Goal: Task Accomplishment & Management: Use online tool/utility

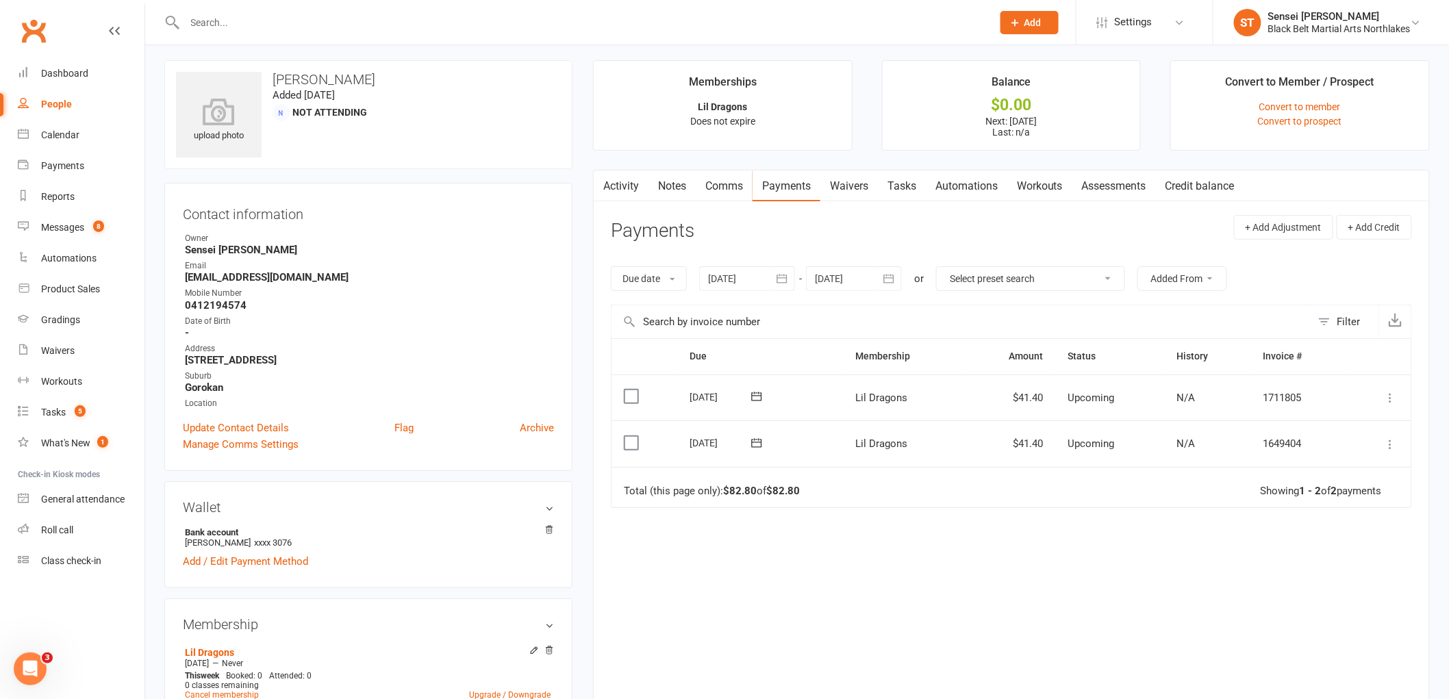
click at [259, 24] on input "text" at bounding box center [582, 22] width 802 height 19
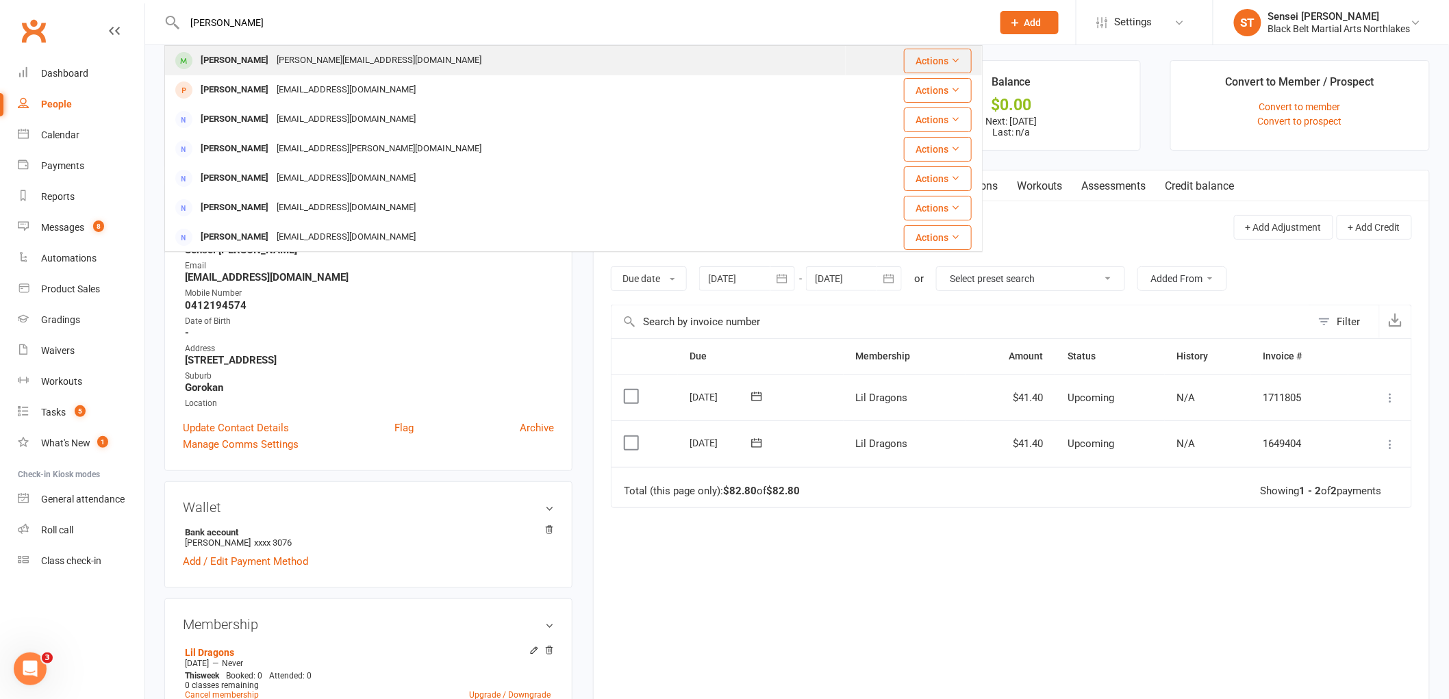
type input "emmanuel"
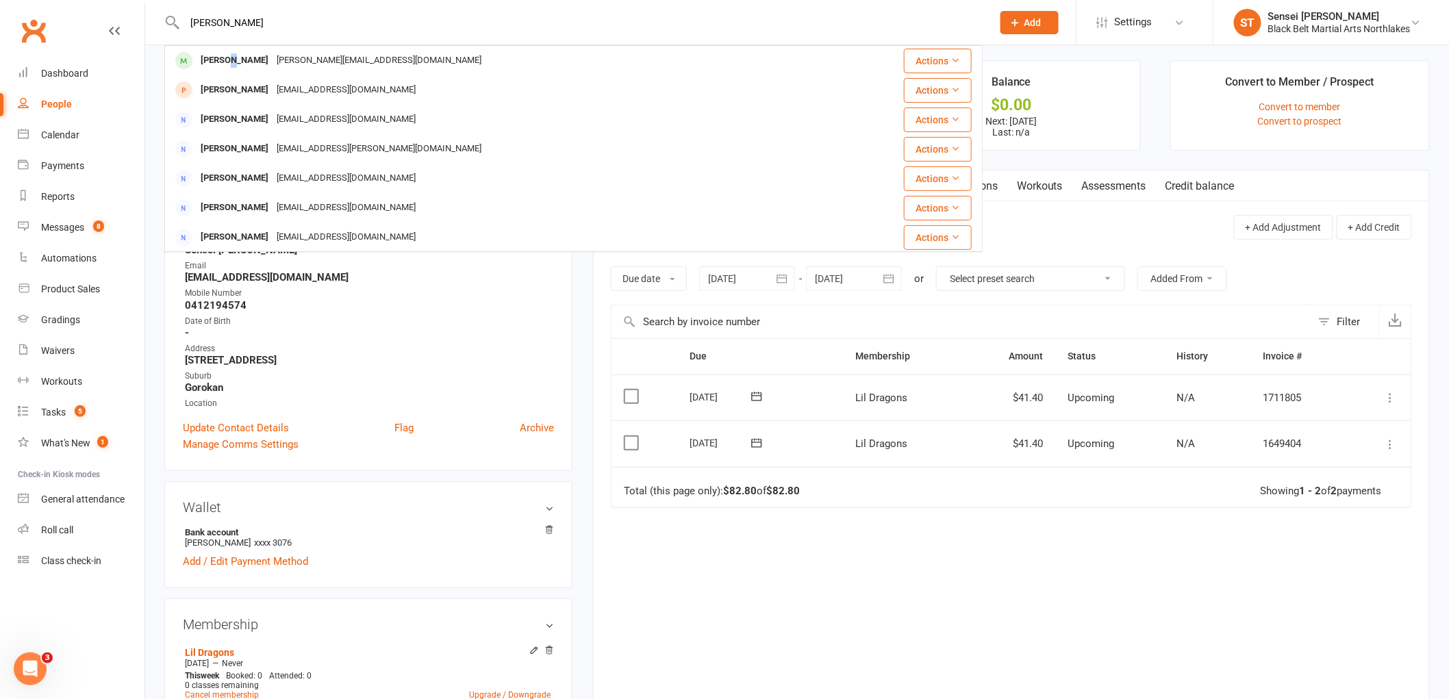
click at [237, 64] on div "[PERSON_NAME]" at bounding box center [234, 61] width 76 height 20
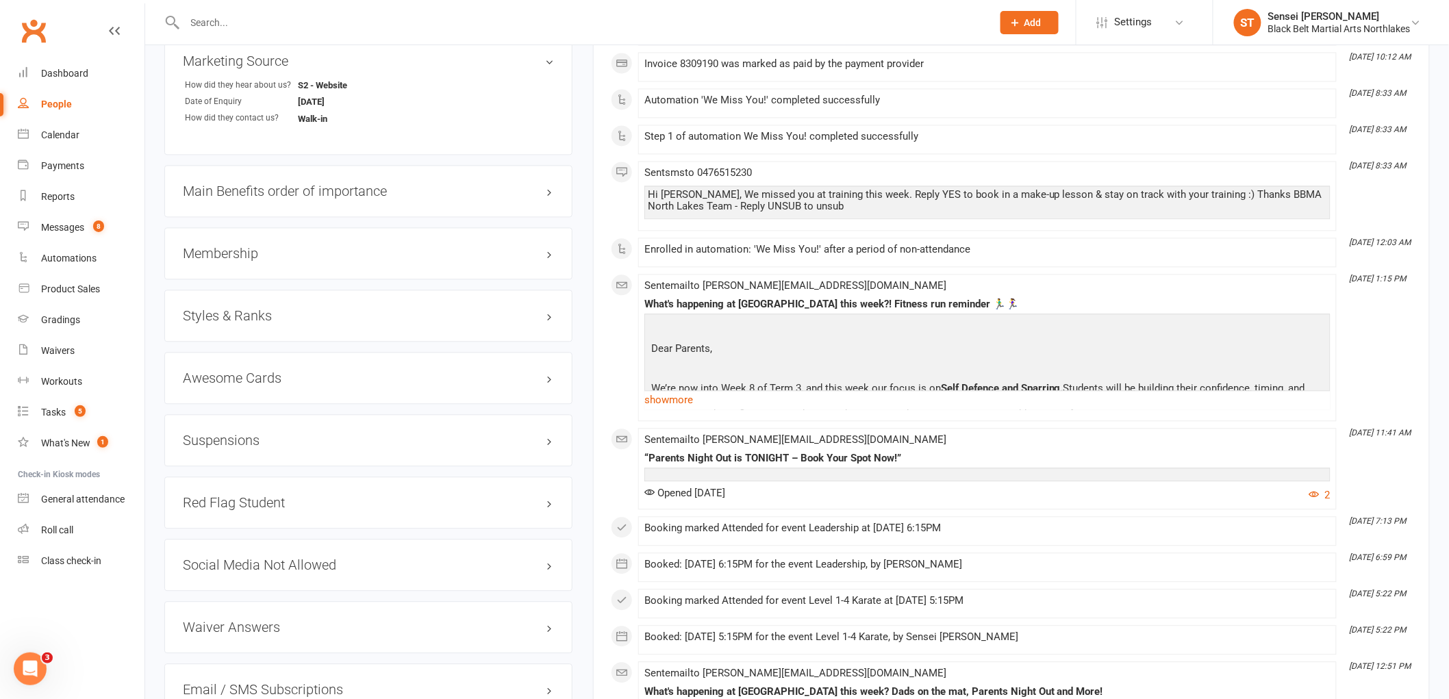
scroll to position [1141, 0]
click at [229, 254] on h3 "Membership" at bounding box center [368, 252] width 371 height 15
click at [531, 277] on icon at bounding box center [534, 279] width 10 height 10
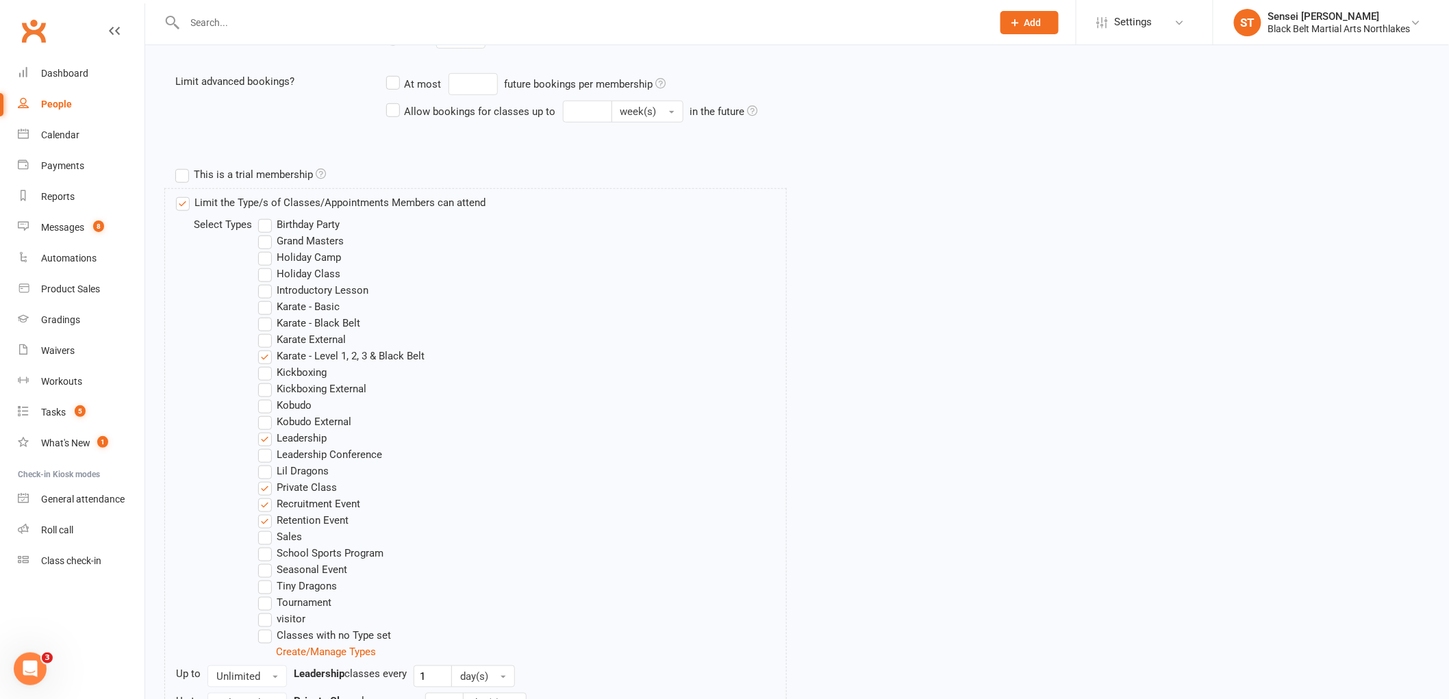
scroll to position [532, 0]
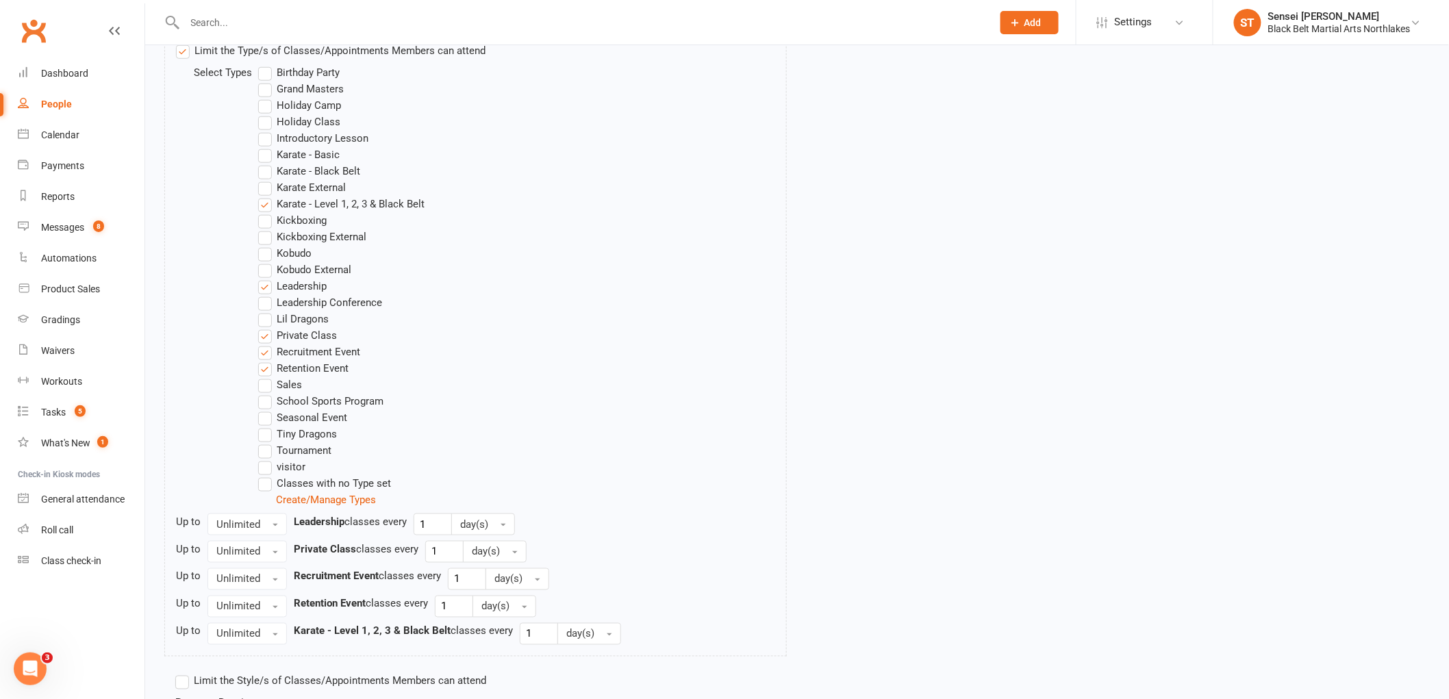
click at [264, 257] on label "Kobudo" at bounding box center [284, 253] width 53 height 16
click at [264, 245] on input "Kobudo" at bounding box center [262, 245] width 9 height 0
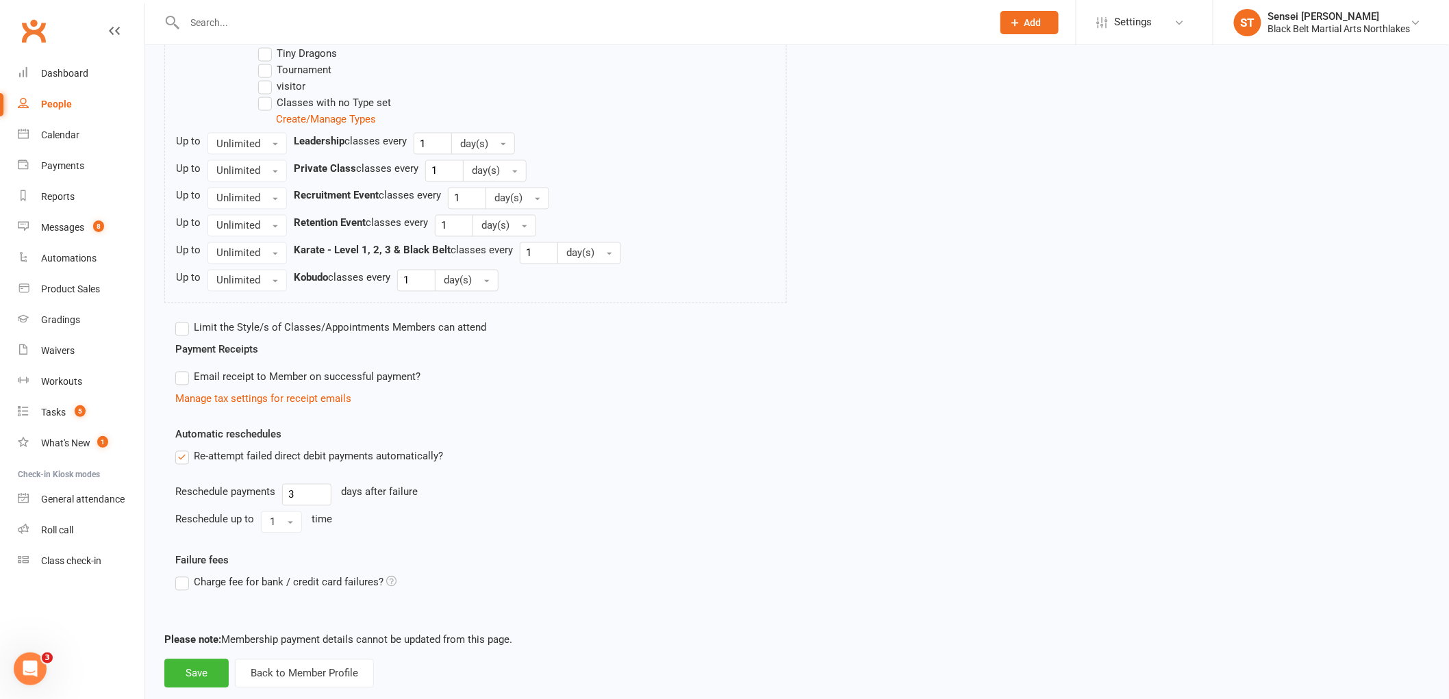
scroll to position [941, 0]
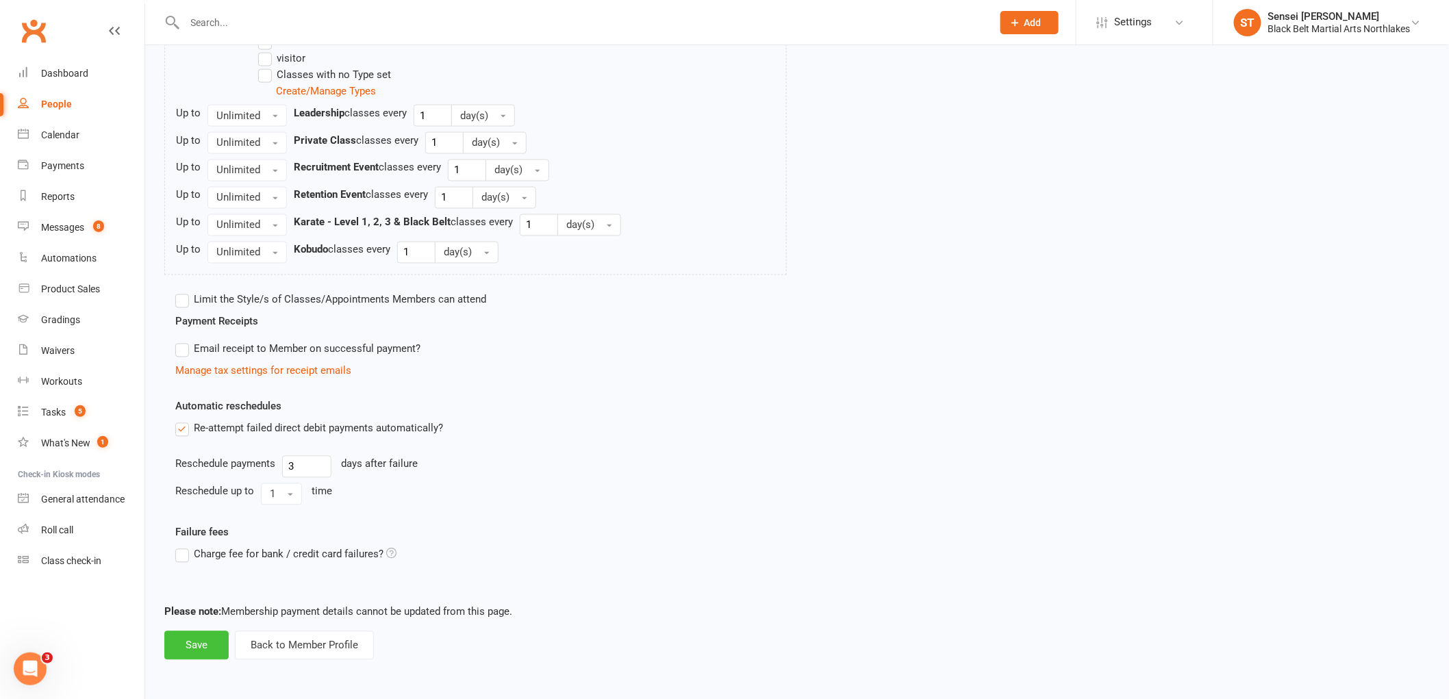
click at [180, 641] on button "Save" at bounding box center [196, 645] width 64 height 29
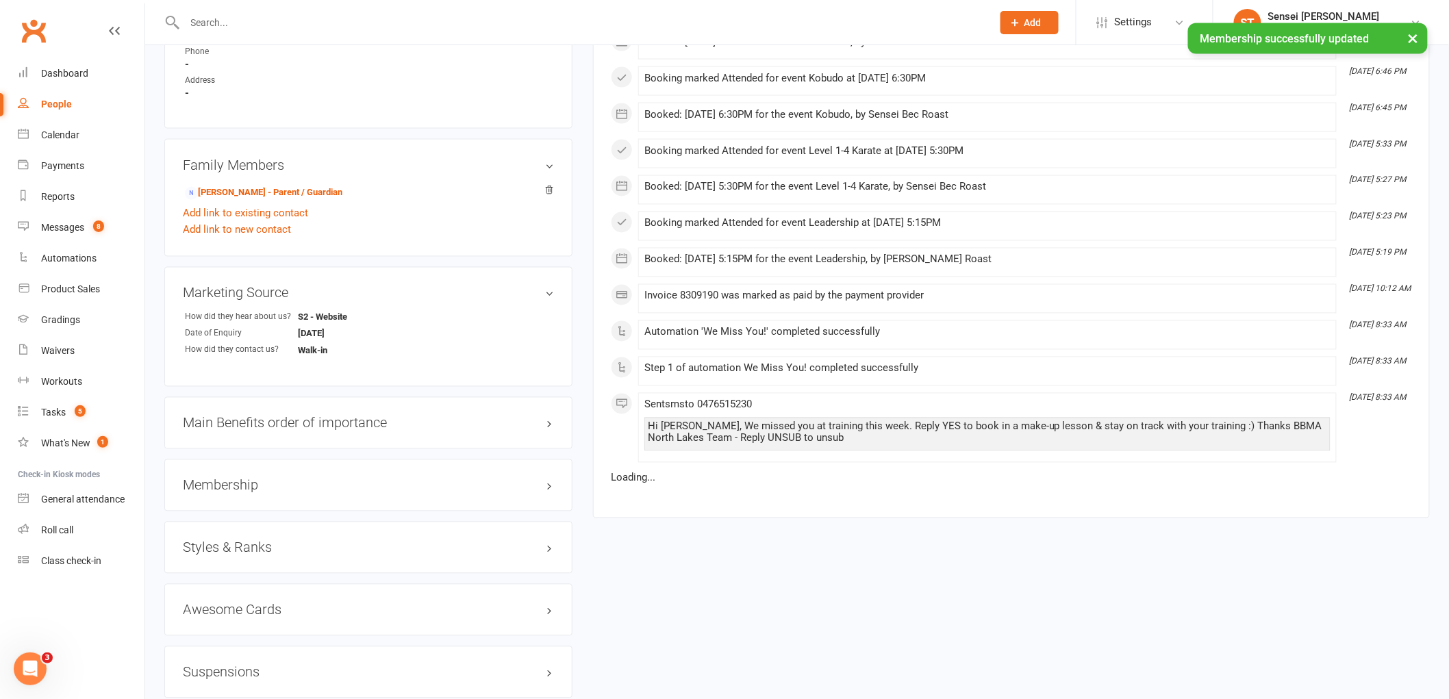
scroll to position [913, 0]
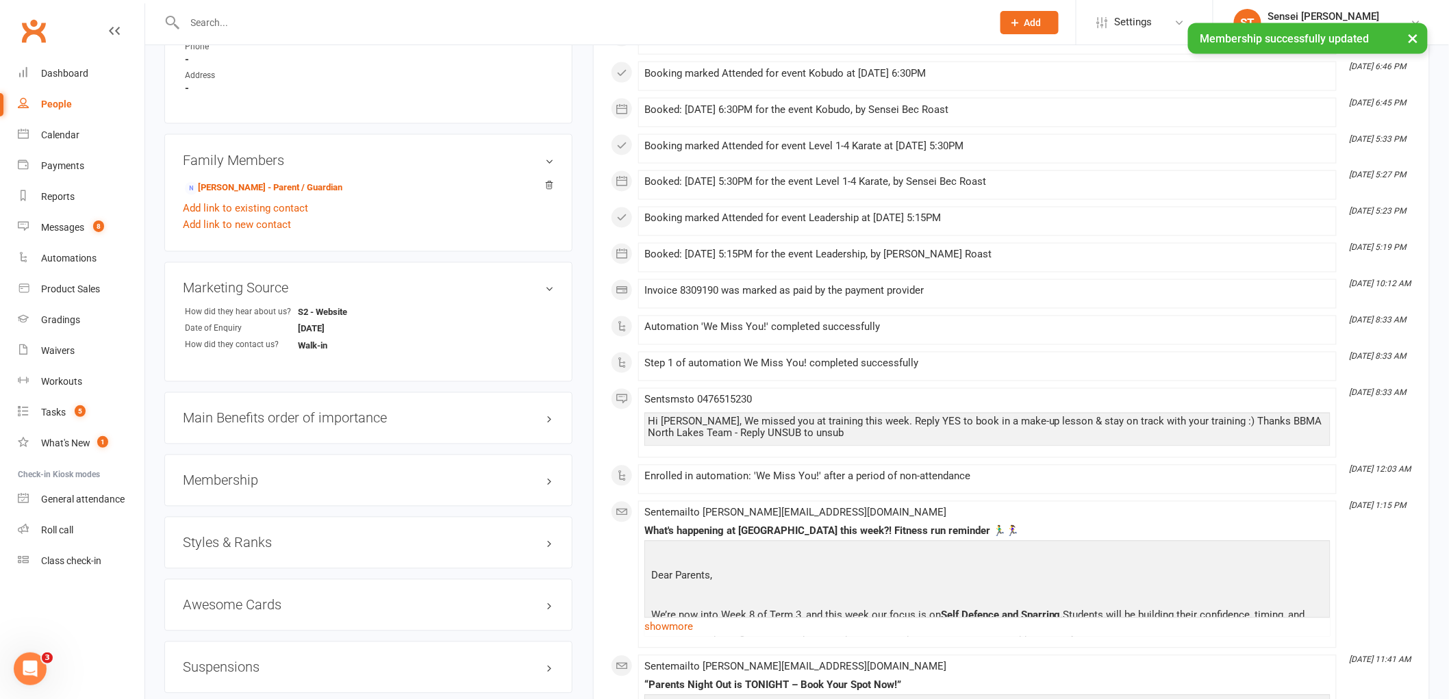
click at [237, 538] on h3 "Styles & Ranks" at bounding box center [368, 542] width 371 height 15
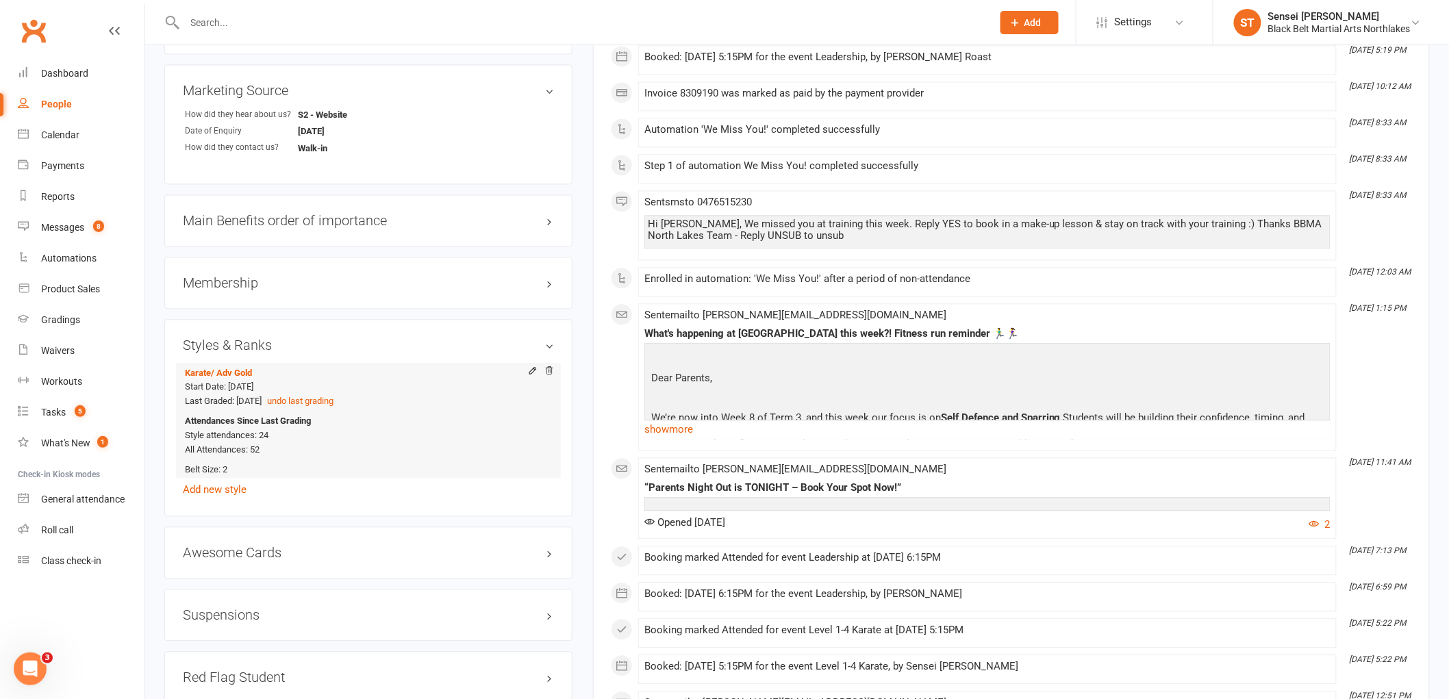
scroll to position [1141, 0]
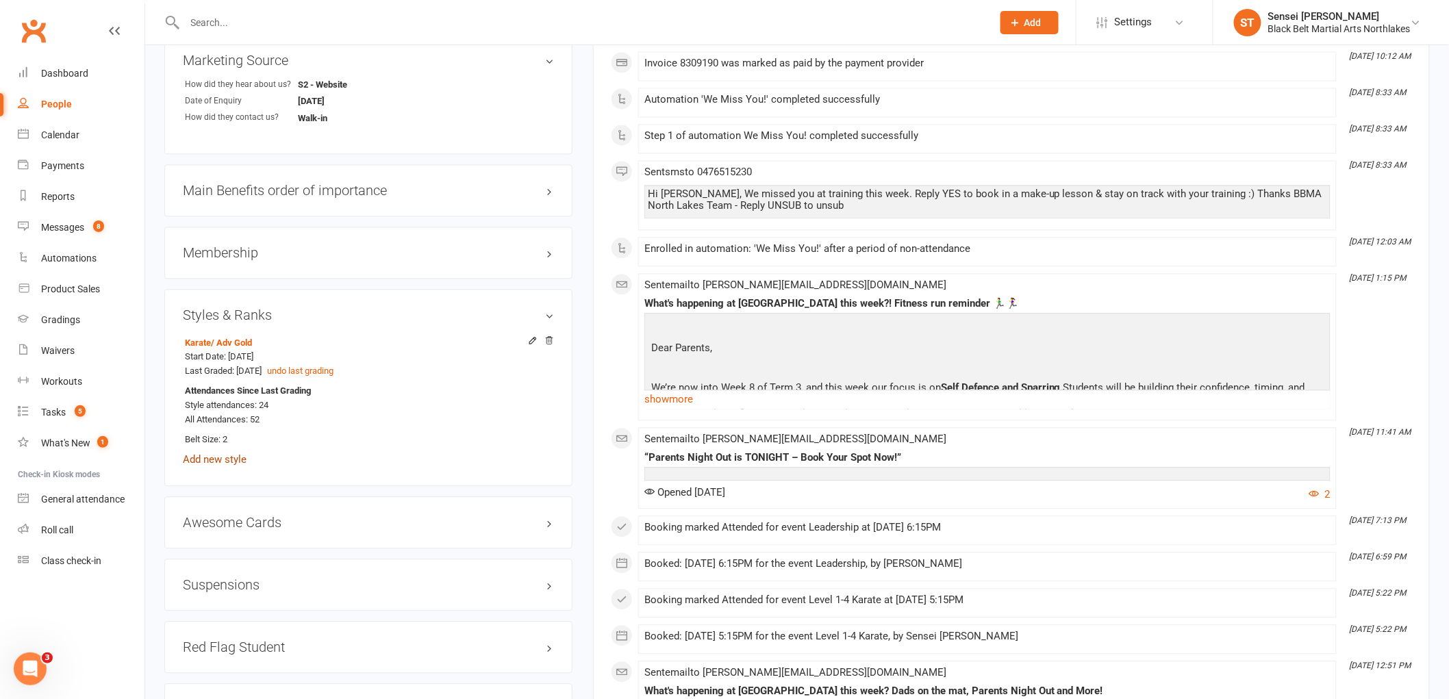
click at [227, 460] on link "Add new style" at bounding box center [215, 459] width 64 height 12
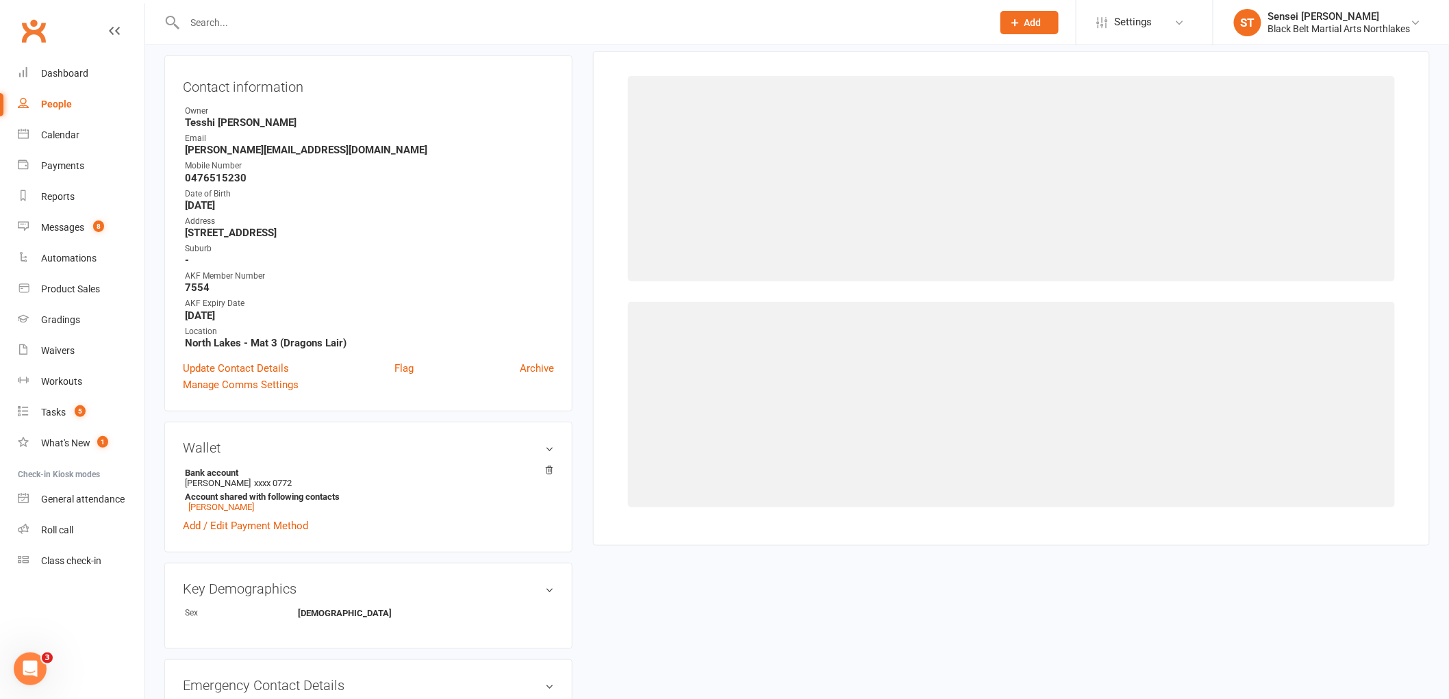
scroll to position [117, 0]
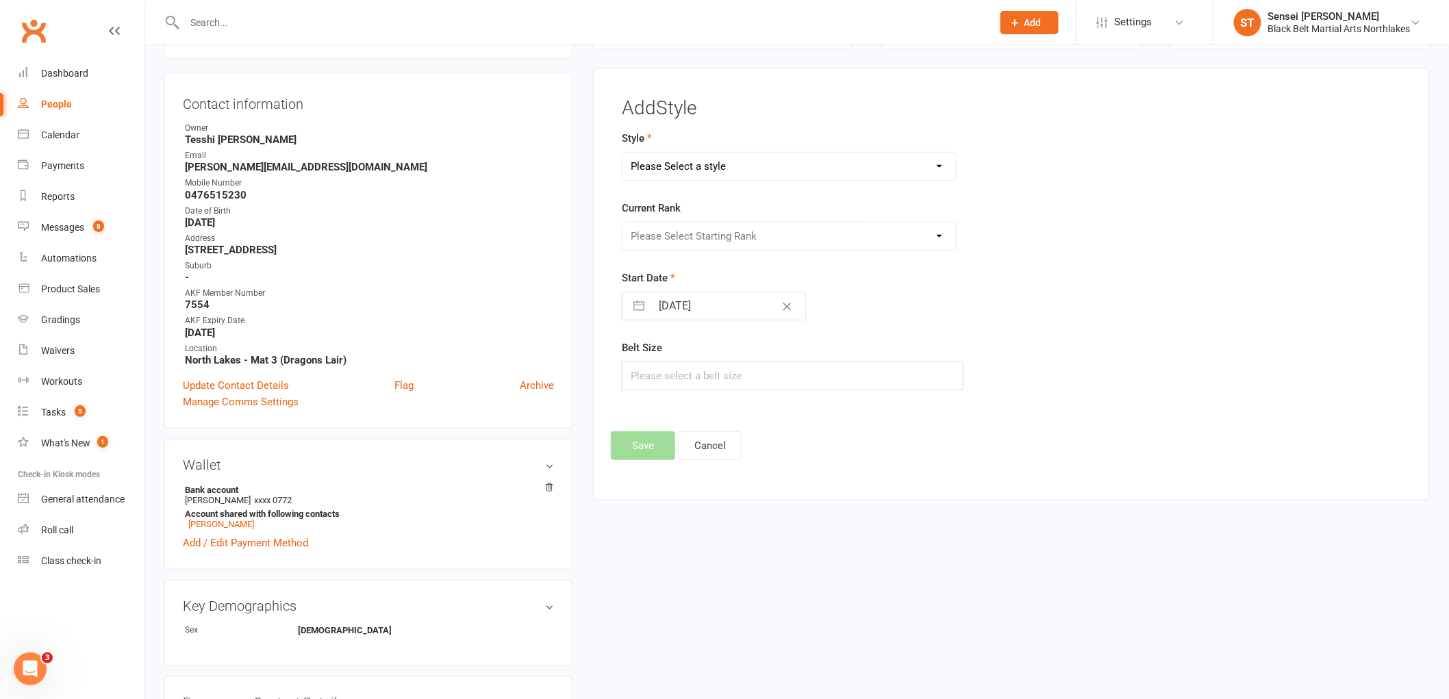
click at [717, 171] on select "Please Select a style Karate Kickboxing Kobudo Leadership Lil Dragons Mini Drag…" at bounding box center [788, 166] width 333 height 27
select select "733"
click at [622, 153] on select "Please Select a style Karate Kickboxing Kobudo Leadership Lil Dragons Mini Drag…" at bounding box center [788, 166] width 333 height 27
click at [678, 237] on select "Please Select Starting Rank White (10th Kyu) Green/White (10th Kyu) Green (9th …" at bounding box center [788, 235] width 333 height 27
select select "6598"
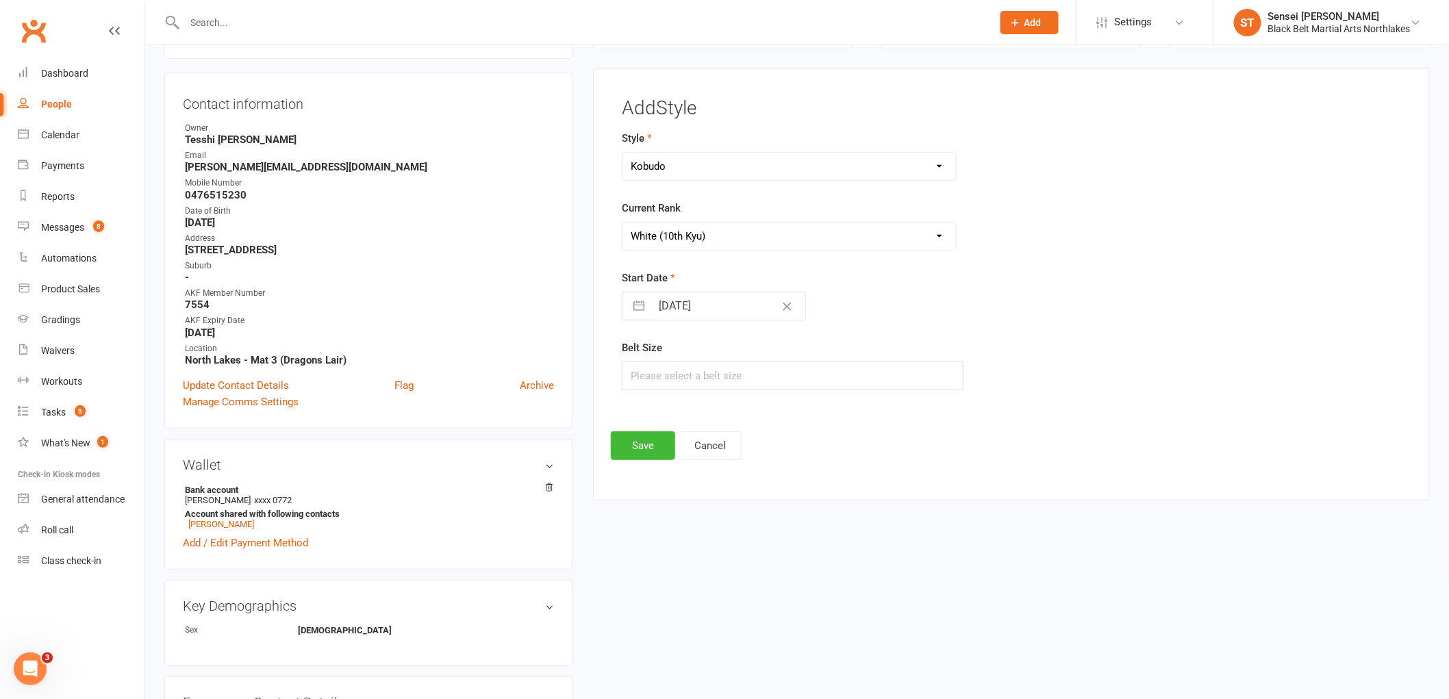
click at [622, 222] on select "Please Select Starting Rank White (10th Kyu) Green/White (10th Kyu) Green (9th …" at bounding box center [788, 235] width 333 height 27
click at [662, 448] on button "Save" at bounding box center [643, 445] width 64 height 29
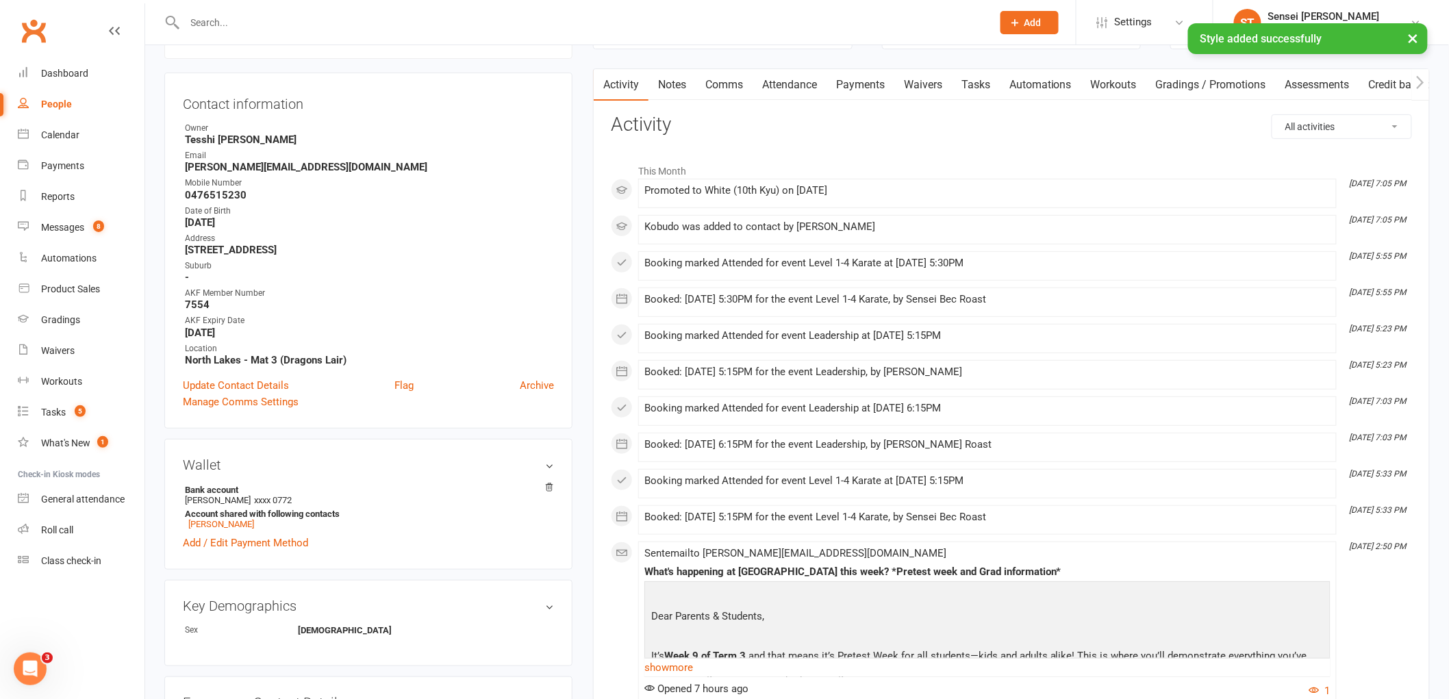
click at [274, 14] on input "text" at bounding box center [582, 22] width 802 height 19
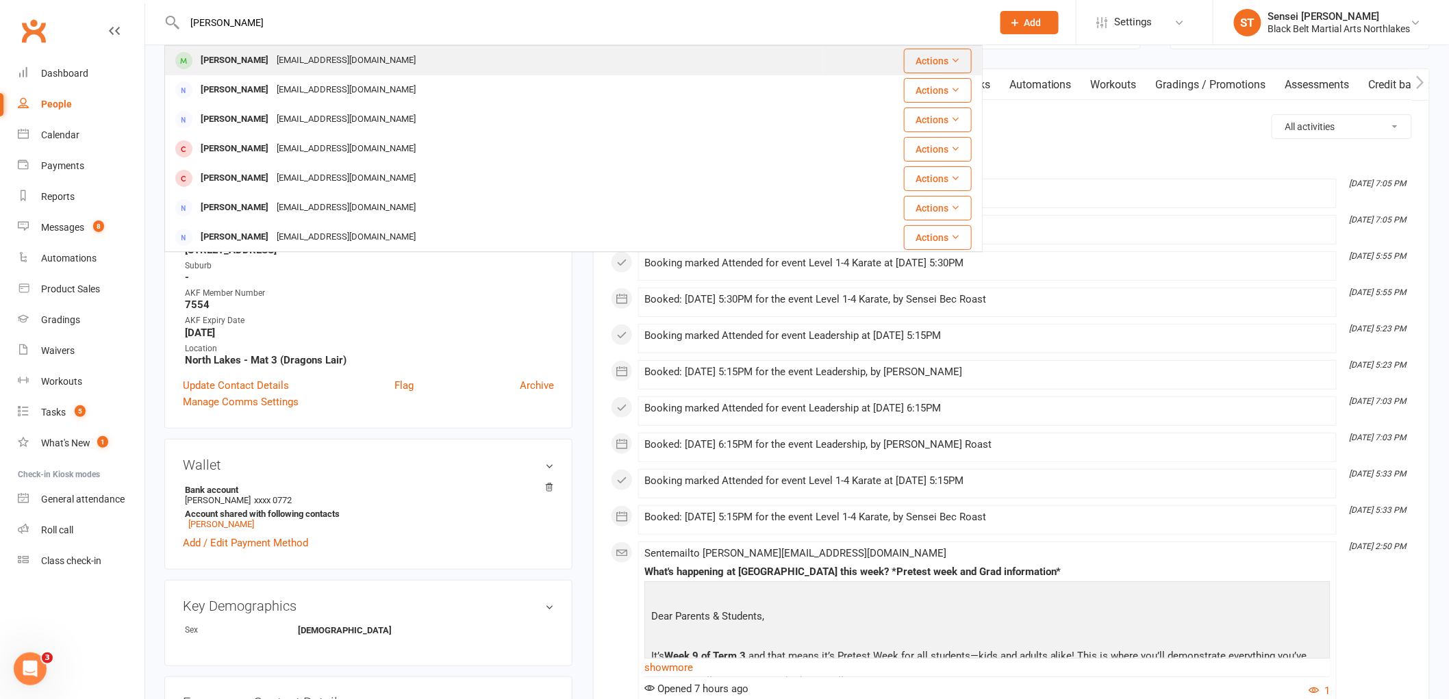
type input "jonathan squires"
click at [225, 60] on div "[PERSON_NAME]" at bounding box center [234, 61] width 76 height 20
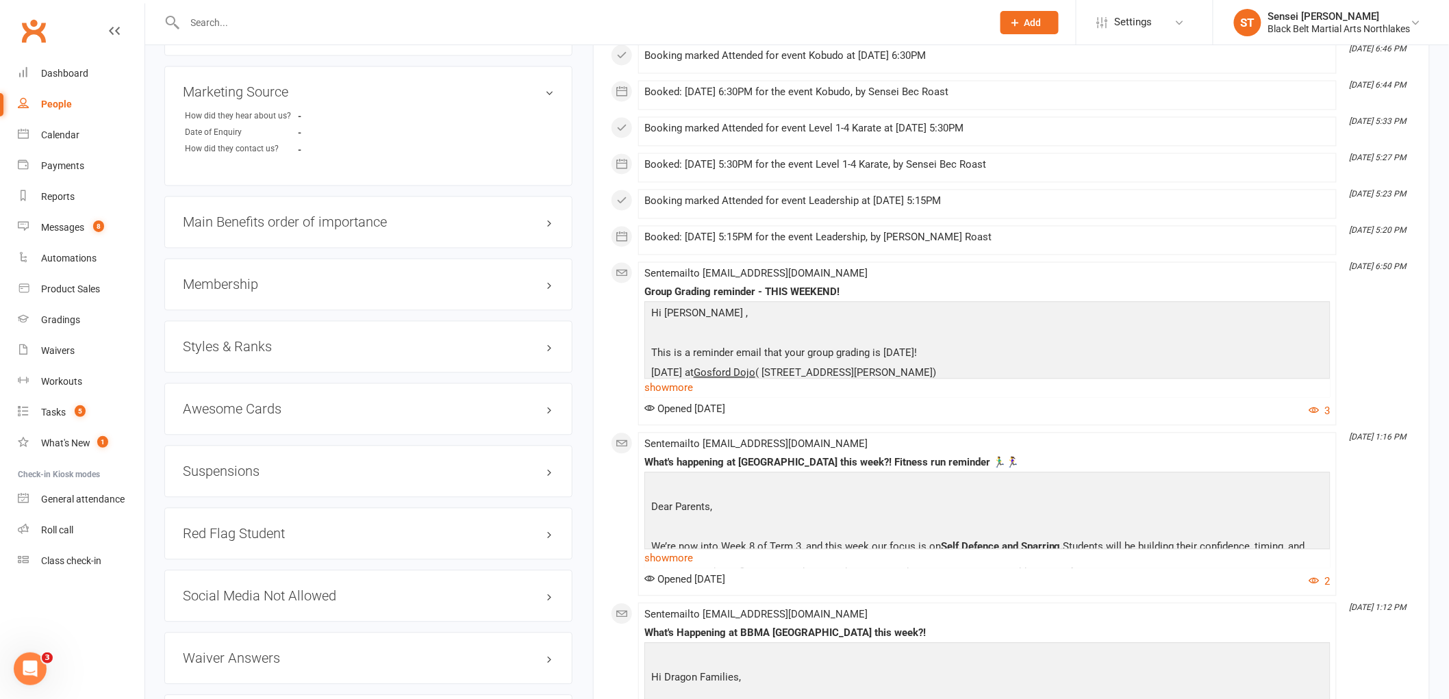
scroll to position [1065, 0]
click at [228, 283] on h3 "Membership" at bounding box center [368, 284] width 371 height 15
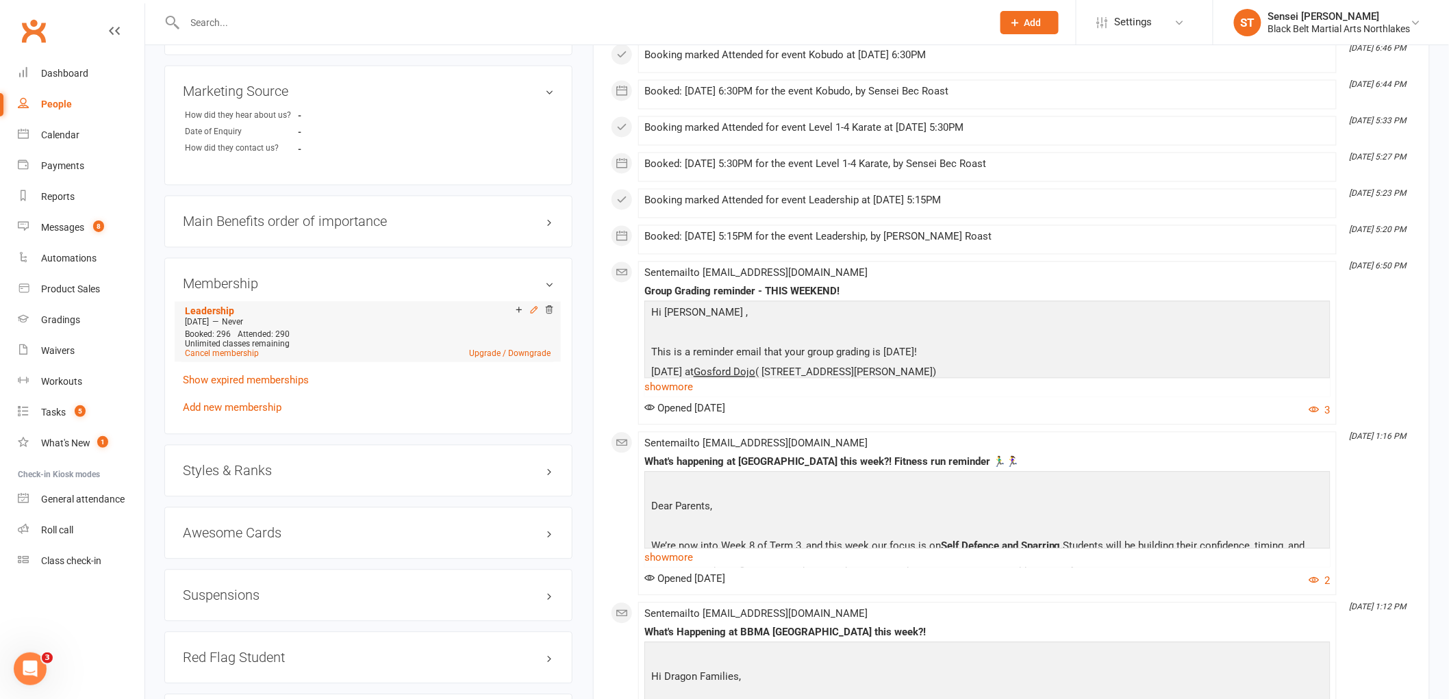
click at [530, 309] on icon at bounding box center [534, 310] width 10 height 10
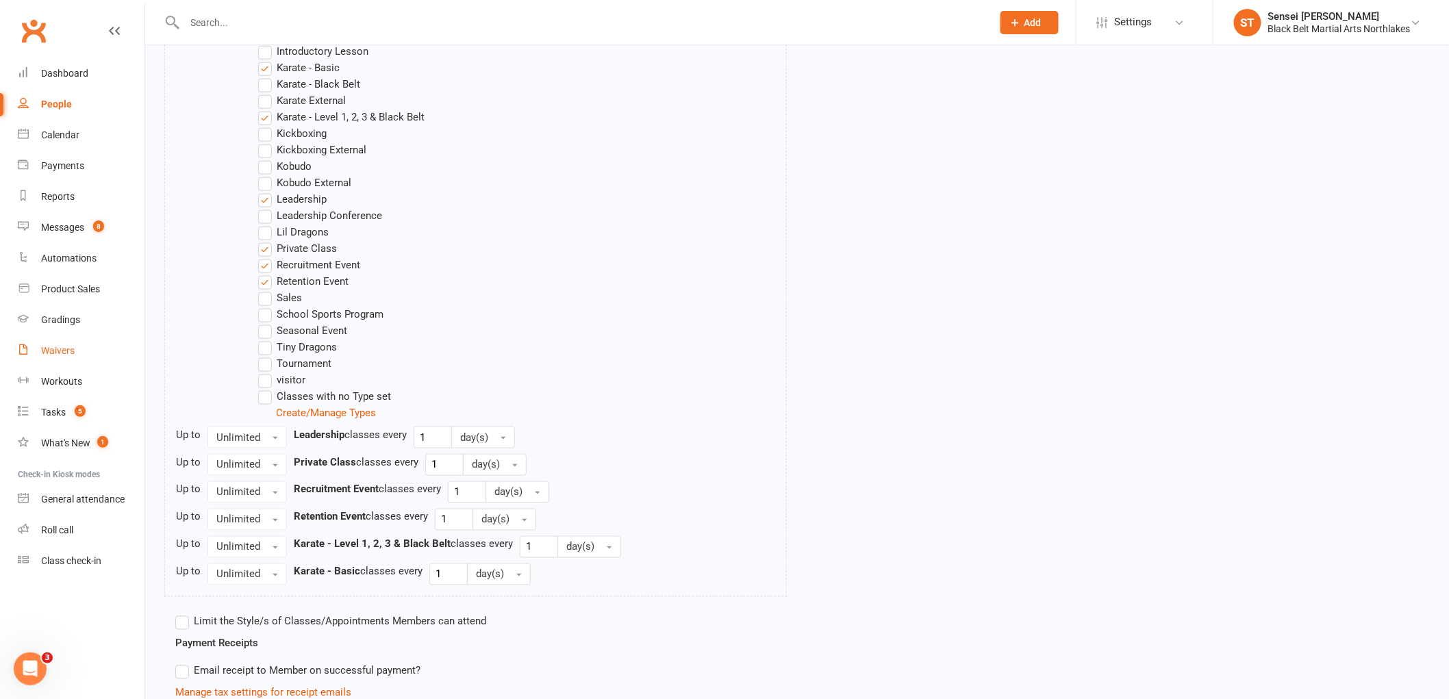
scroll to position [685, 0]
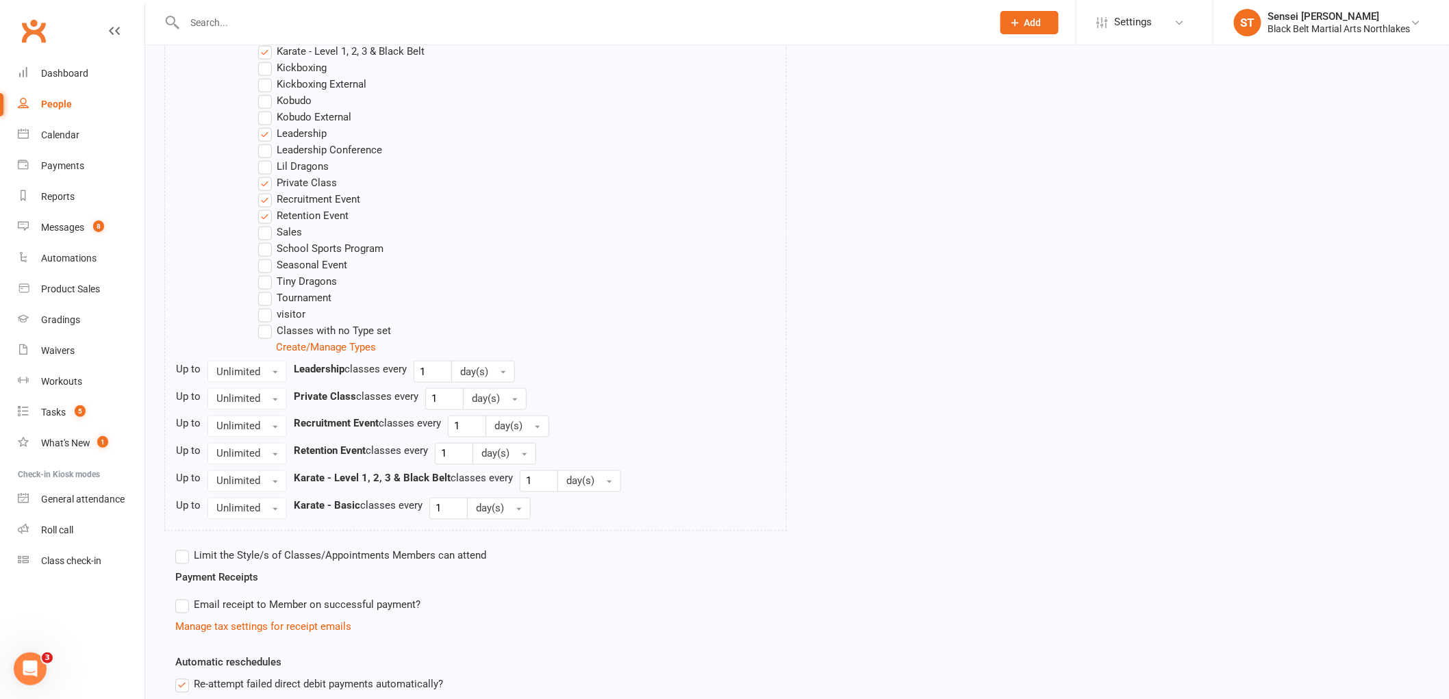
click at [268, 99] on label "Kobudo" at bounding box center [284, 100] width 53 height 16
click at [267, 92] on input "Kobudo" at bounding box center [262, 92] width 9 height 0
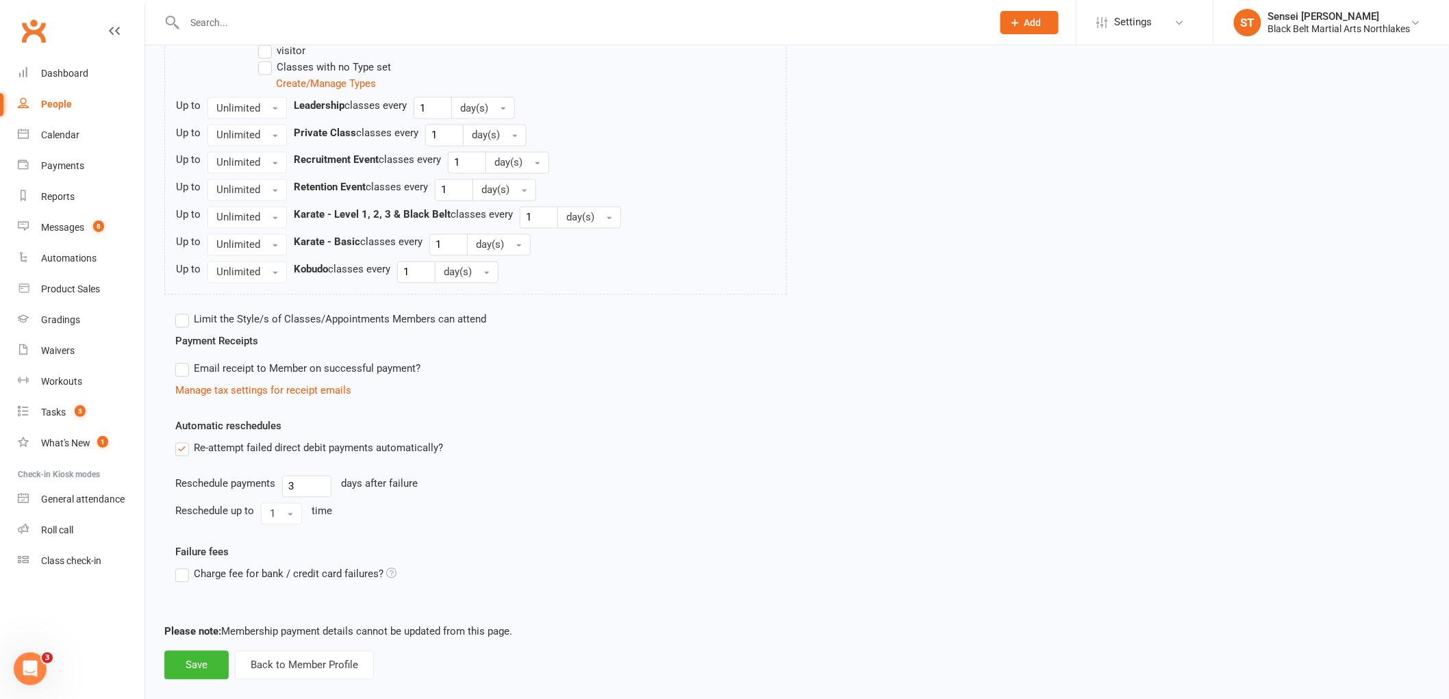
scroll to position [968, 0]
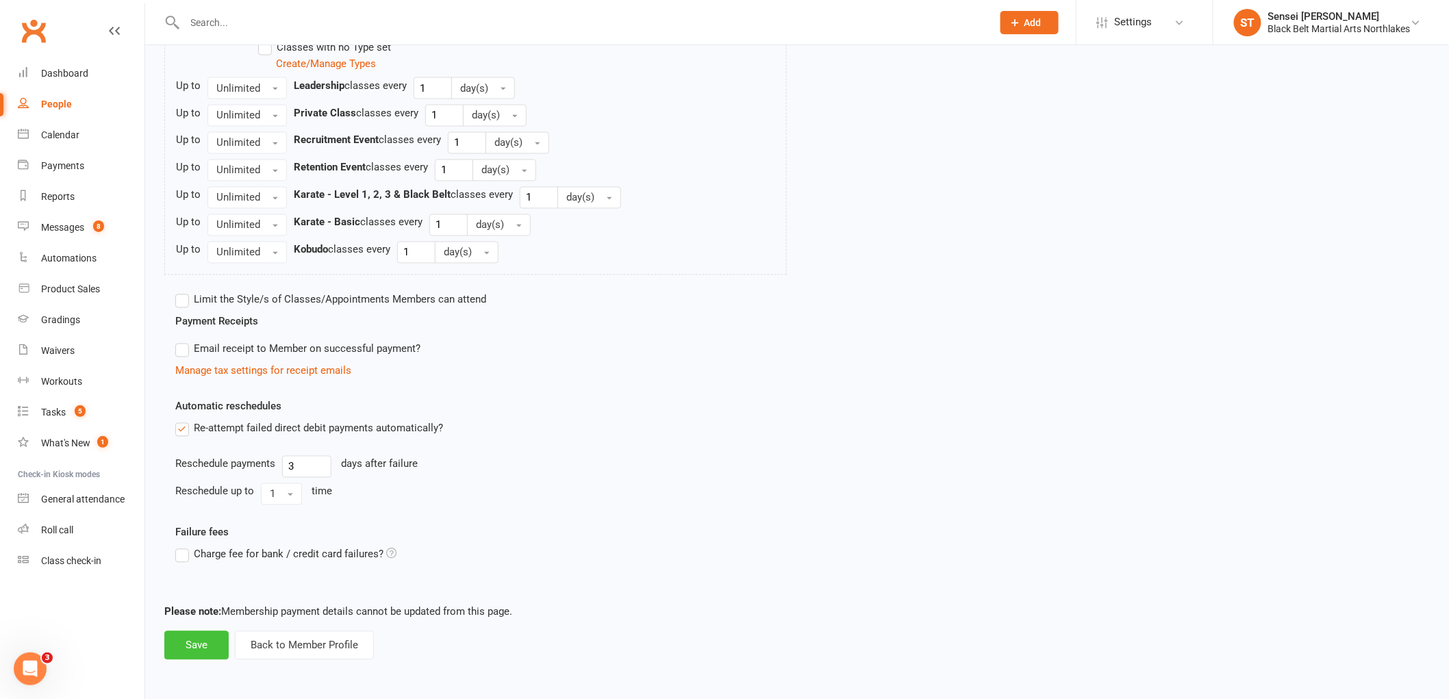
click at [192, 646] on button "Save" at bounding box center [196, 645] width 64 height 29
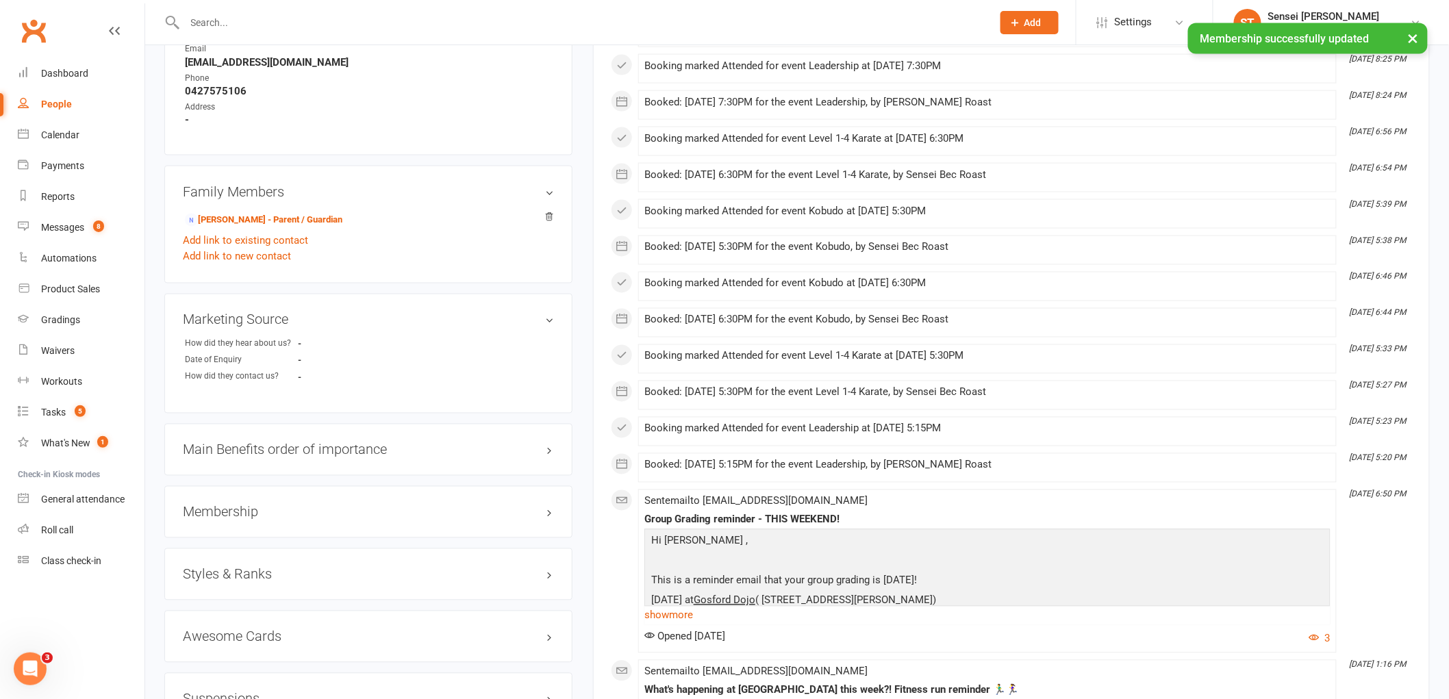
scroll to position [913, 0]
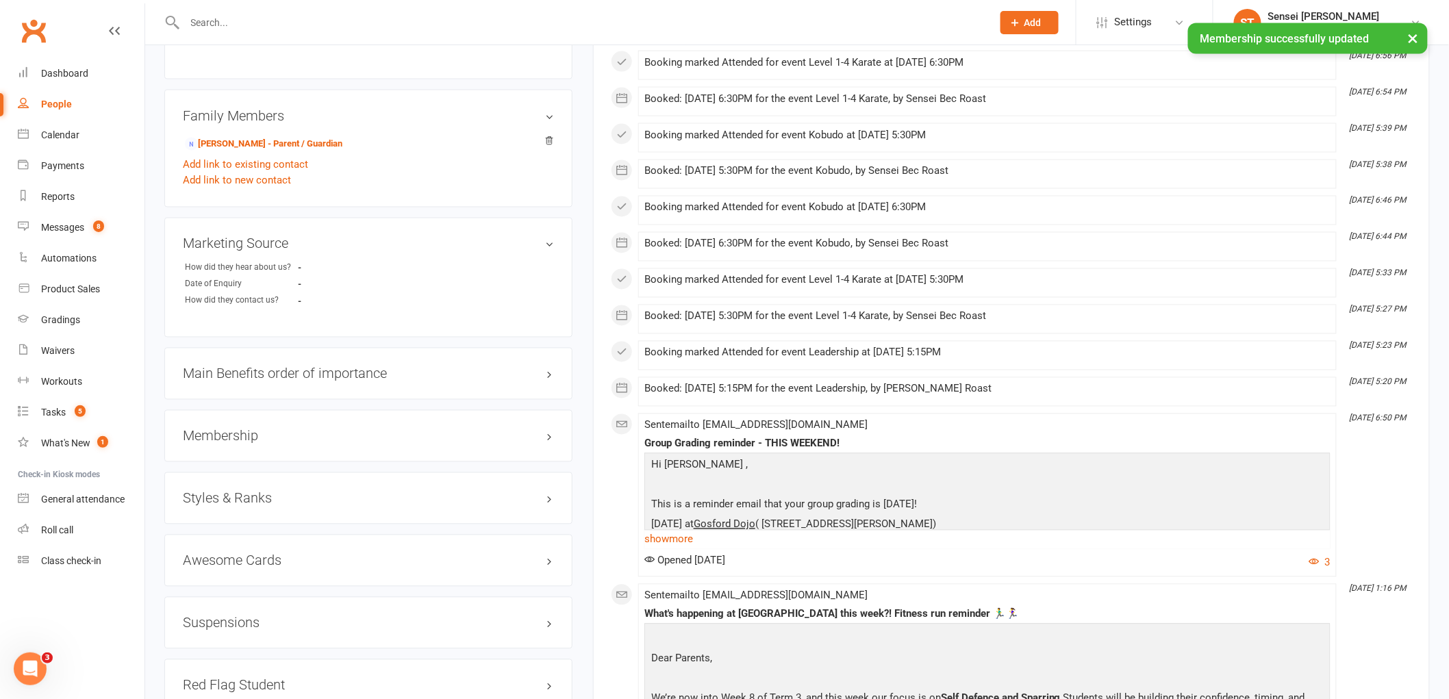
click at [229, 495] on h3 "Styles & Ranks" at bounding box center [368, 498] width 371 height 15
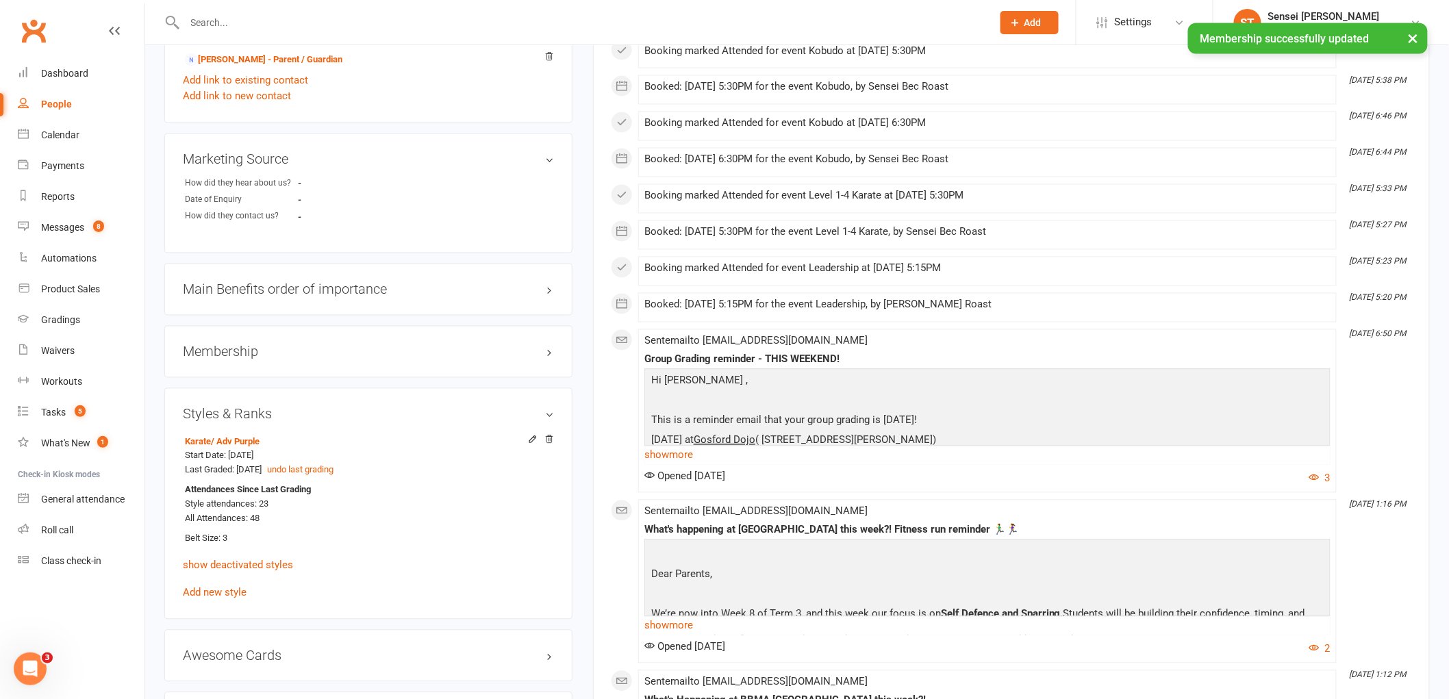
scroll to position [1141, 0]
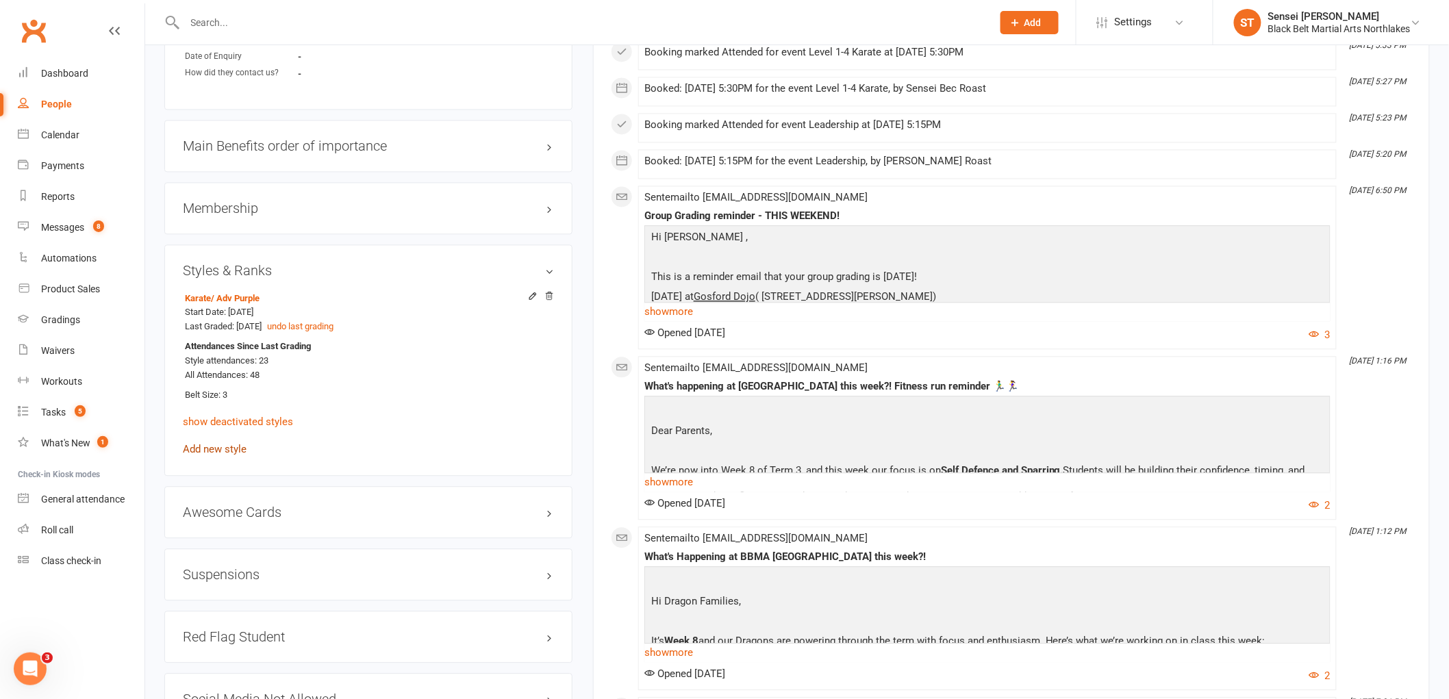
click at [209, 450] on link "Add new style" at bounding box center [215, 449] width 64 height 12
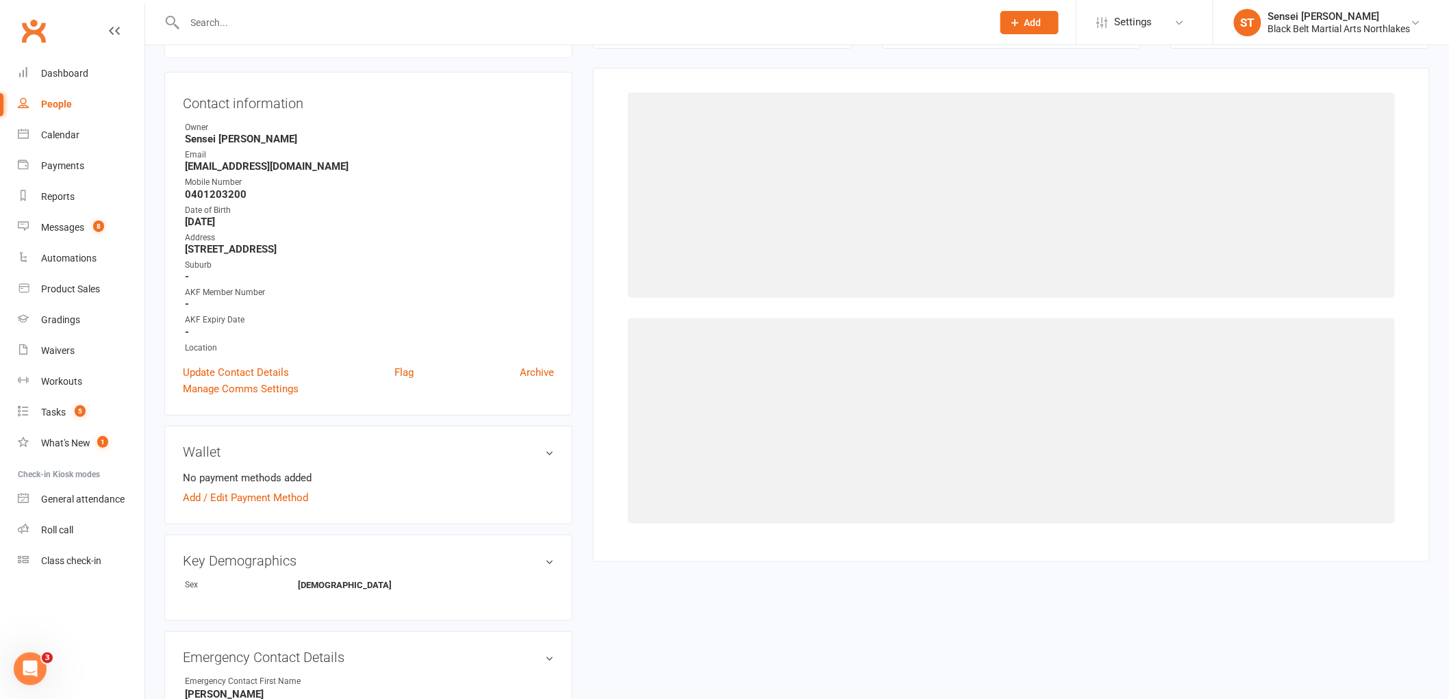
scroll to position [117, 0]
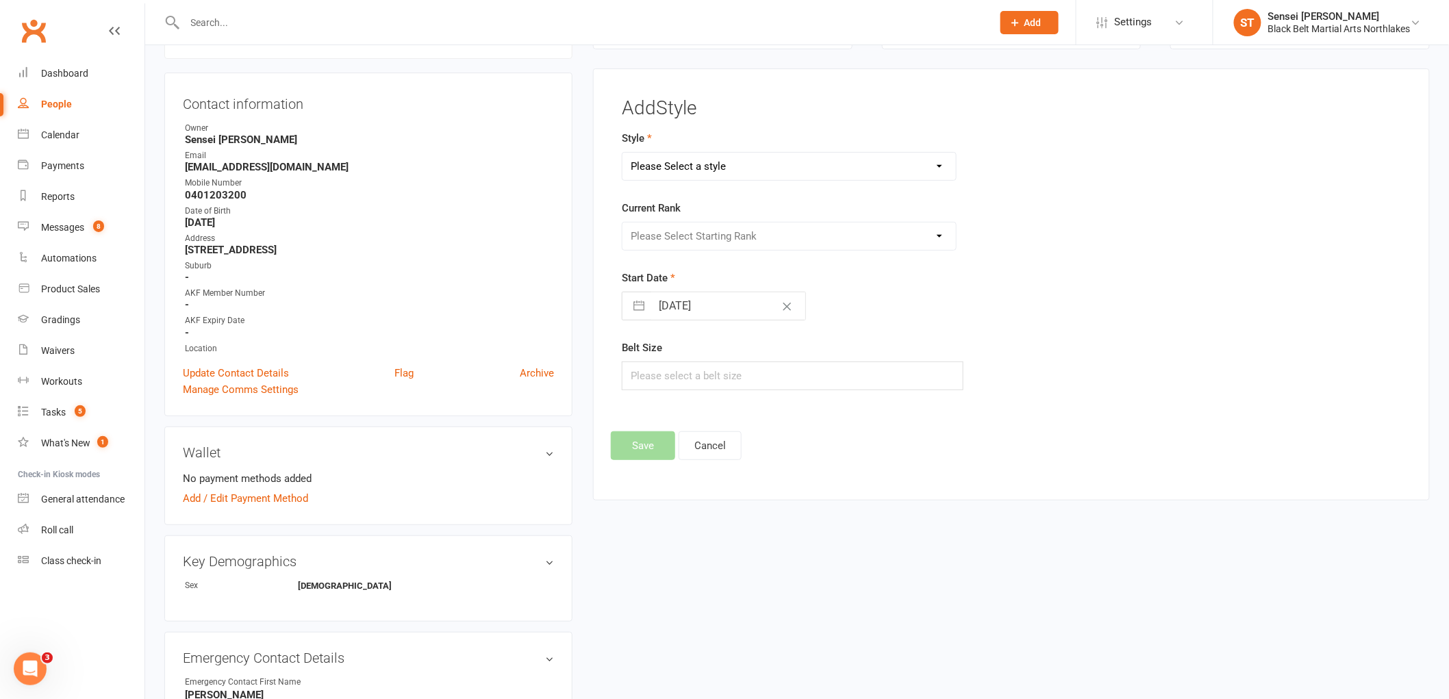
click at [701, 160] on select "Please Select a style Karate Kickboxing Kobudo Leadership Lil Dragons Mini Drag…" at bounding box center [788, 166] width 333 height 27
select select "733"
click at [622, 153] on select "Please Select a style Karate Kickboxing Kobudo Leadership Lil Dragons Mini Drag…" at bounding box center [788, 166] width 333 height 27
click at [678, 237] on select "Please Select Starting Rank White (10th Kyu) Green/White (10th Kyu) Green (9th …" at bounding box center [788, 235] width 333 height 27
select select "6598"
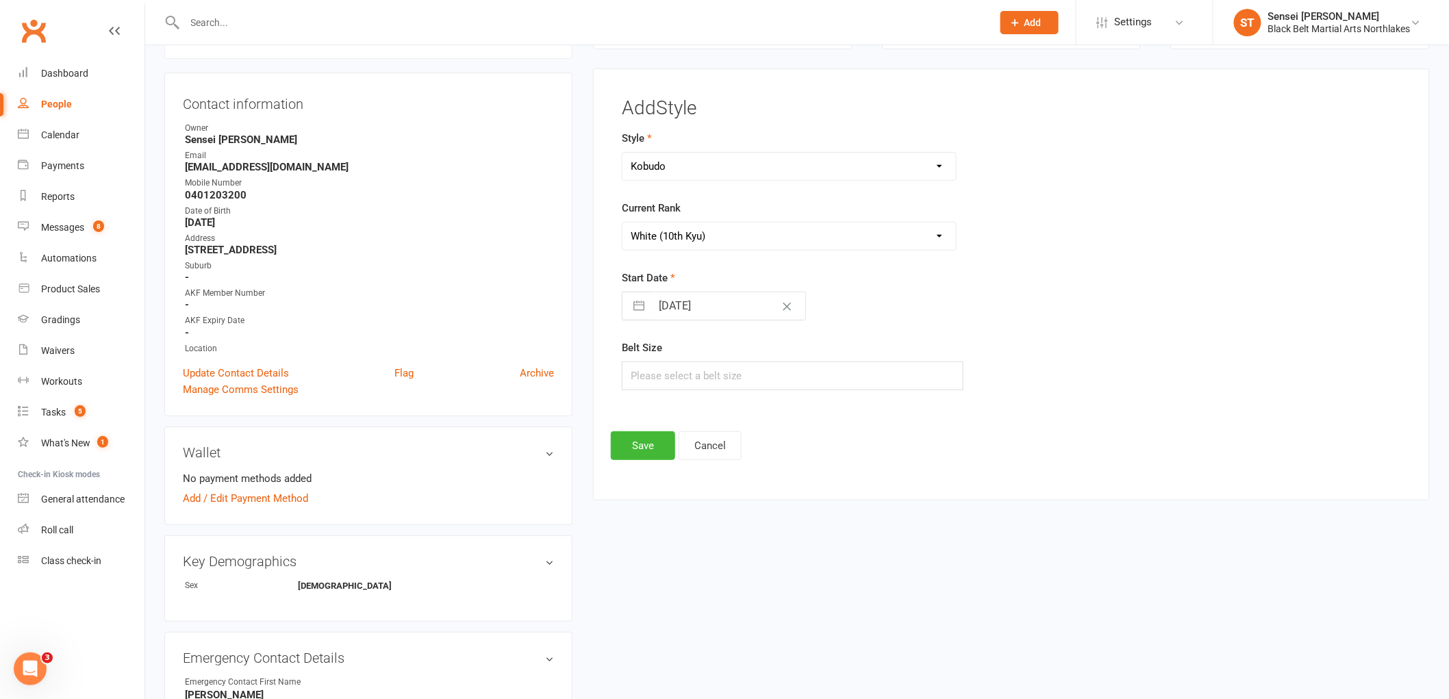
click at [622, 222] on select "Please Select Starting Rank White (10th Kyu) Green/White (10th Kyu) Green (9th …" at bounding box center [788, 235] width 333 height 27
click at [647, 442] on button "Save" at bounding box center [643, 445] width 64 height 29
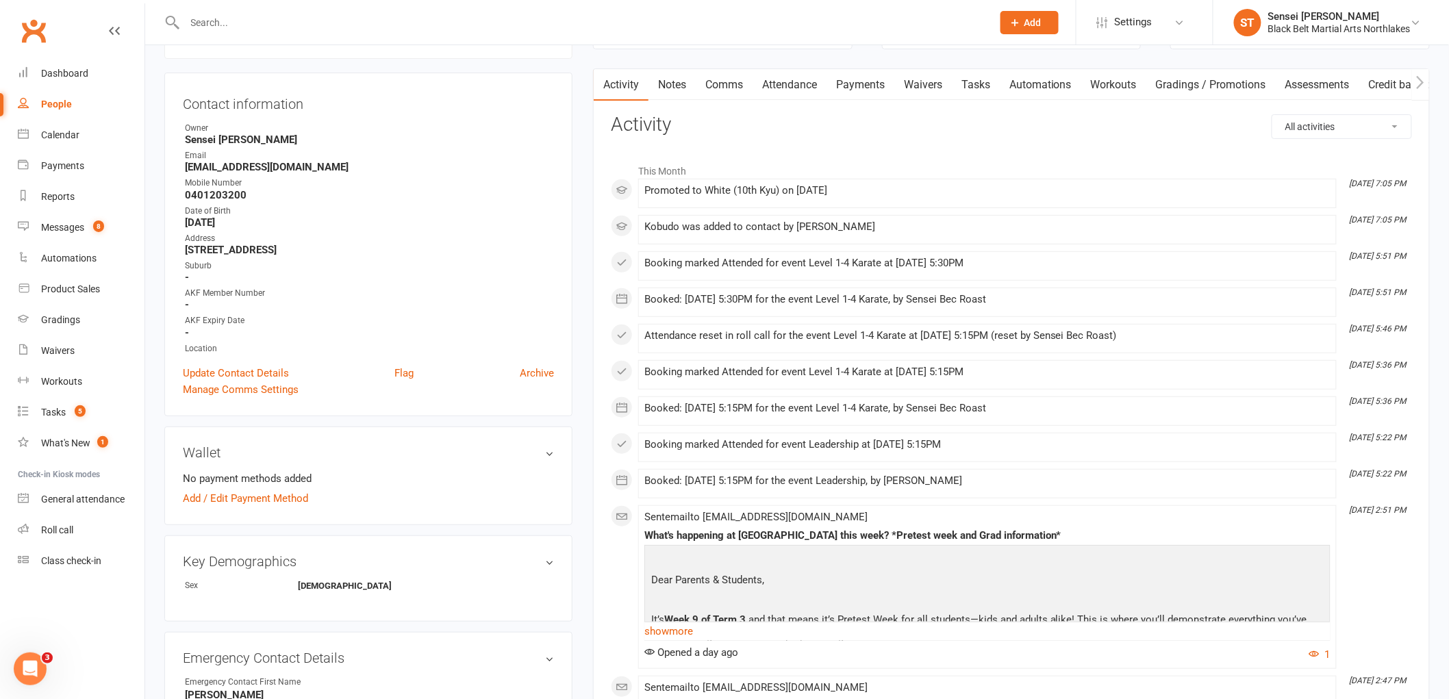
click at [241, 25] on input "text" at bounding box center [582, 22] width 802 height 19
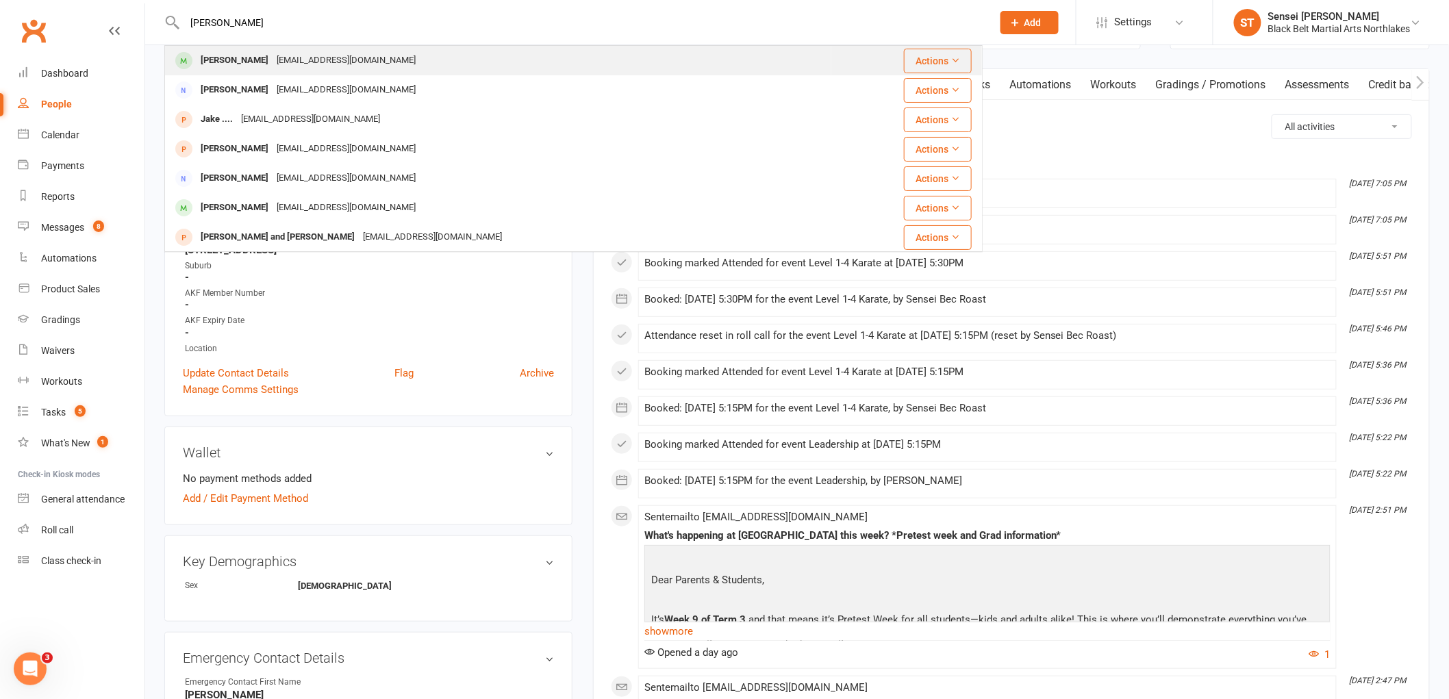
type input "jake pfit"
click at [227, 64] on div "Jake Pfitzner" at bounding box center [234, 61] width 76 height 20
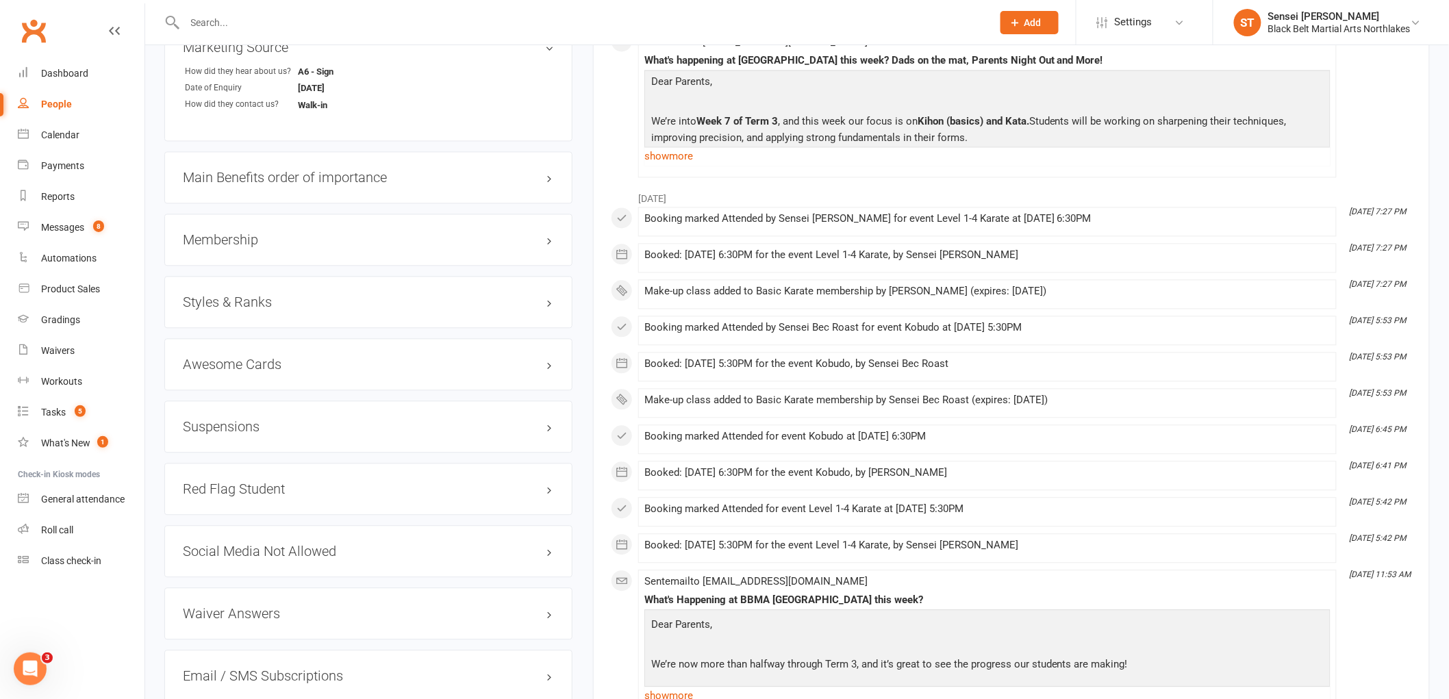
scroll to position [1217, 0]
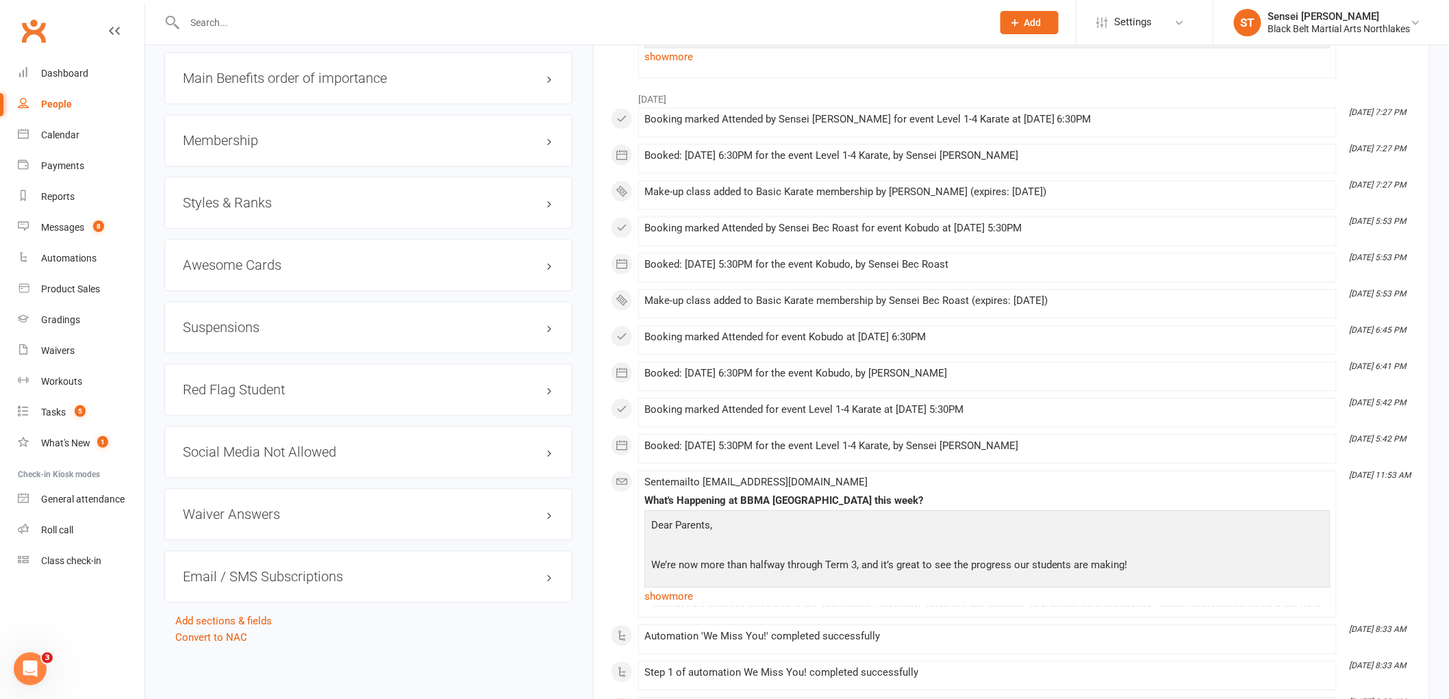
click at [249, 199] on h3 "Styles & Ranks" at bounding box center [368, 202] width 371 height 15
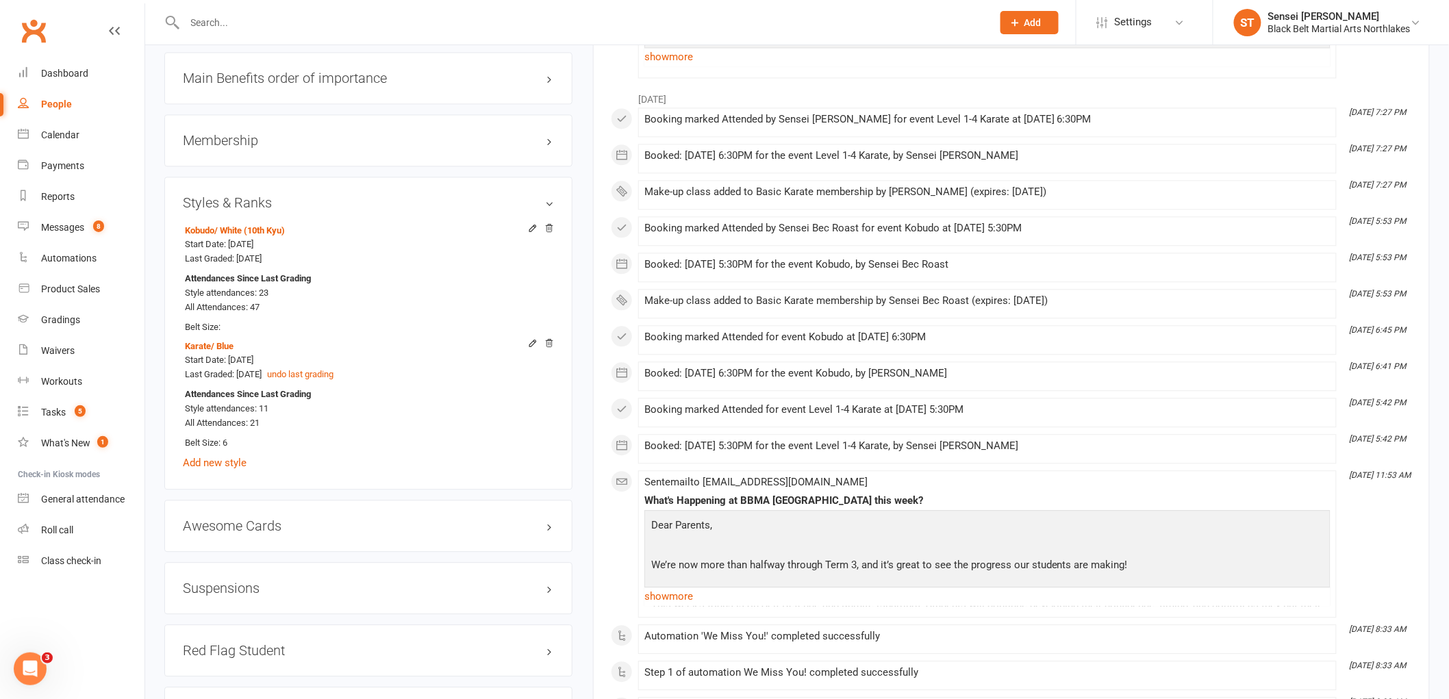
click at [249, 199] on h3 "Styles & Ranks" at bounding box center [368, 202] width 371 height 15
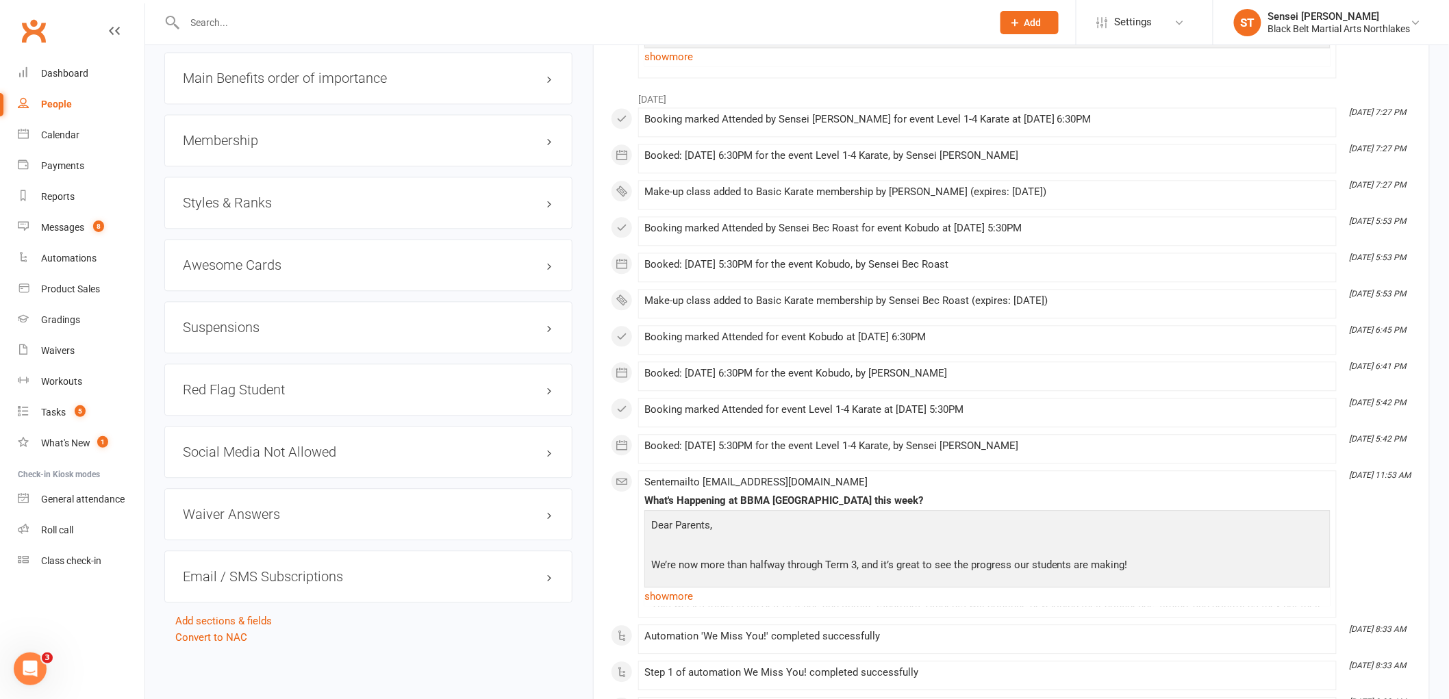
click at [249, 199] on h3 "Styles & Ranks" at bounding box center [368, 202] width 371 height 15
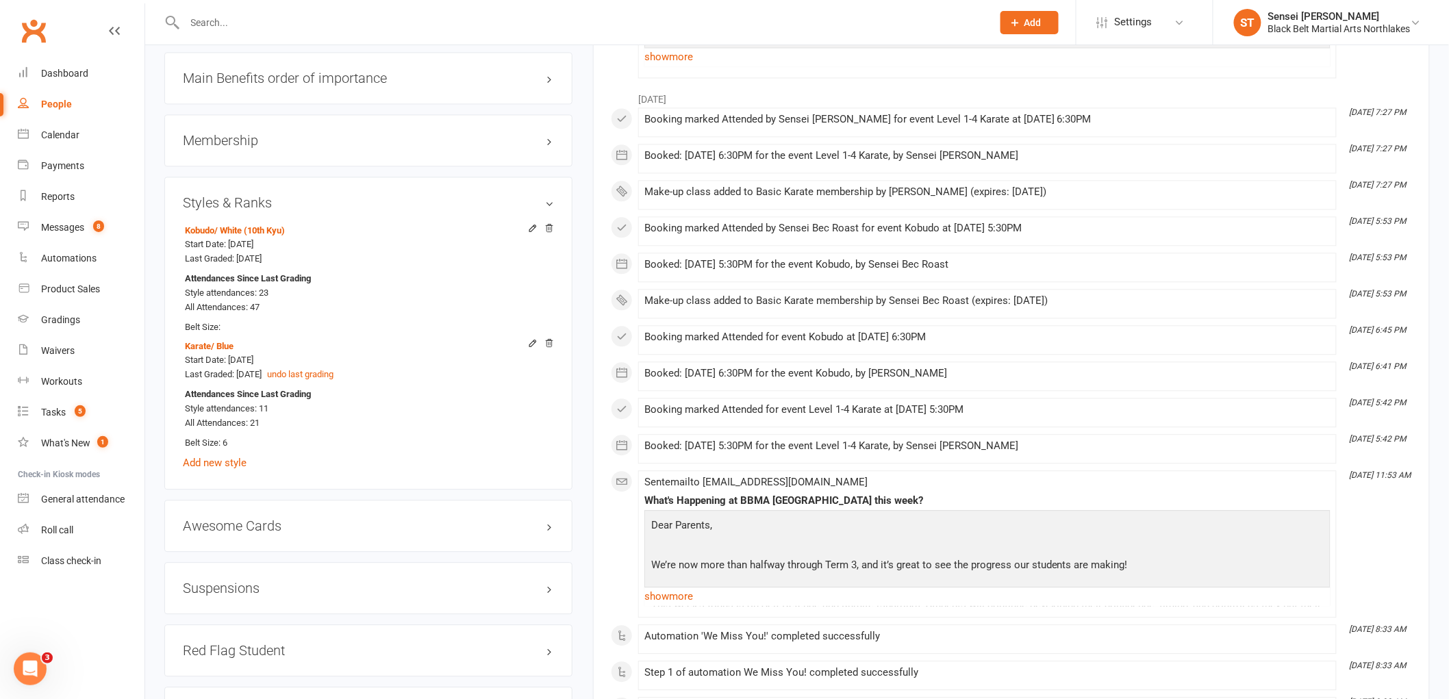
click at [353, 146] on h3 "Membership" at bounding box center [368, 140] width 371 height 15
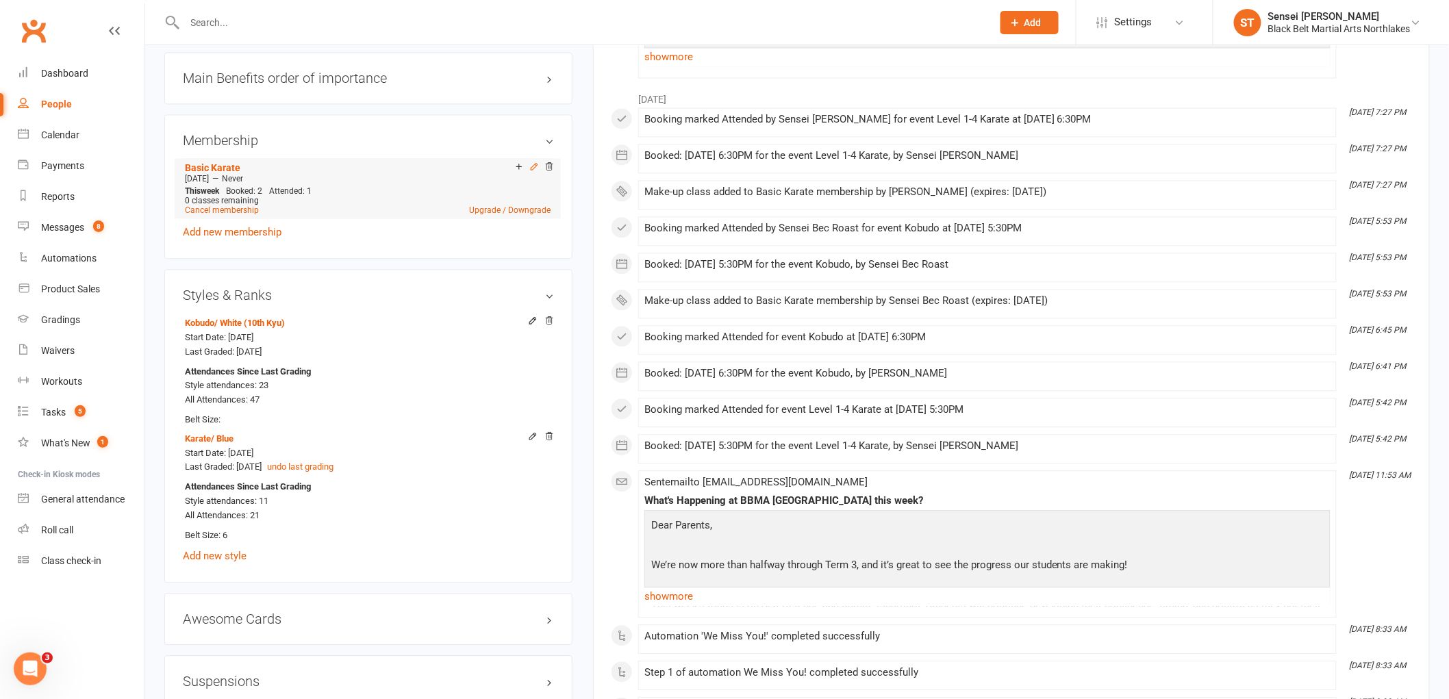
click at [531, 165] on icon at bounding box center [534, 167] width 10 height 10
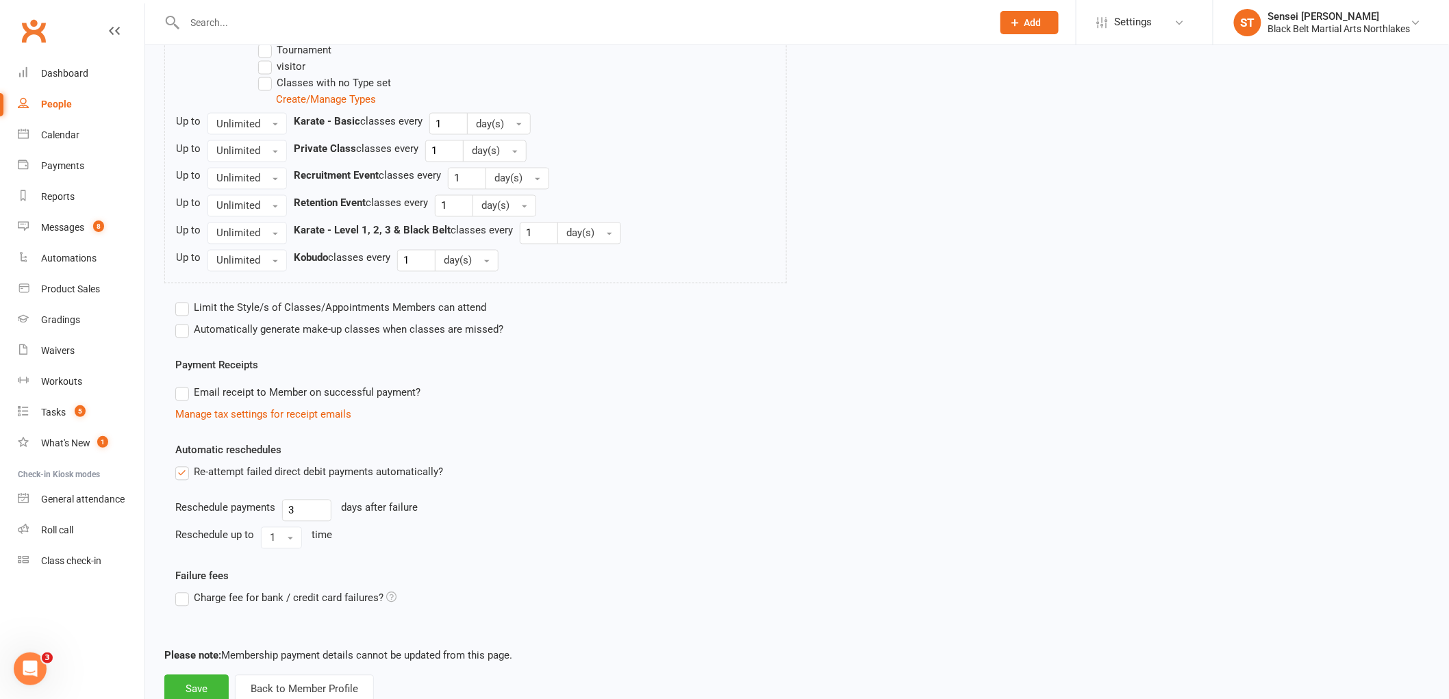
scroll to position [977, 0]
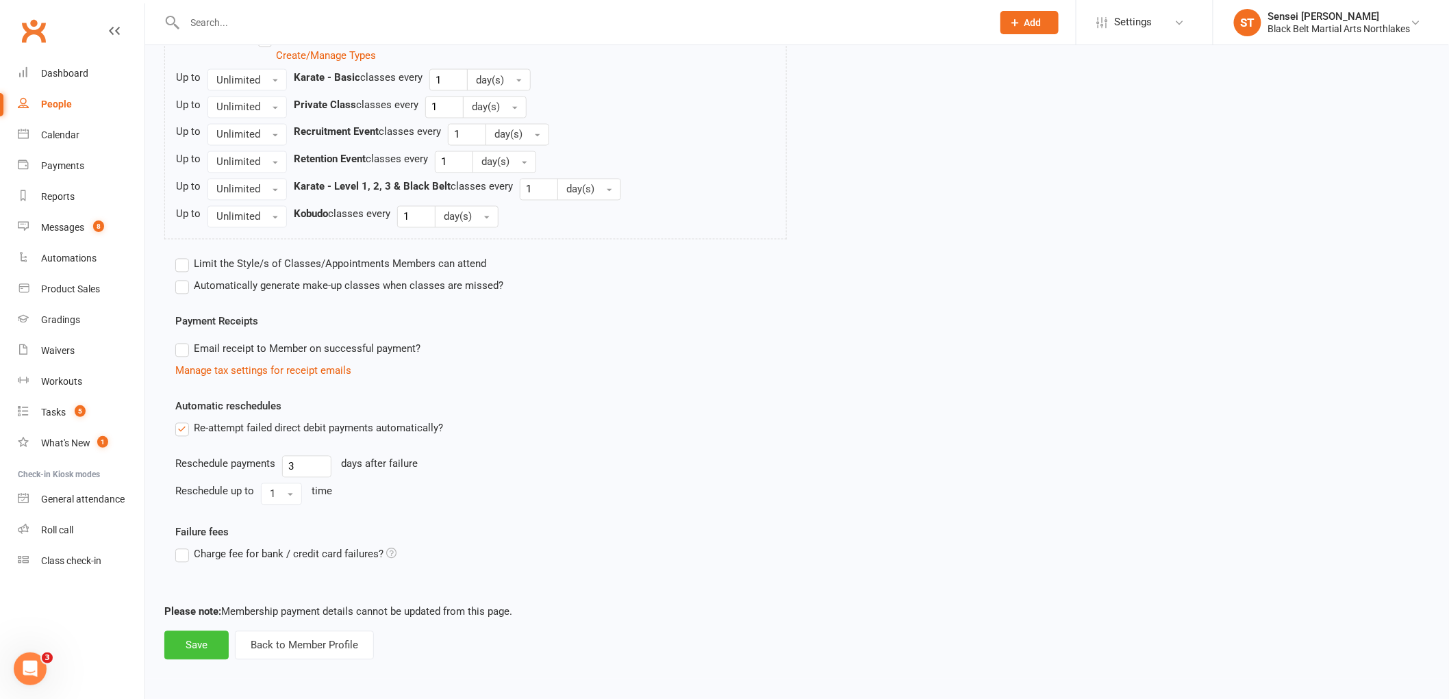
click at [201, 646] on button "Save" at bounding box center [196, 645] width 64 height 29
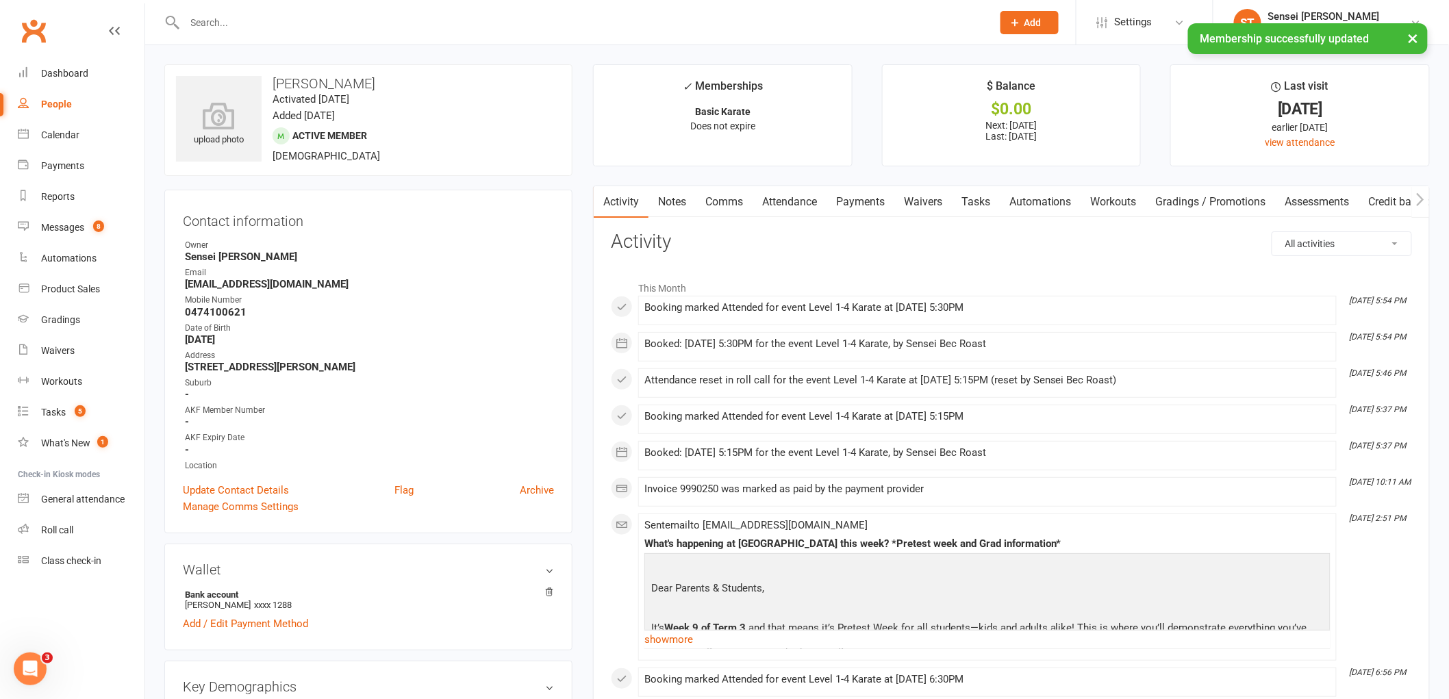
click at [233, 18] on input "text" at bounding box center [582, 22] width 802 height 19
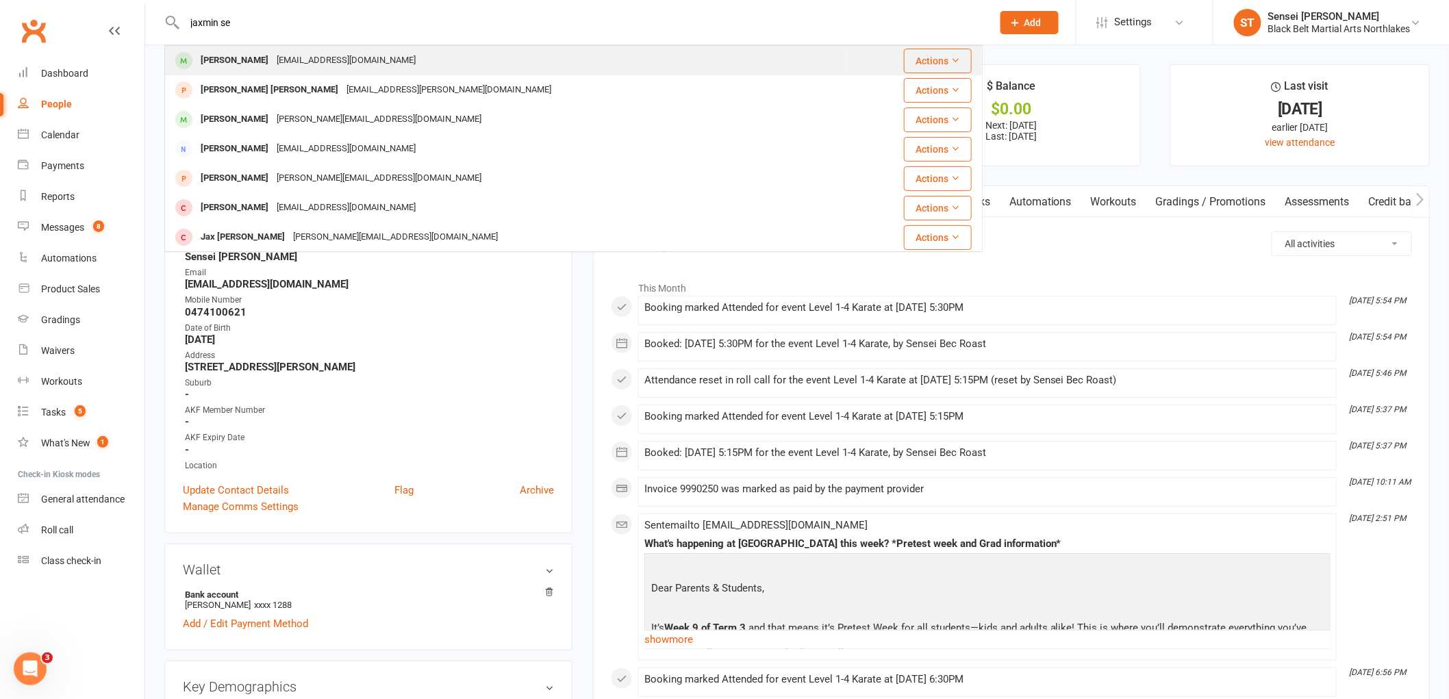
type input "jaxmin se"
click at [217, 62] on div "Jazmin Sebo" at bounding box center [234, 61] width 76 height 20
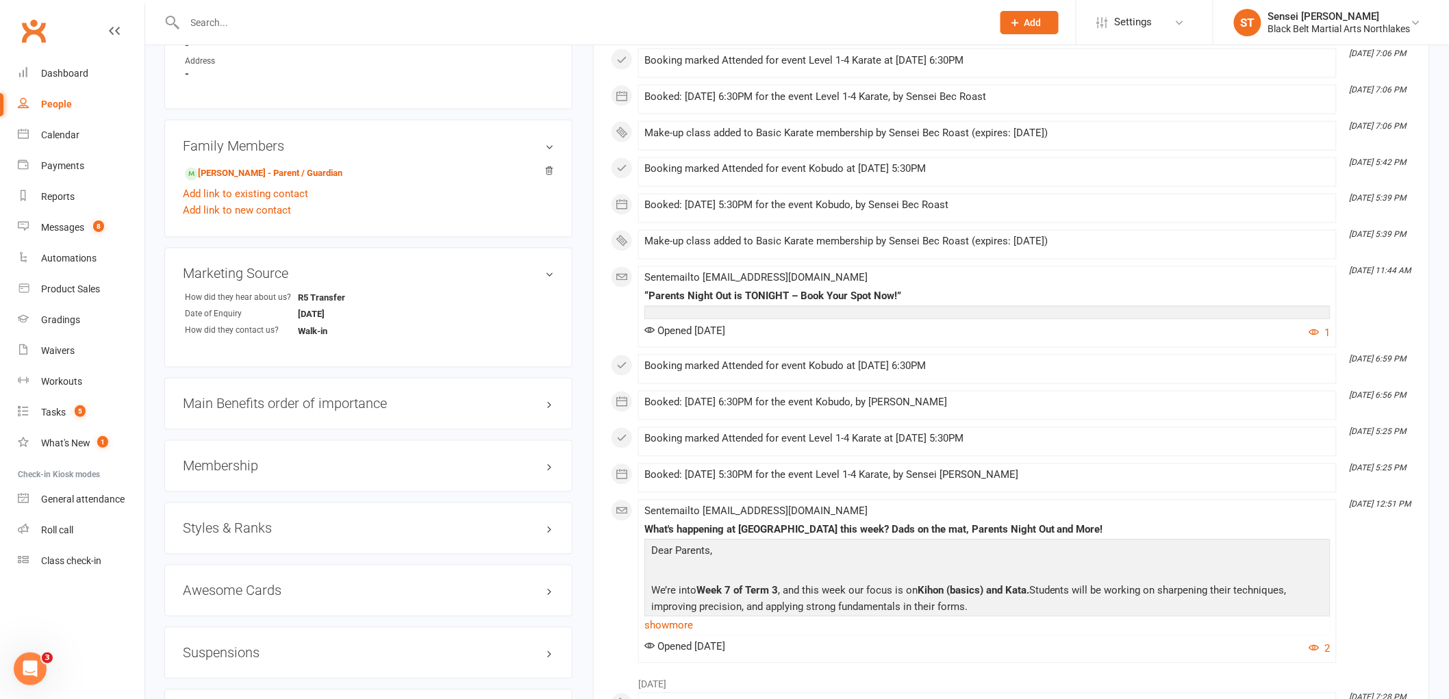
scroll to position [1065, 0]
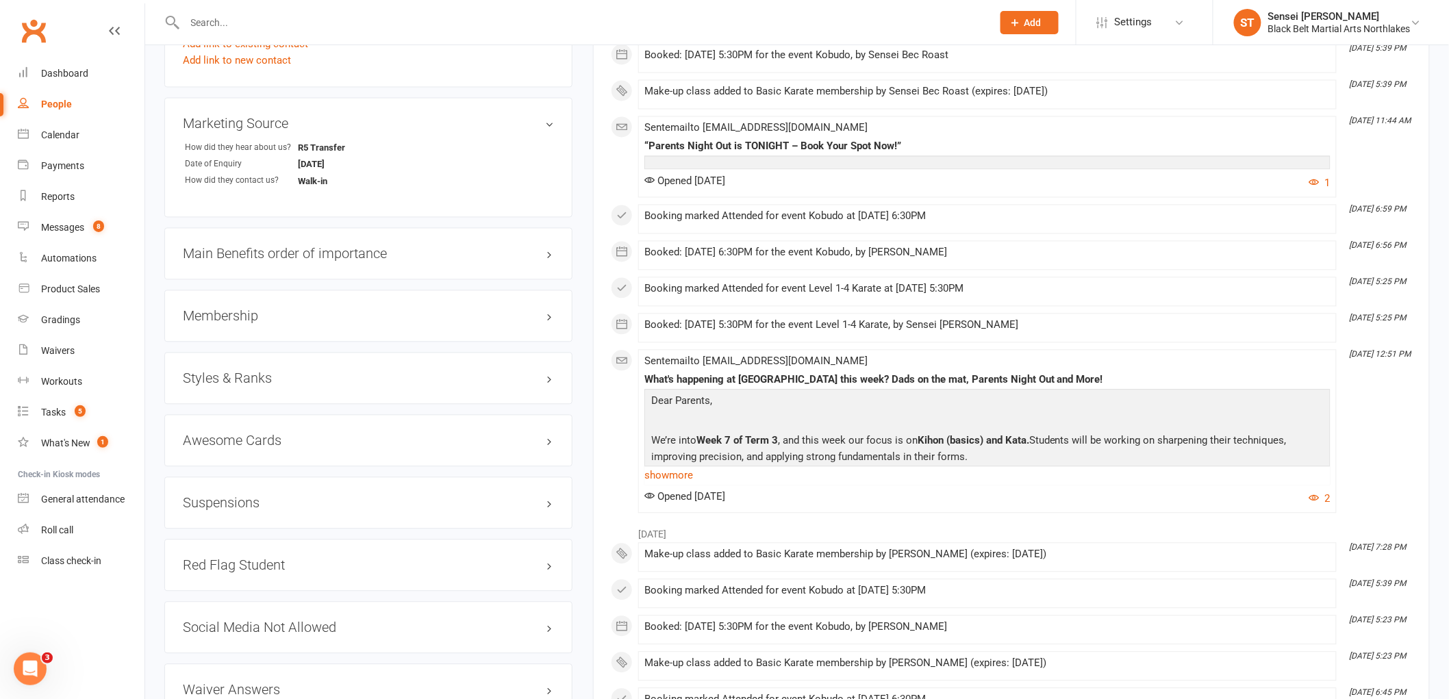
click at [235, 312] on h3 "Membership" at bounding box center [368, 316] width 371 height 15
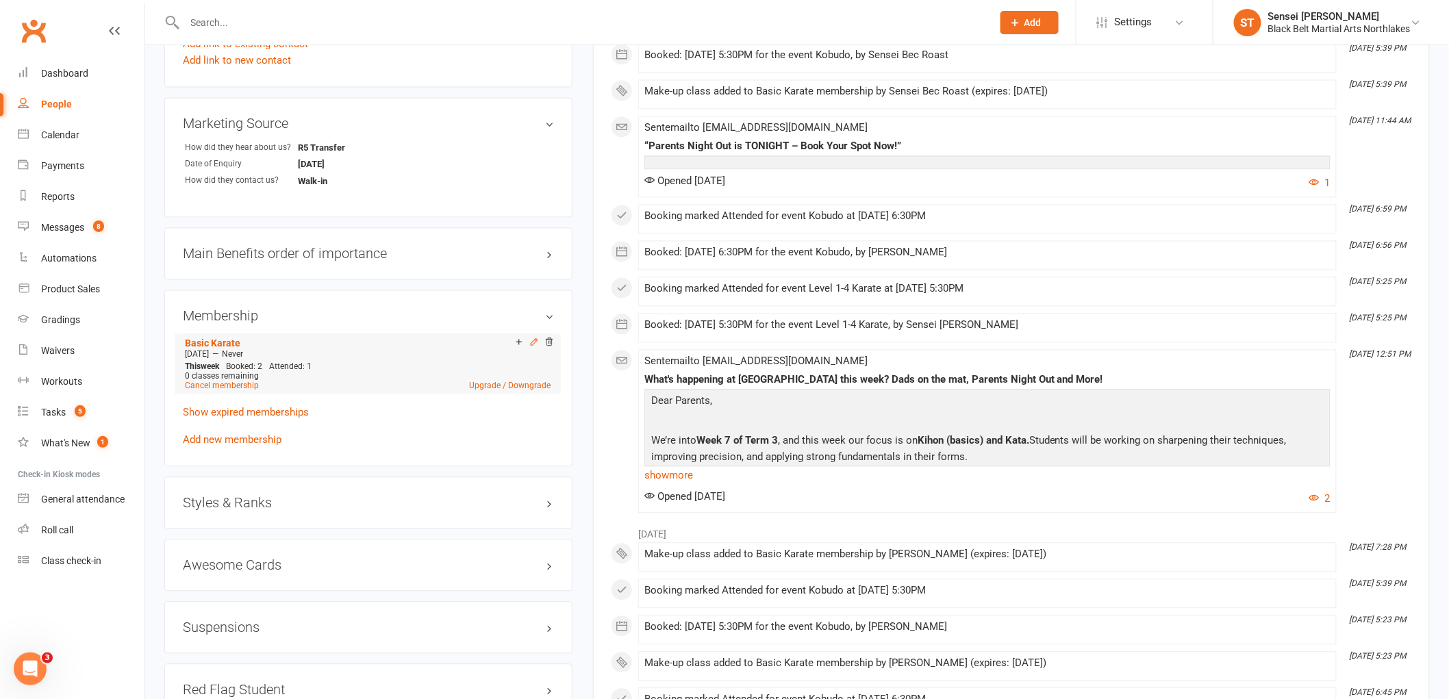
click at [533, 340] on icon at bounding box center [534, 342] width 6 height 6
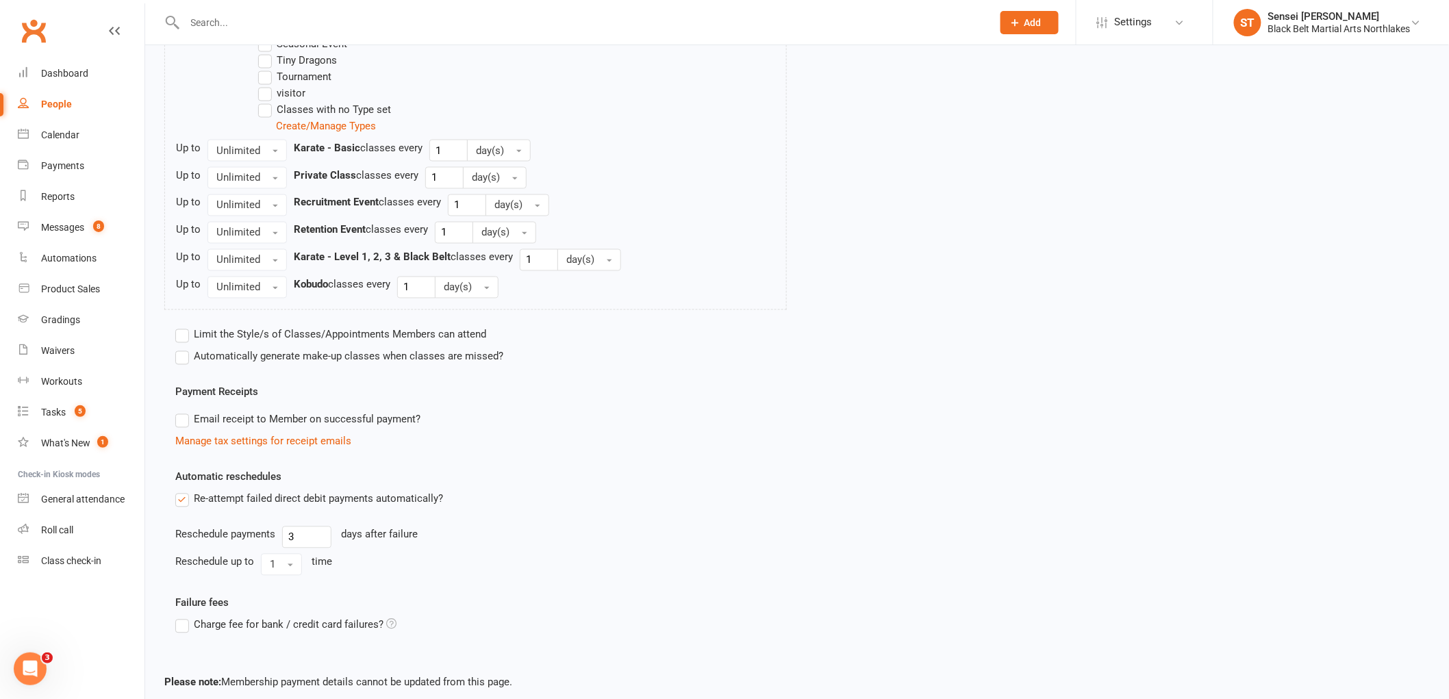
scroll to position [977, 0]
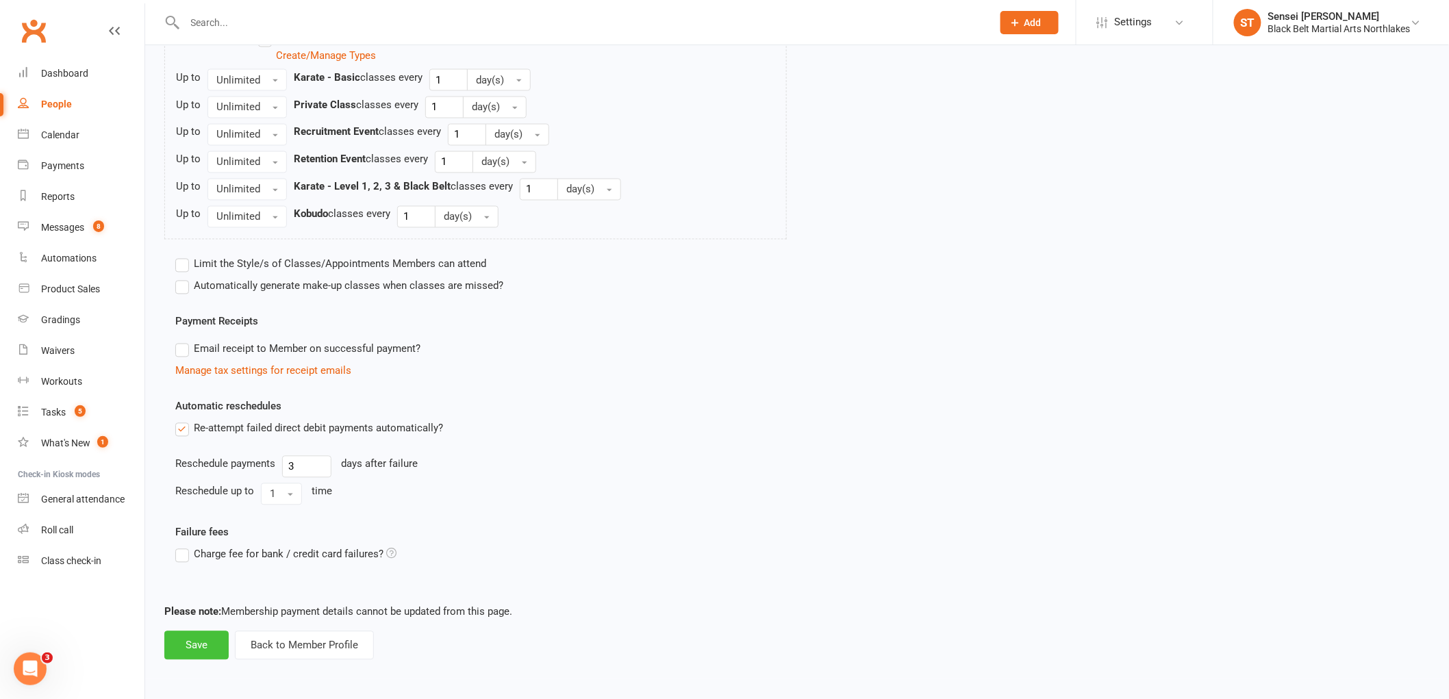
click at [192, 648] on button "Save" at bounding box center [196, 645] width 64 height 29
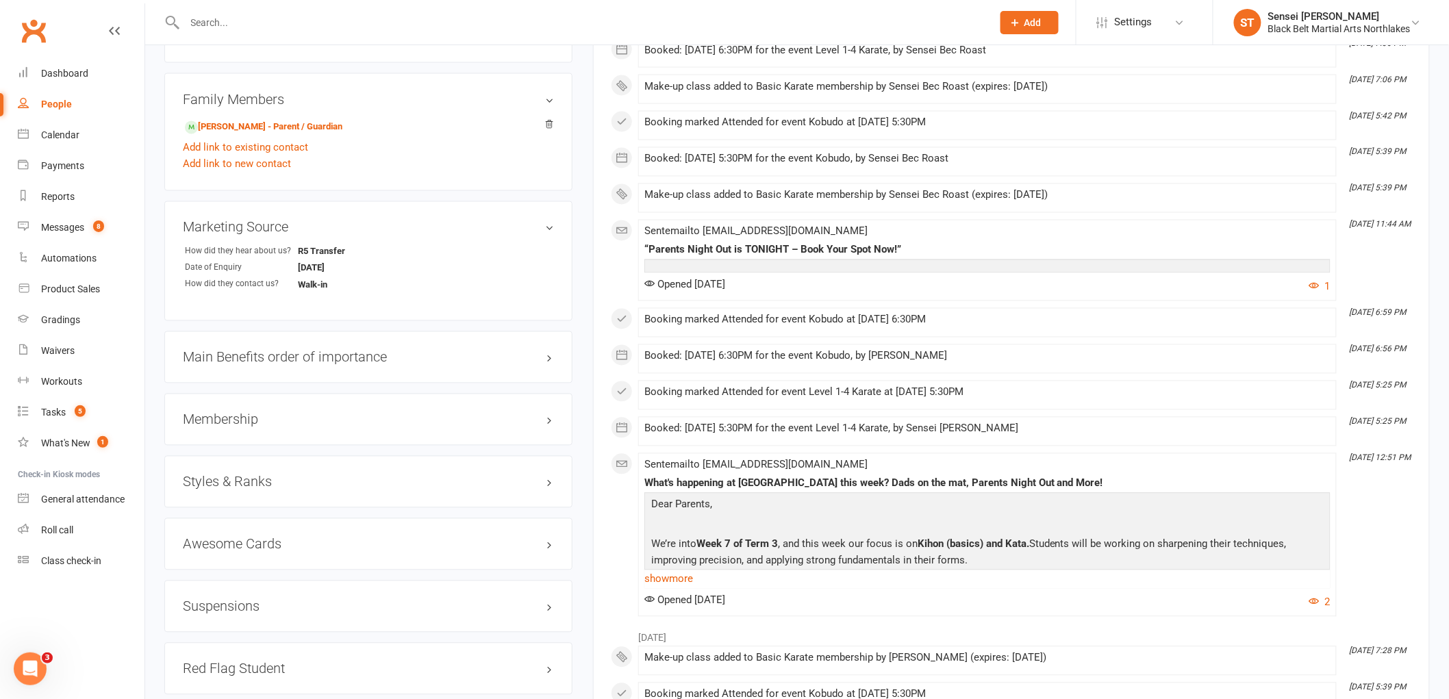
scroll to position [989, 0]
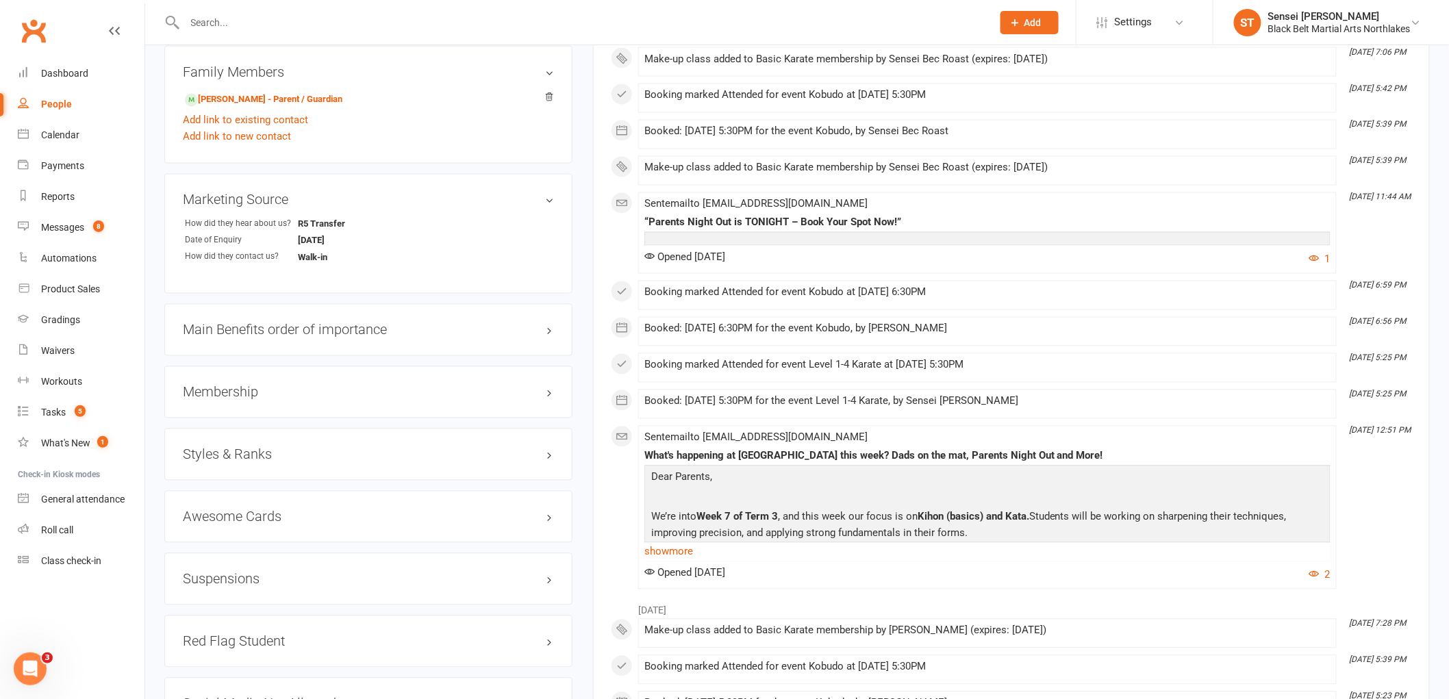
click at [213, 454] on h3 "Styles & Ranks" at bounding box center [368, 454] width 371 height 15
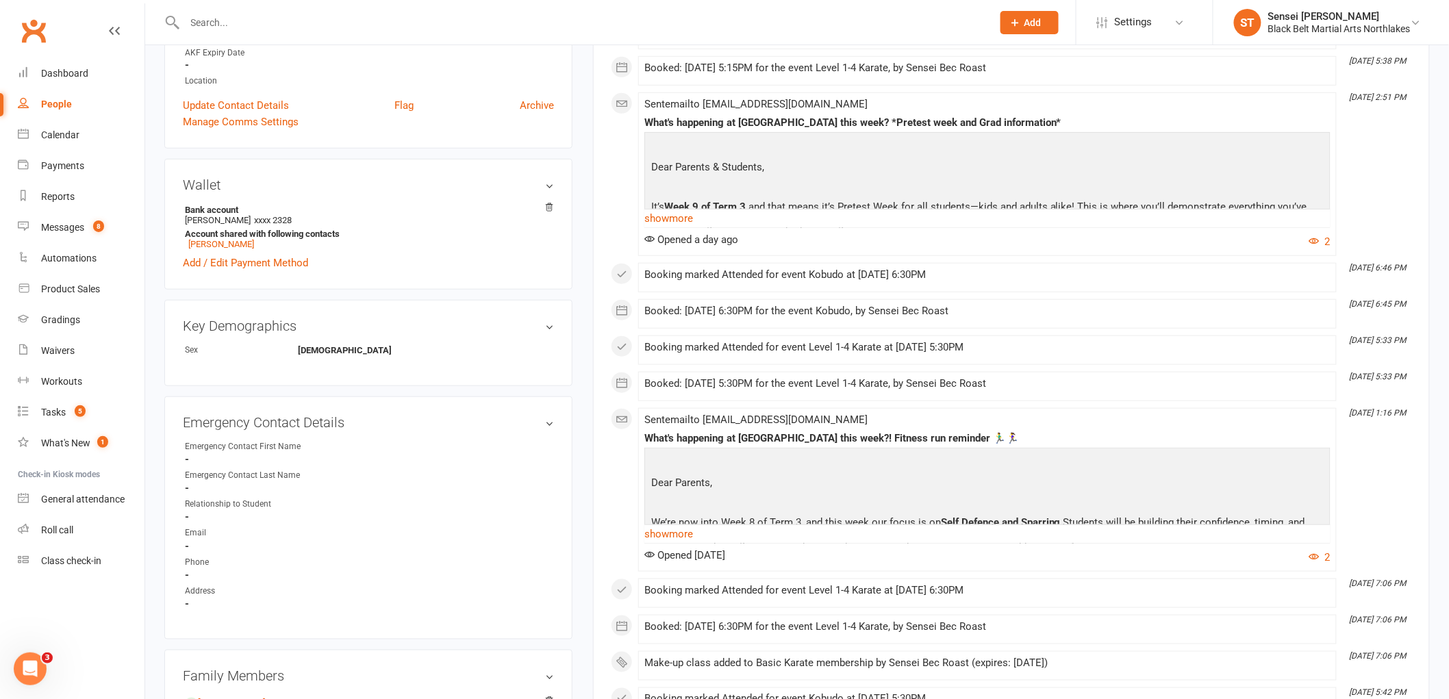
scroll to position [304, 0]
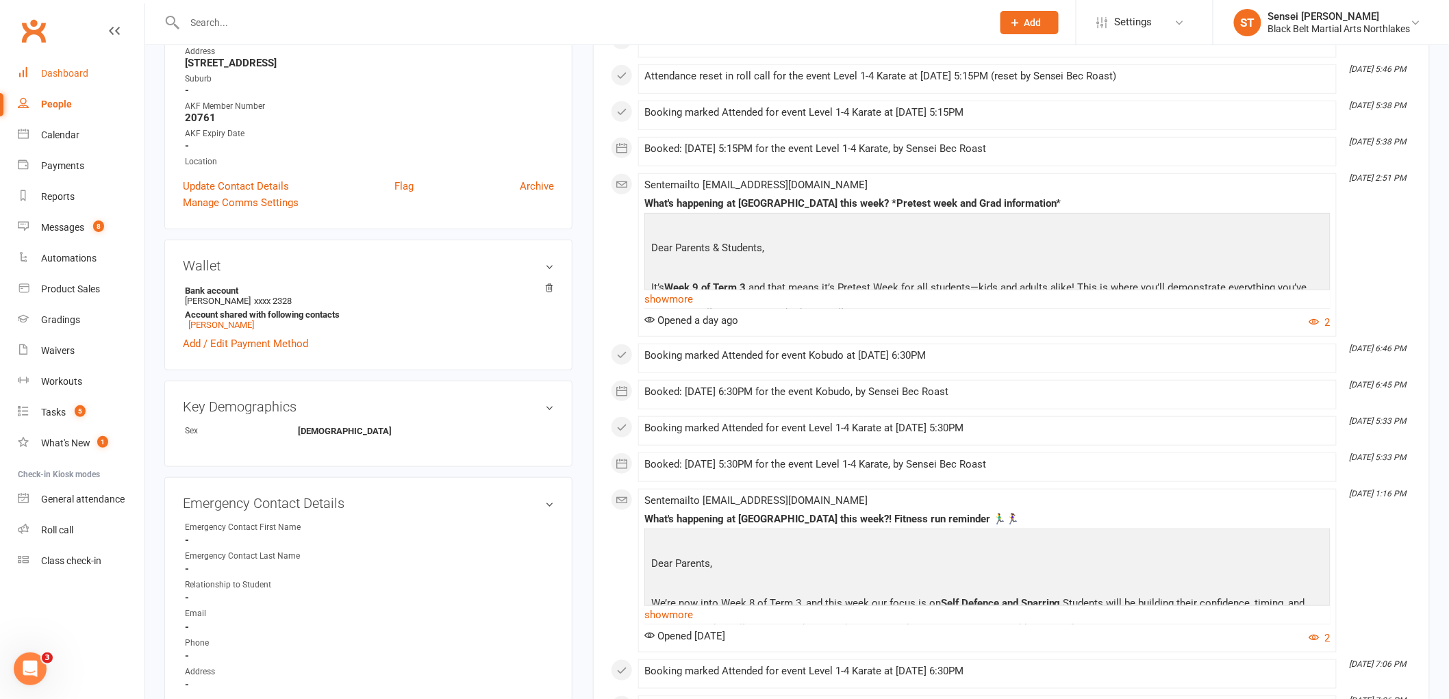
click at [71, 68] on div "Dashboard" at bounding box center [64, 73] width 47 height 11
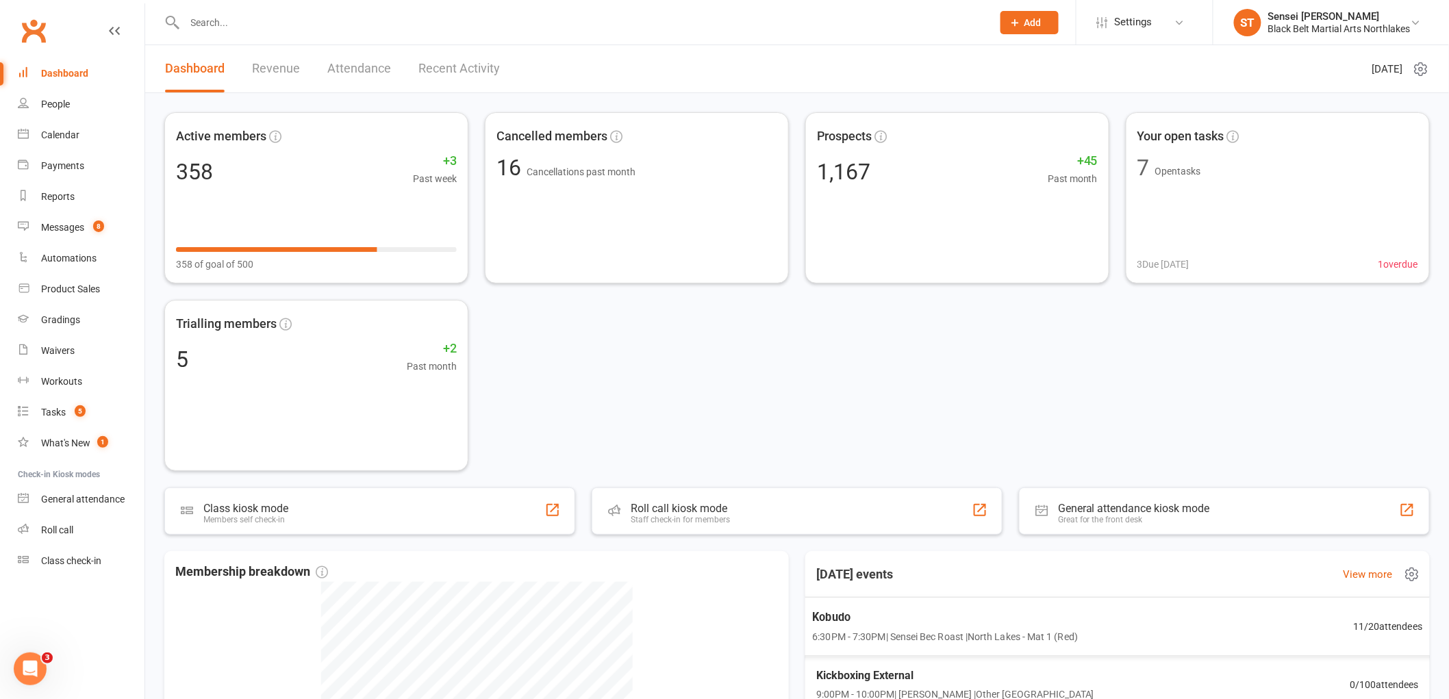
click at [907, 620] on span "Kobudo" at bounding box center [946, 617] width 266 height 18
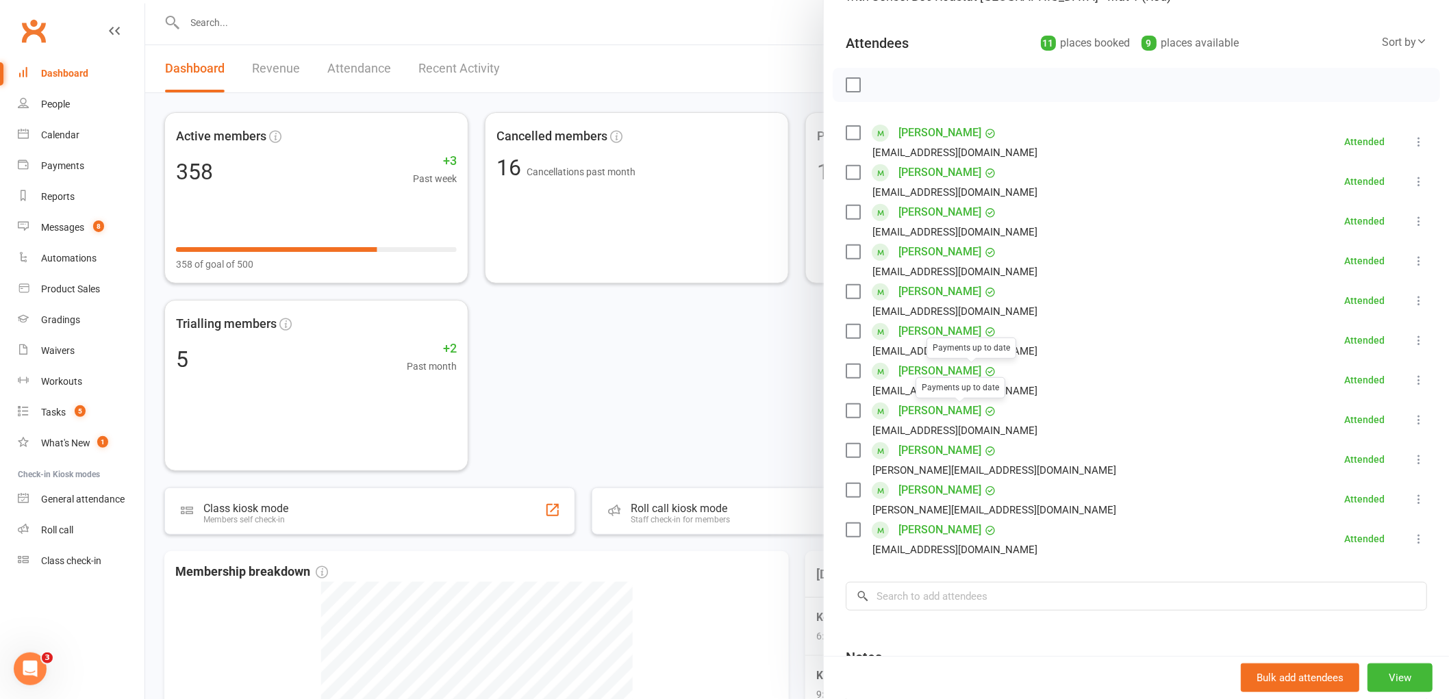
scroll to position [228, 0]
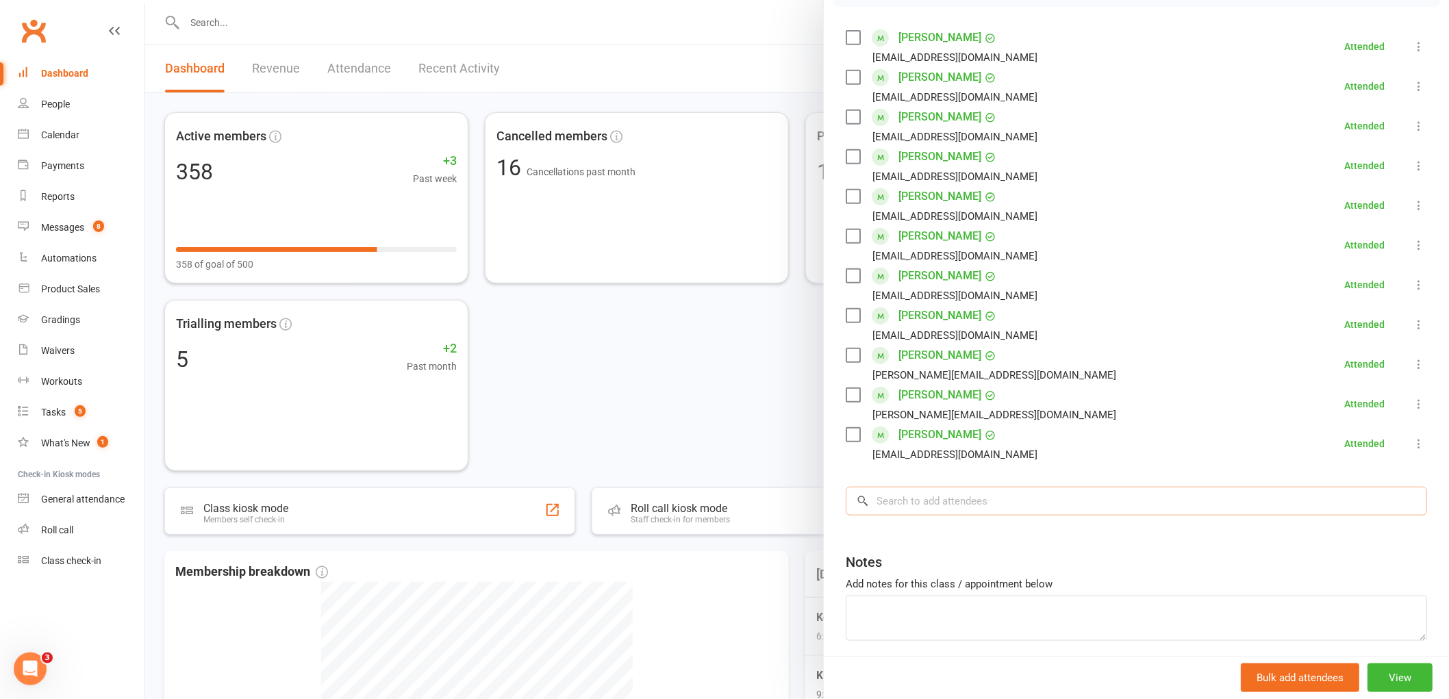
click at [904, 494] on input "search" at bounding box center [1135, 501] width 581 height 29
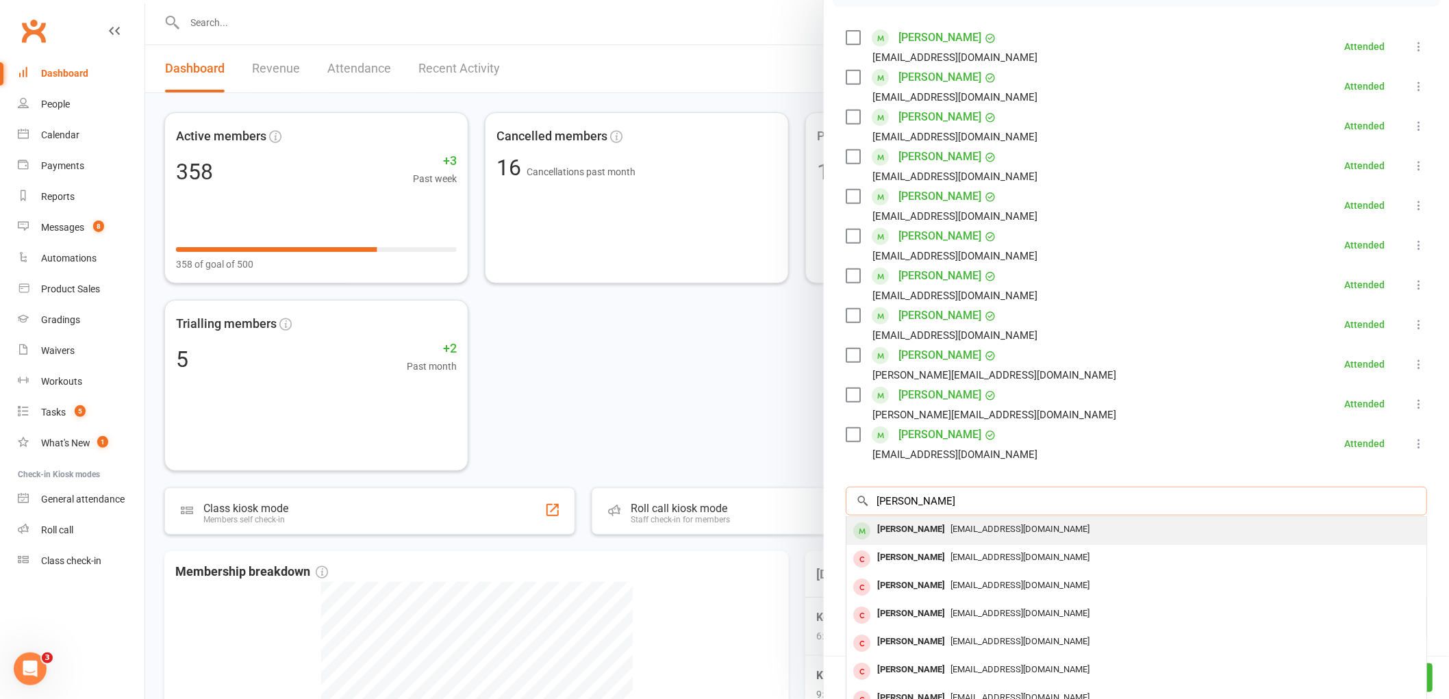
type input "jonathan squires"
click at [885, 529] on div "[PERSON_NAME]" at bounding box center [911, 530] width 79 height 20
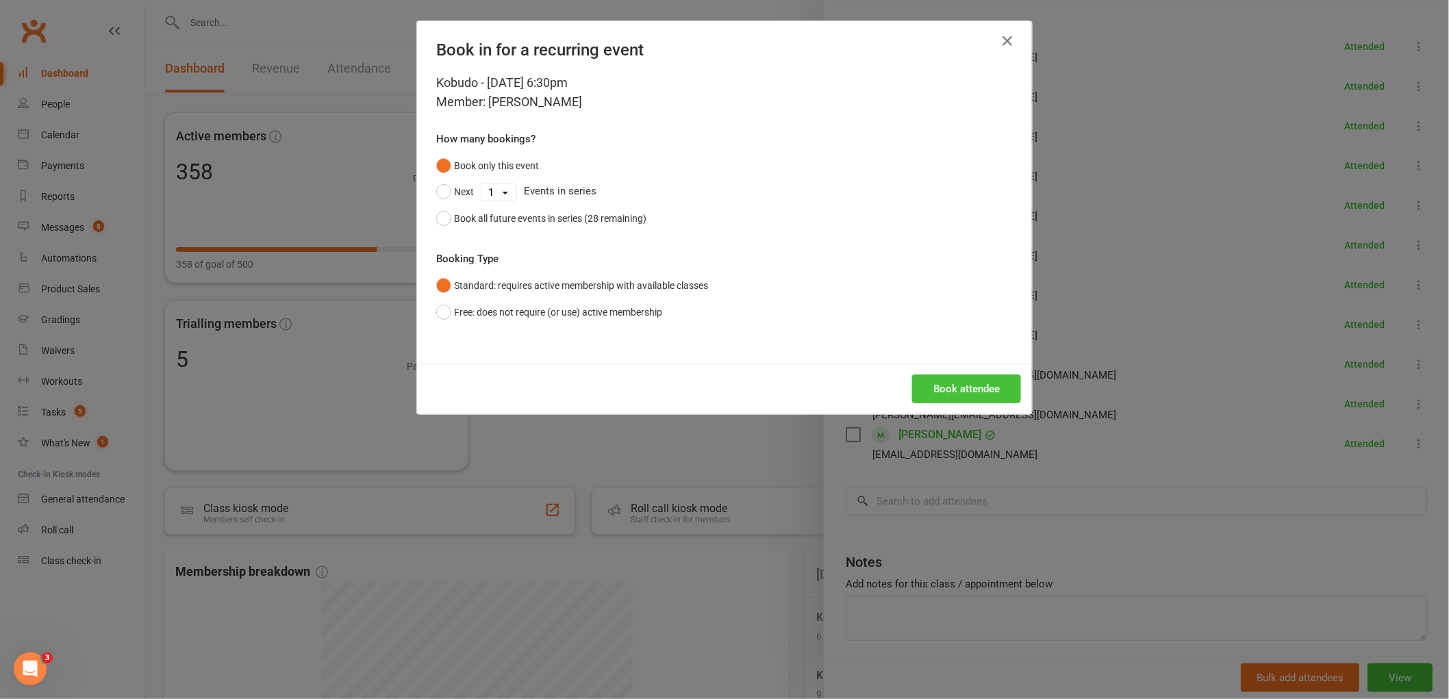
click at [958, 397] on button "Book attendee" at bounding box center [966, 388] width 109 height 29
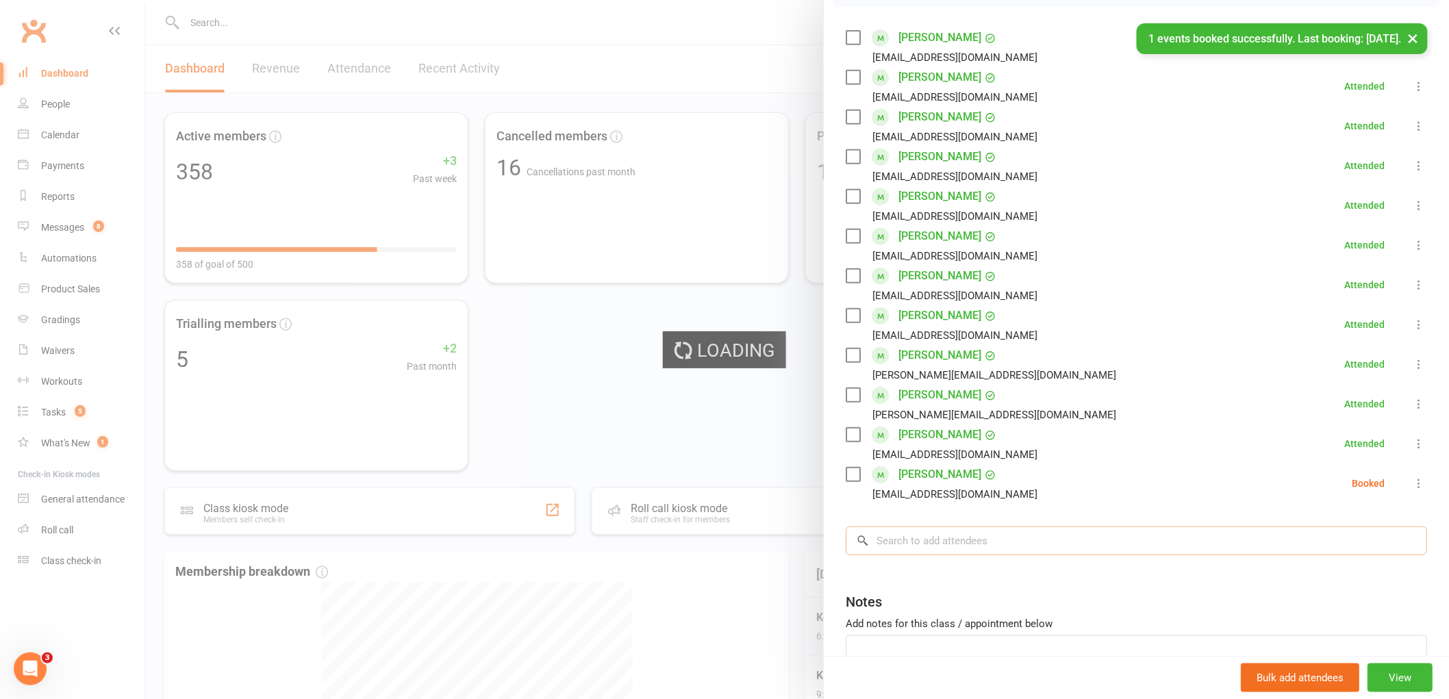
click at [908, 542] on input "search" at bounding box center [1135, 540] width 581 height 29
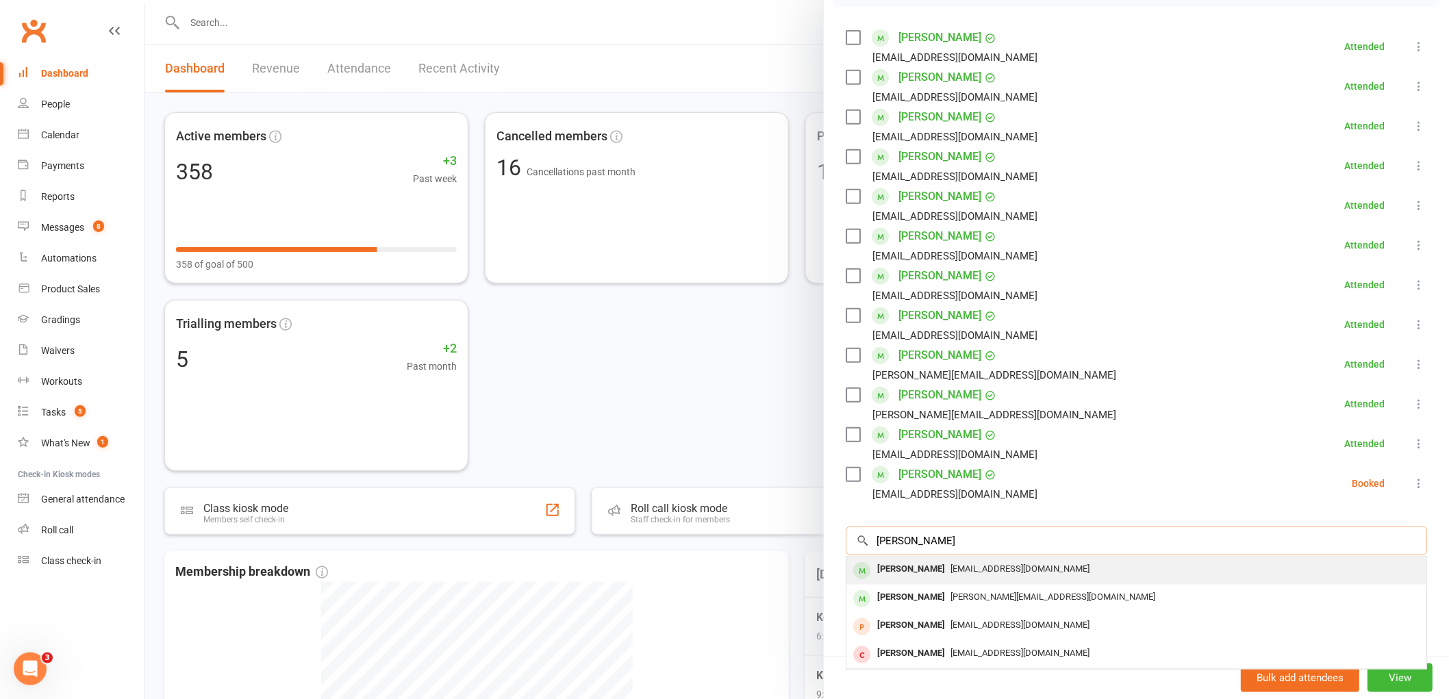
type input "jazmin sebo"
click at [887, 576] on div "Jazmin Sebo" at bounding box center [911, 569] width 79 height 20
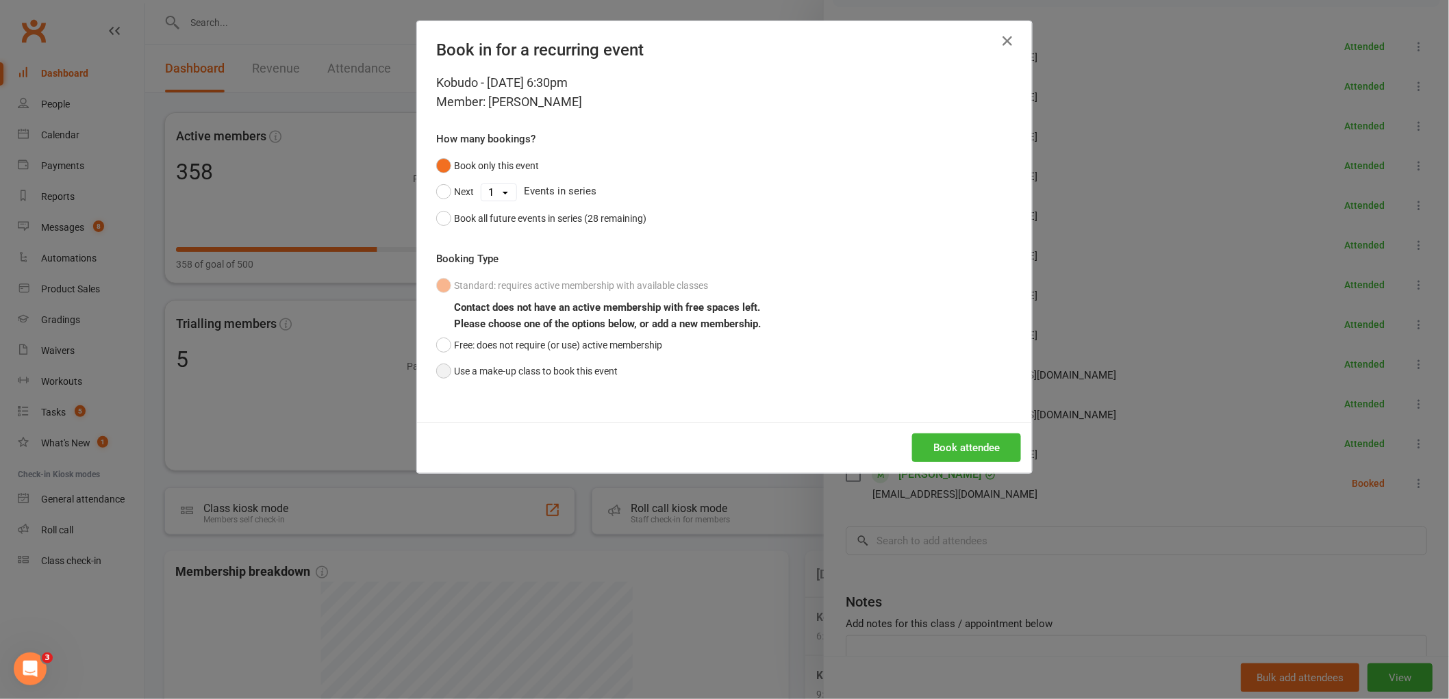
click at [439, 374] on button "Use a make-up class to book this event" at bounding box center [526, 371] width 181 height 26
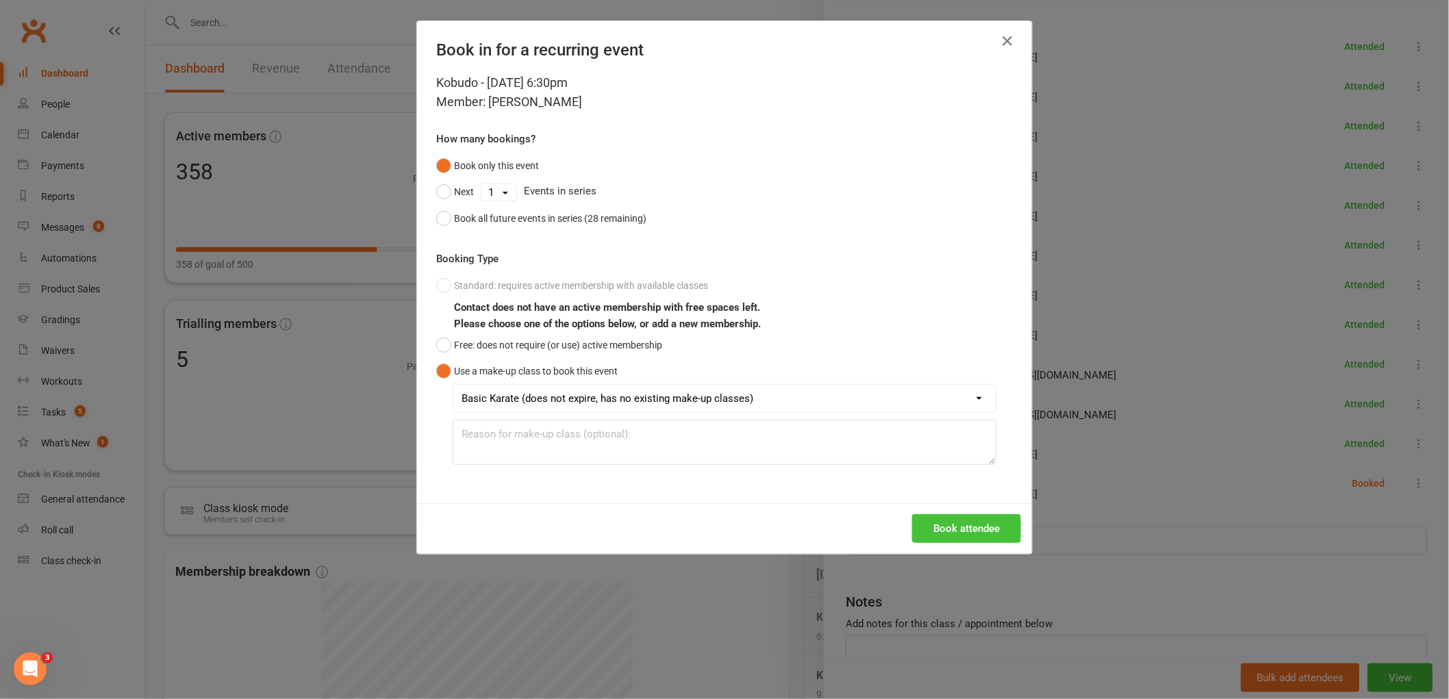
click at [959, 542] on button "Book attendee" at bounding box center [966, 528] width 109 height 29
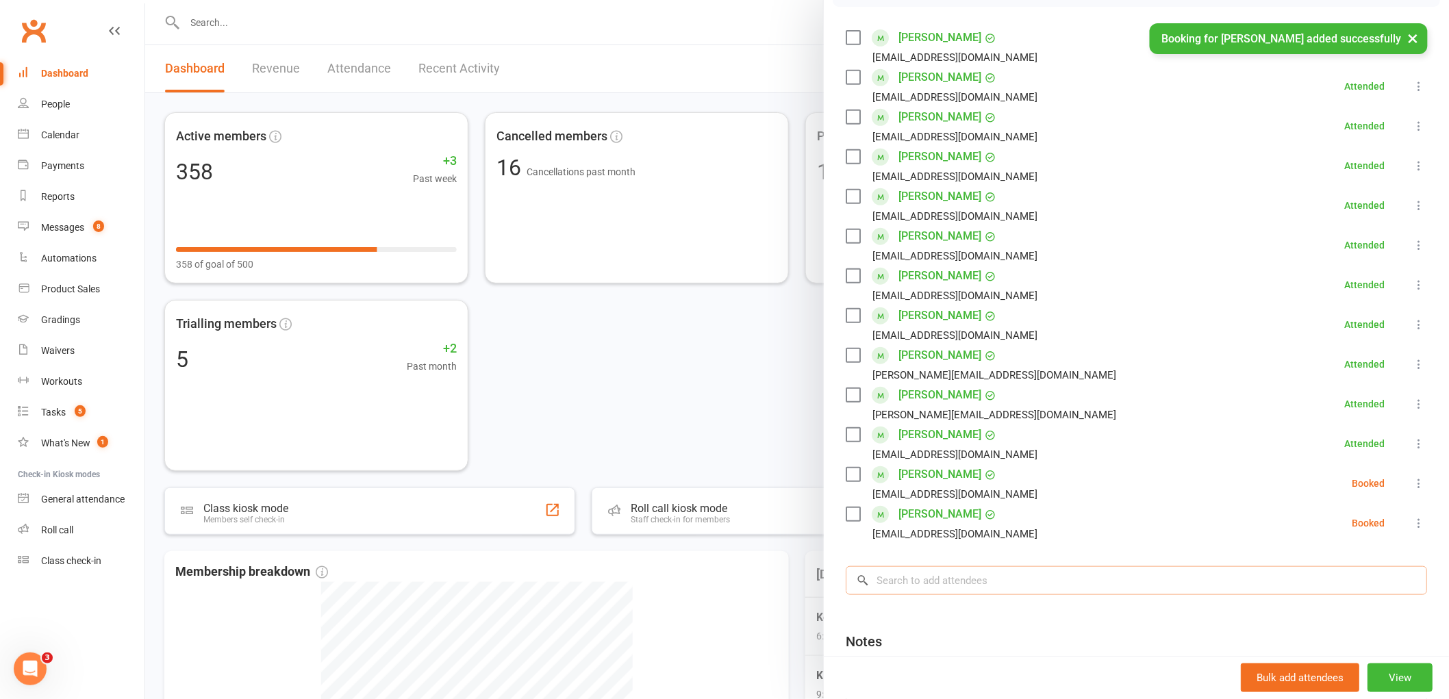
click at [921, 583] on input "search" at bounding box center [1135, 580] width 581 height 29
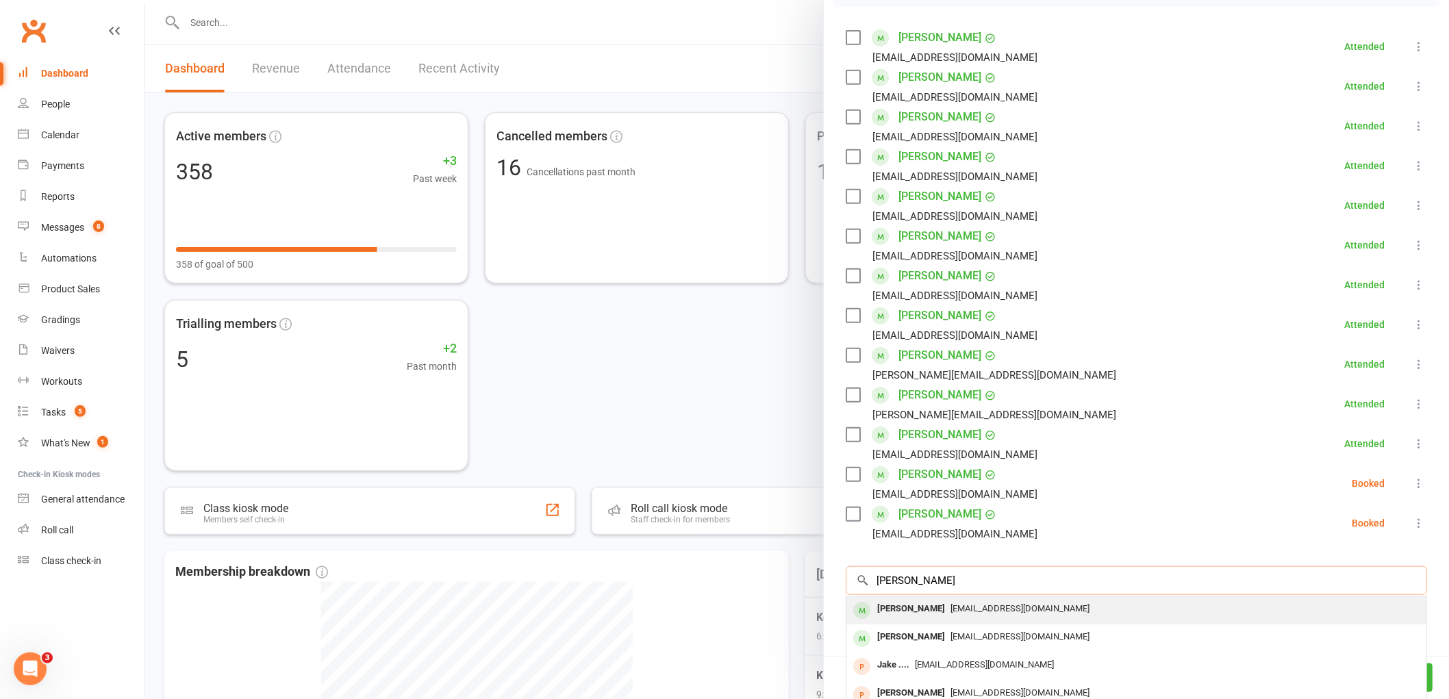
type input "jake pfitzner"
click at [894, 617] on div "Jake Pfitzner" at bounding box center [911, 609] width 79 height 20
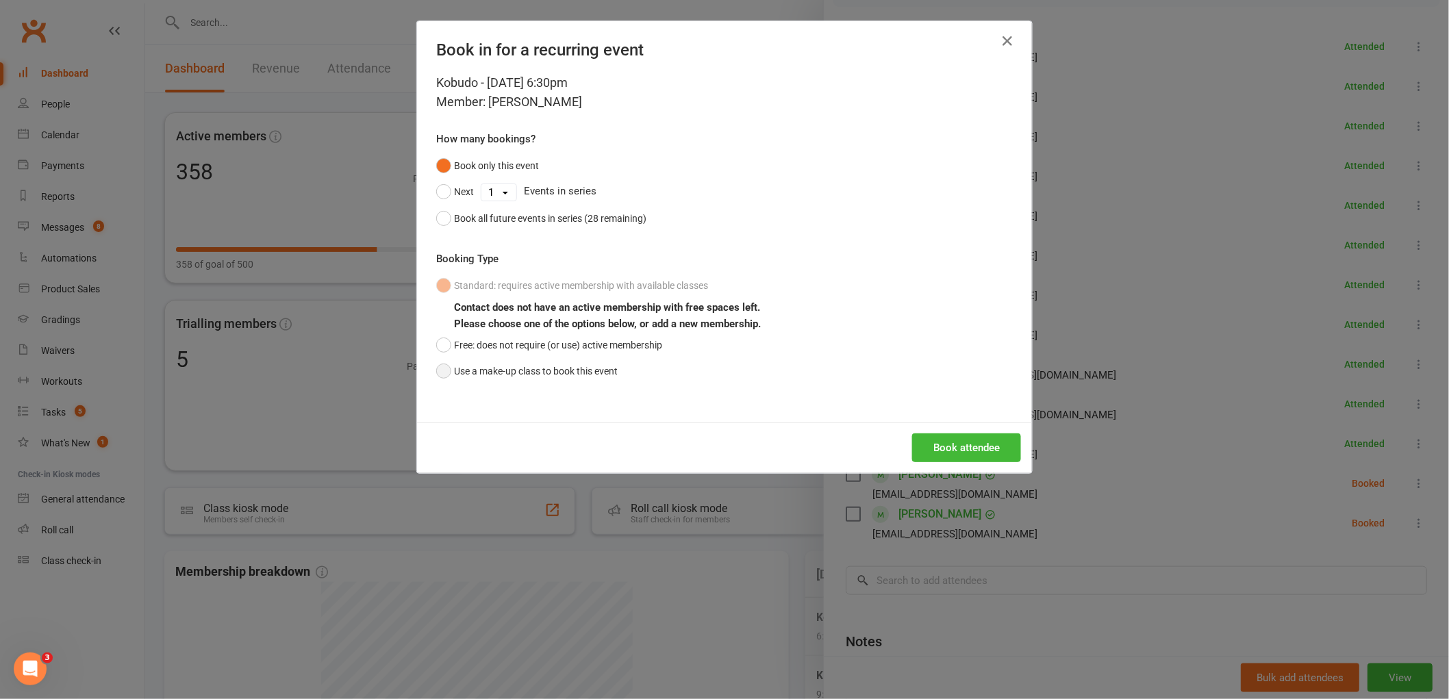
click at [436, 373] on button "Use a make-up class to book this event" at bounding box center [526, 371] width 181 height 26
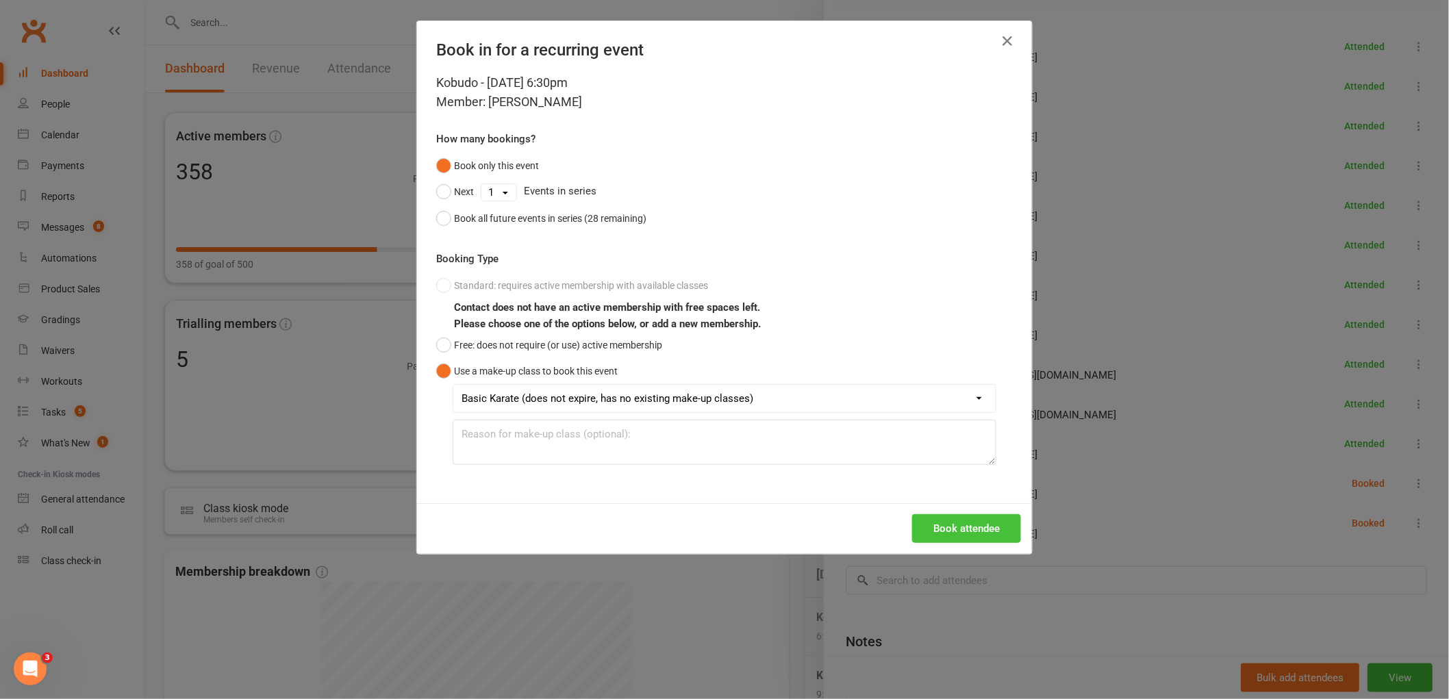
click at [981, 530] on button "Book attendee" at bounding box center [966, 528] width 109 height 29
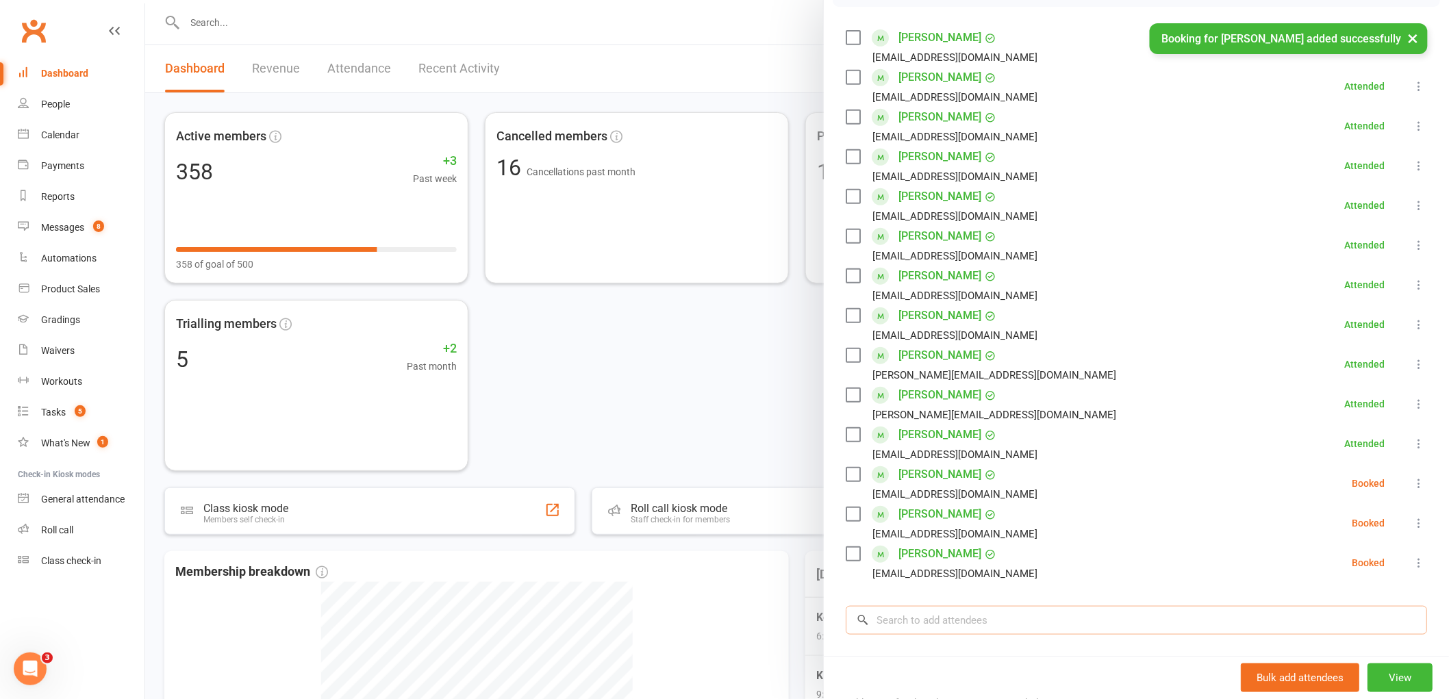
click at [901, 633] on input "search" at bounding box center [1135, 620] width 581 height 29
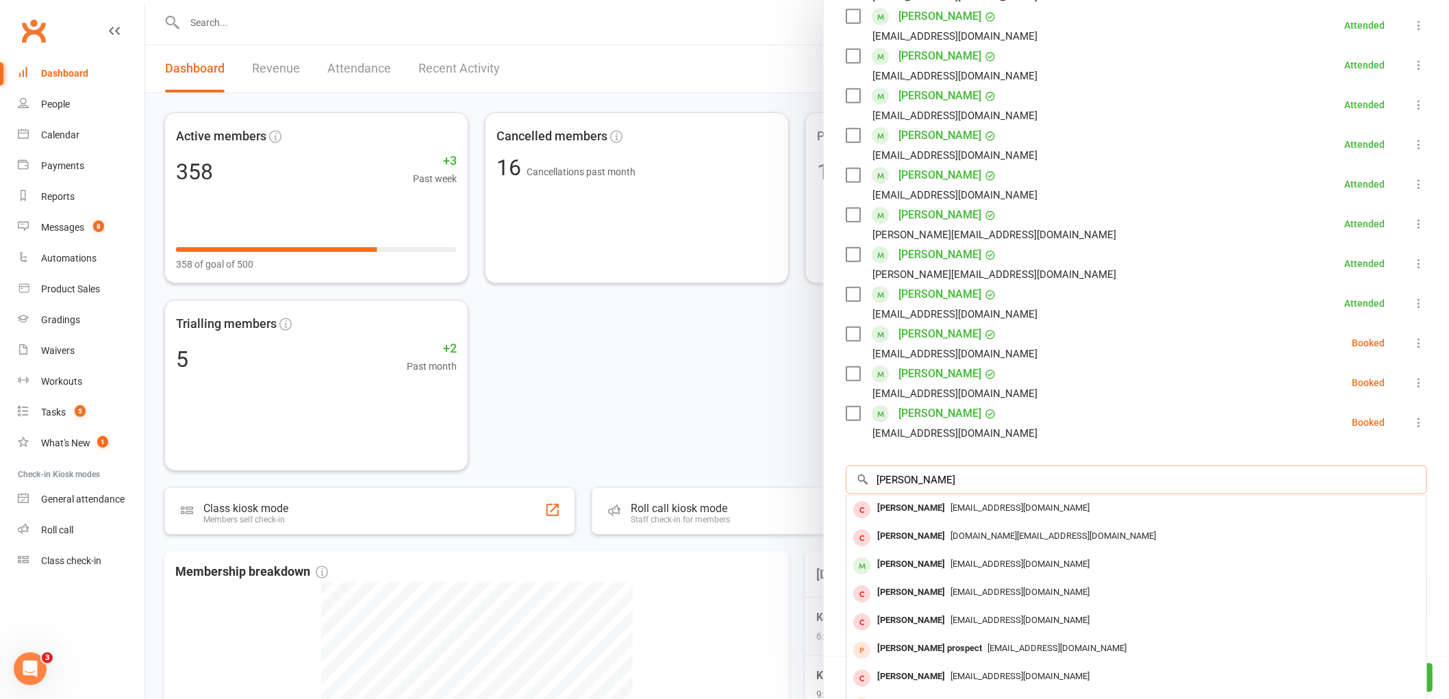
scroll to position [380, 0]
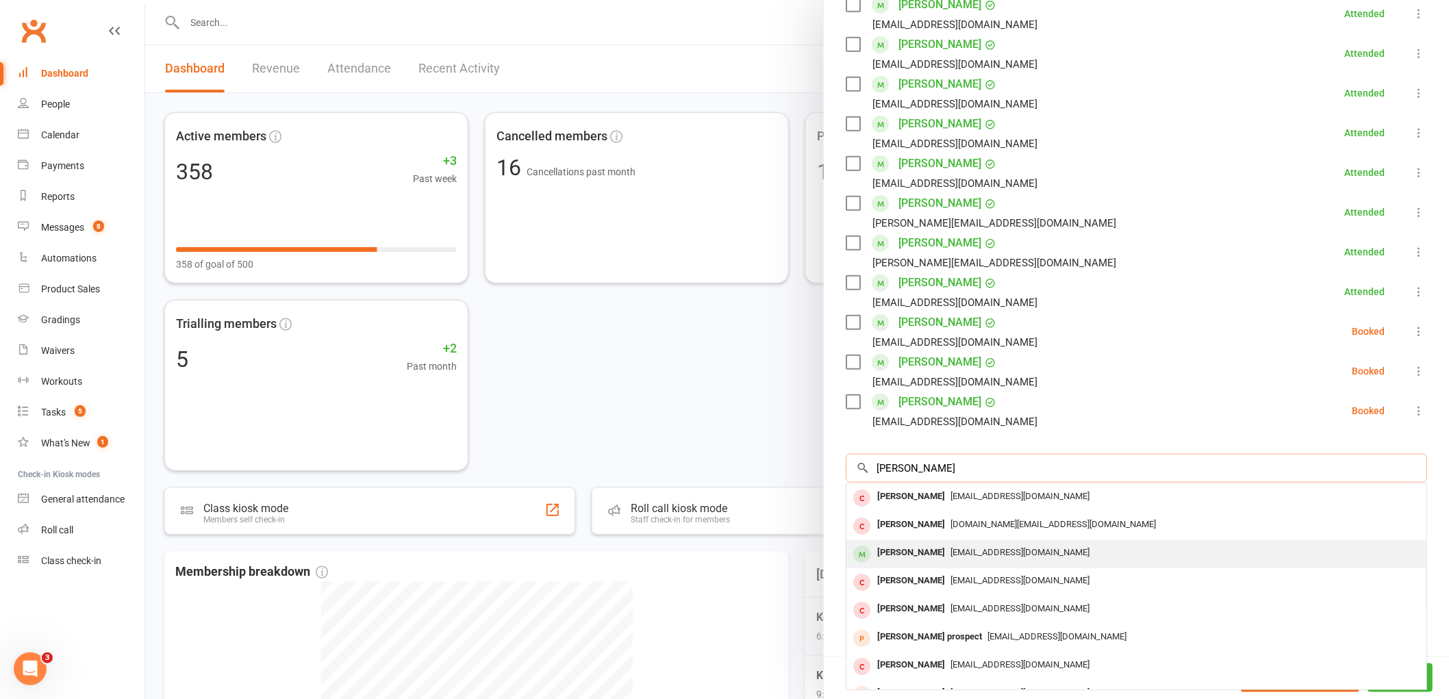
type input "isabell"
click at [904, 555] on div "Isabelle Pfitzner" at bounding box center [911, 553] width 79 height 20
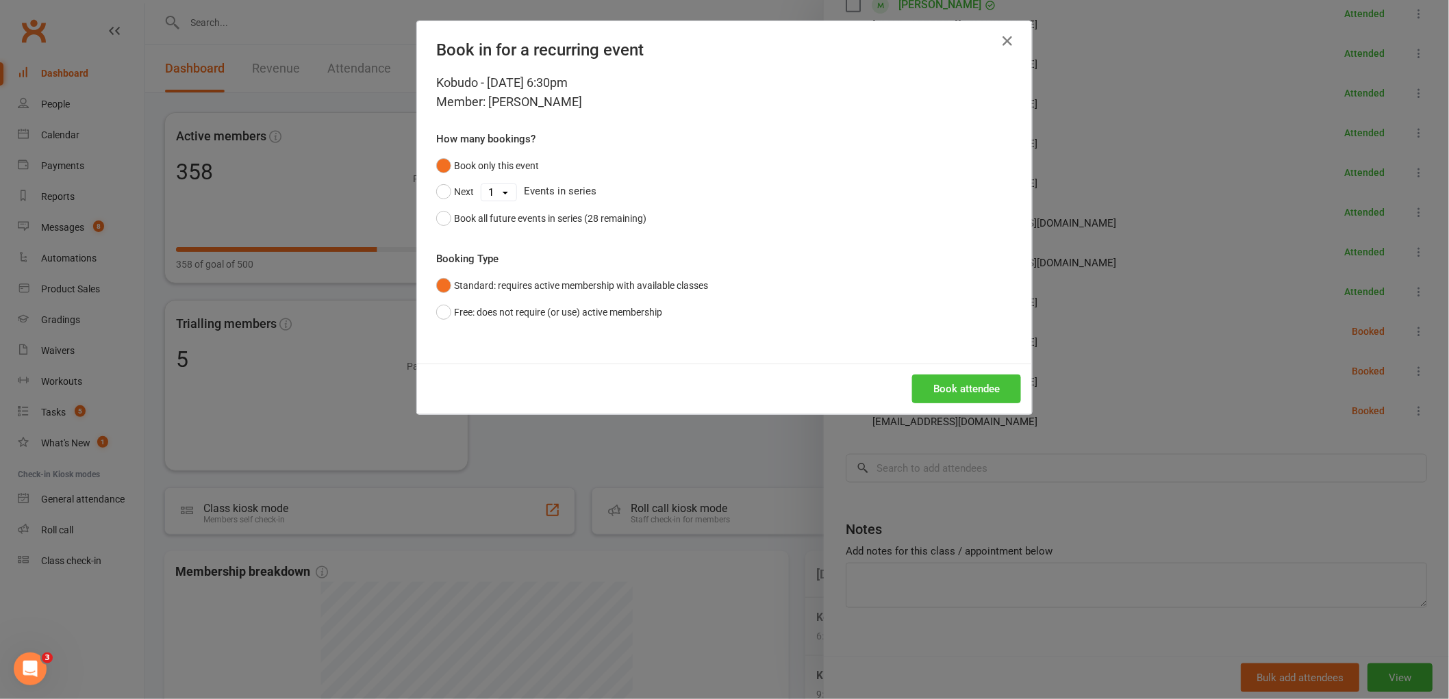
click at [979, 389] on button "Book attendee" at bounding box center [966, 388] width 109 height 29
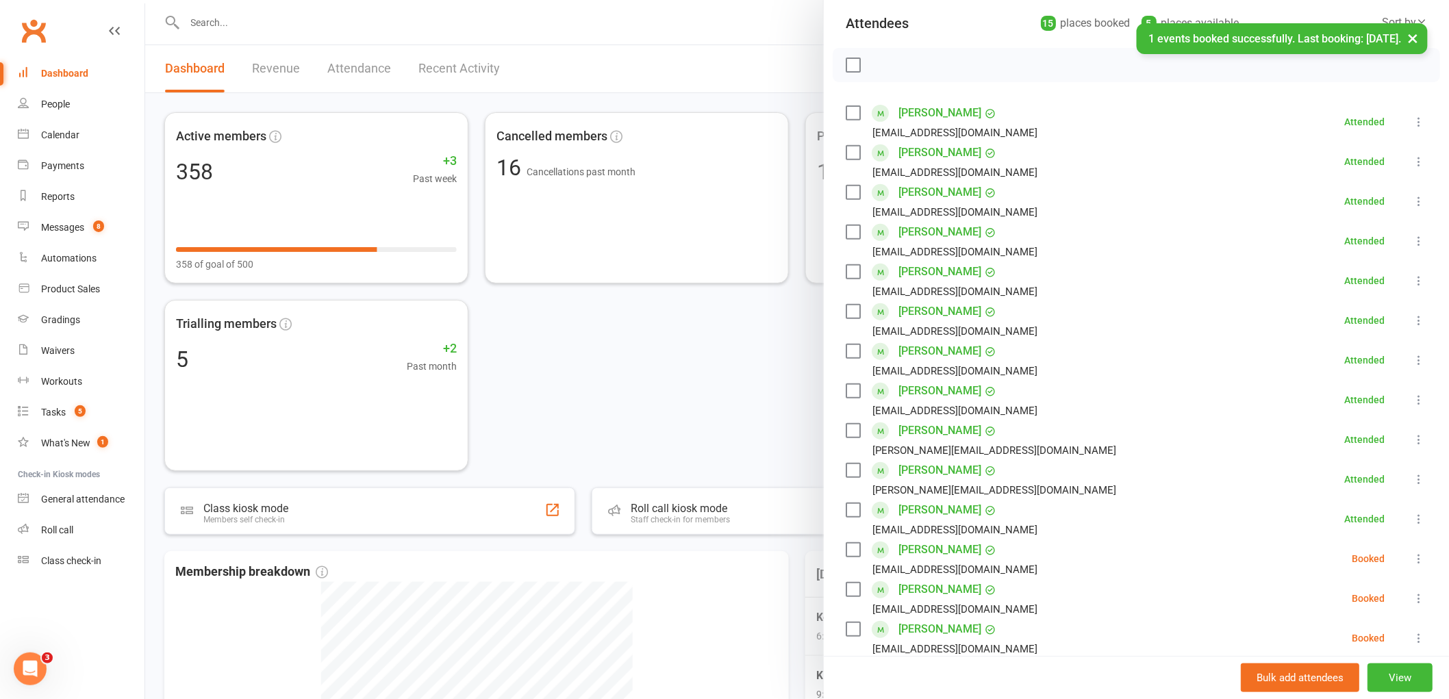
scroll to position [0, 0]
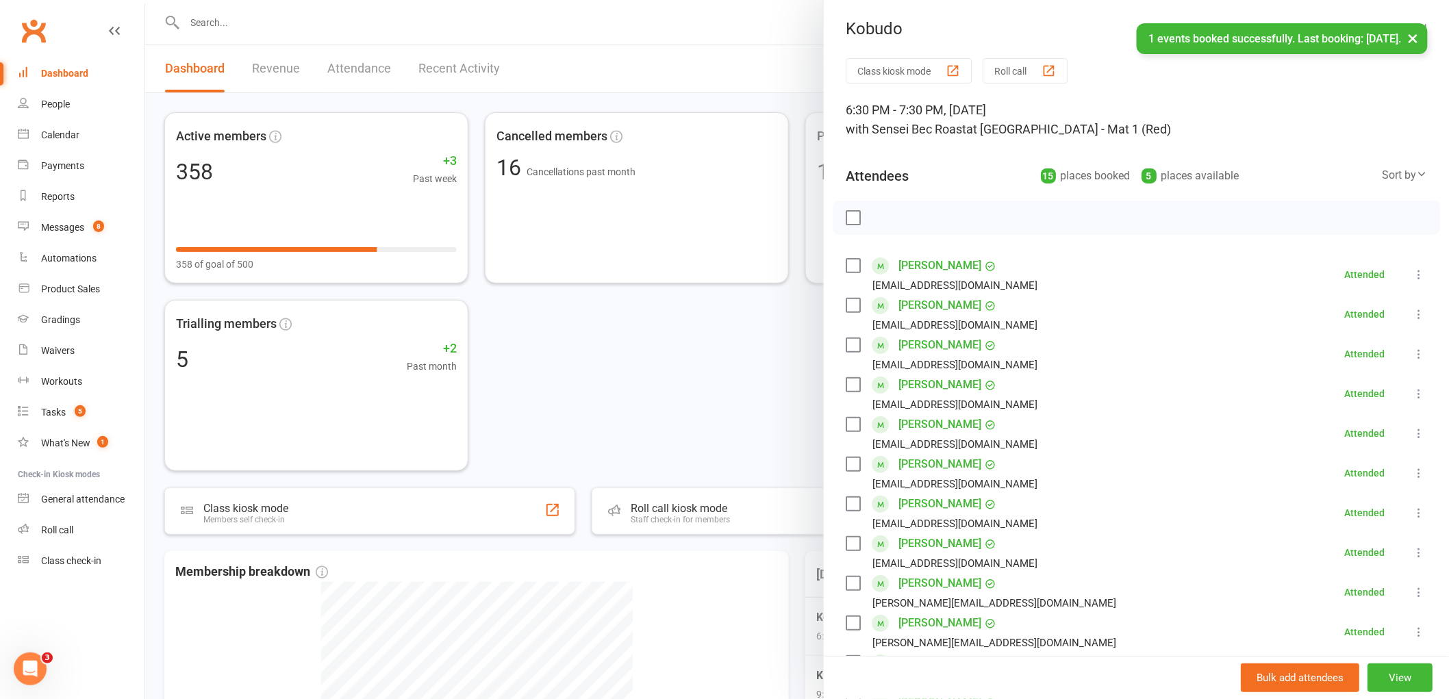
click at [846, 216] on label at bounding box center [852, 218] width 14 height 14
click at [881, 220] on icon "button" at bounding box center [883, 217] width 15 height 15
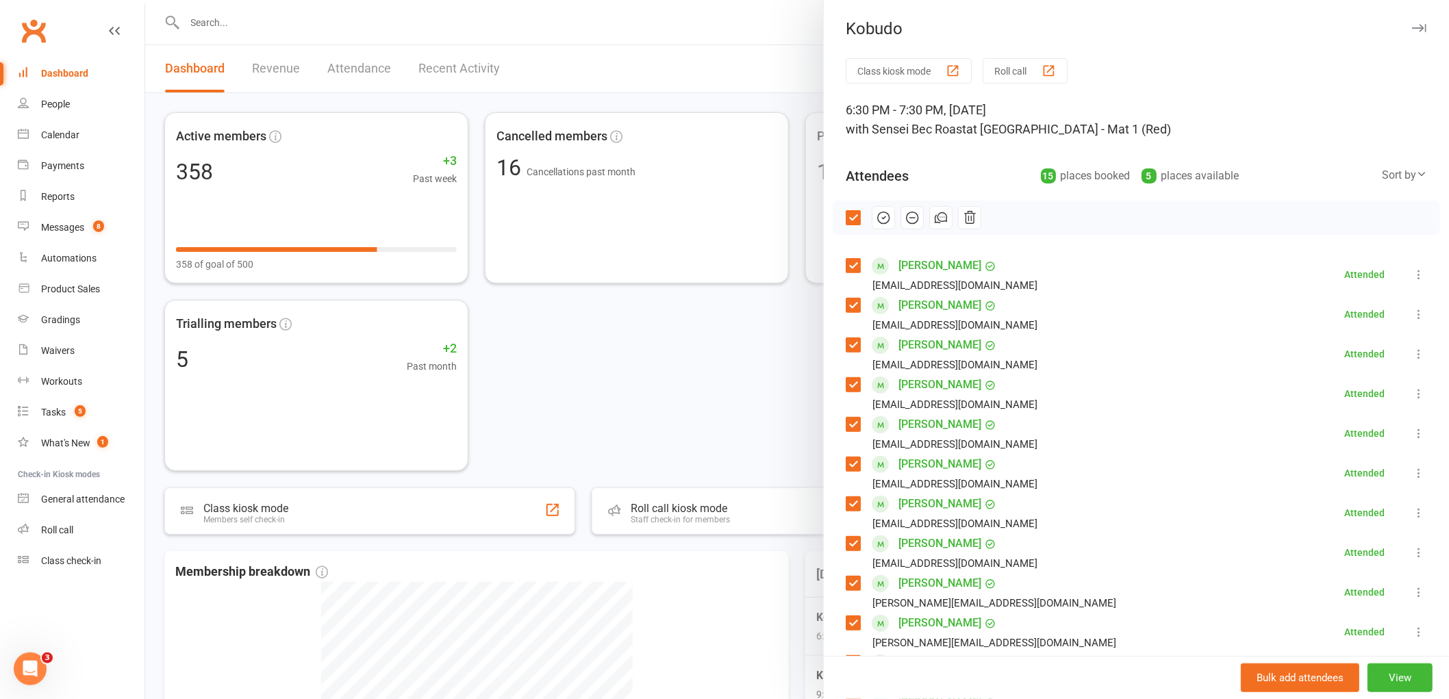
click at [845, 218] on label at bounding box center [852, 218] width 14 height 14
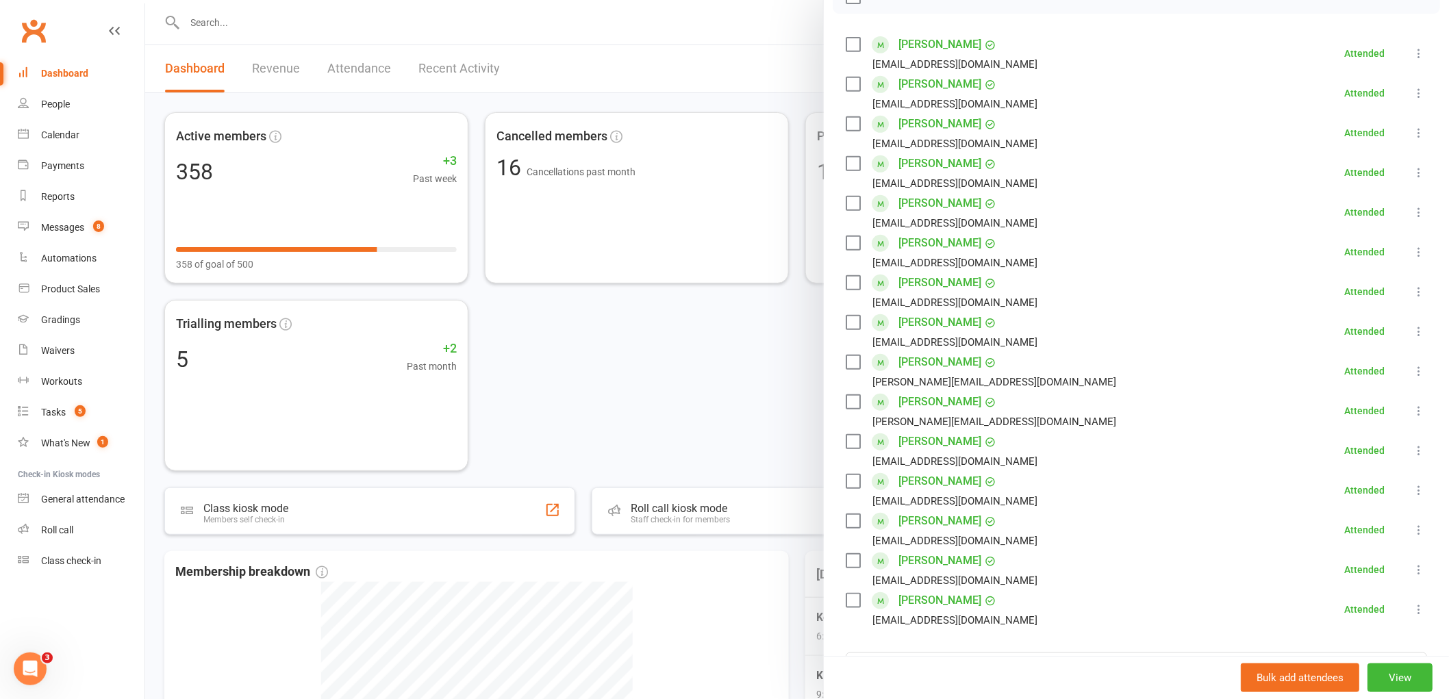
scroll to position [304, 0]
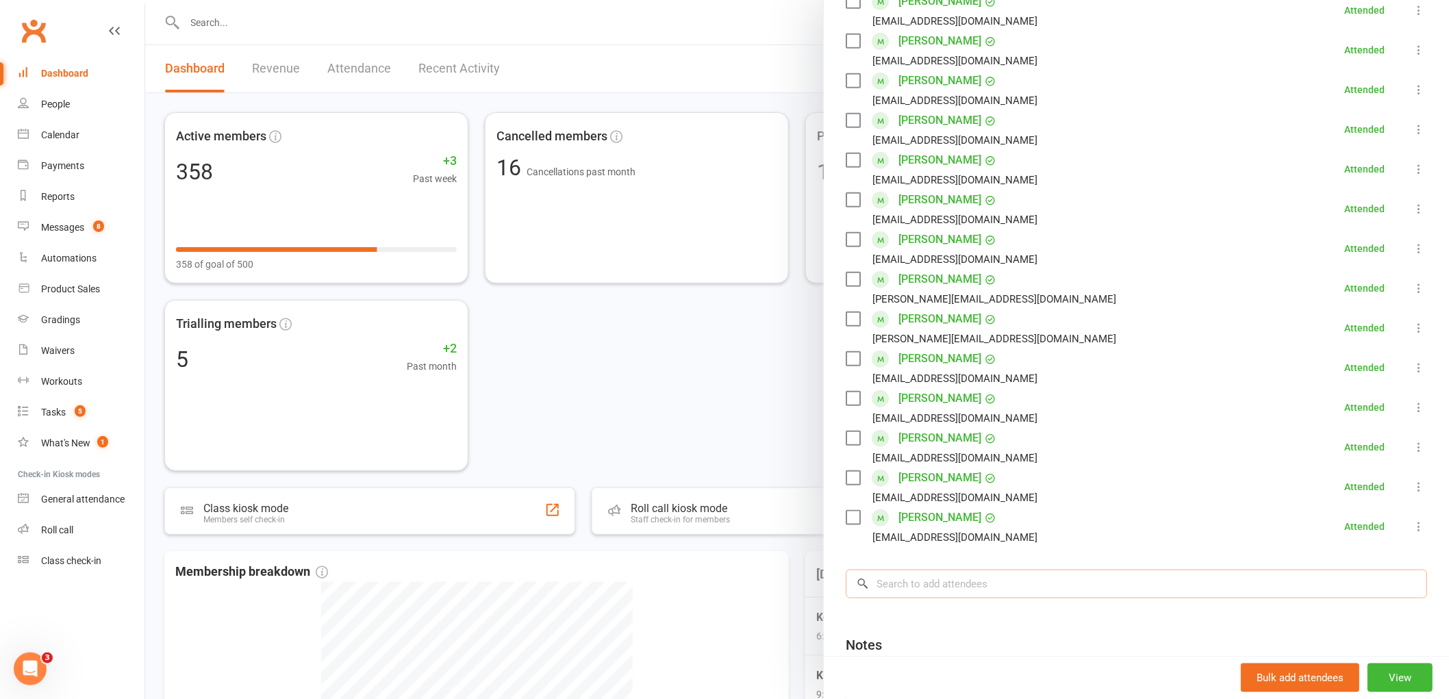
click at [932, 592] on input "search" at bounding box center [1135, 584] width 581 height 29
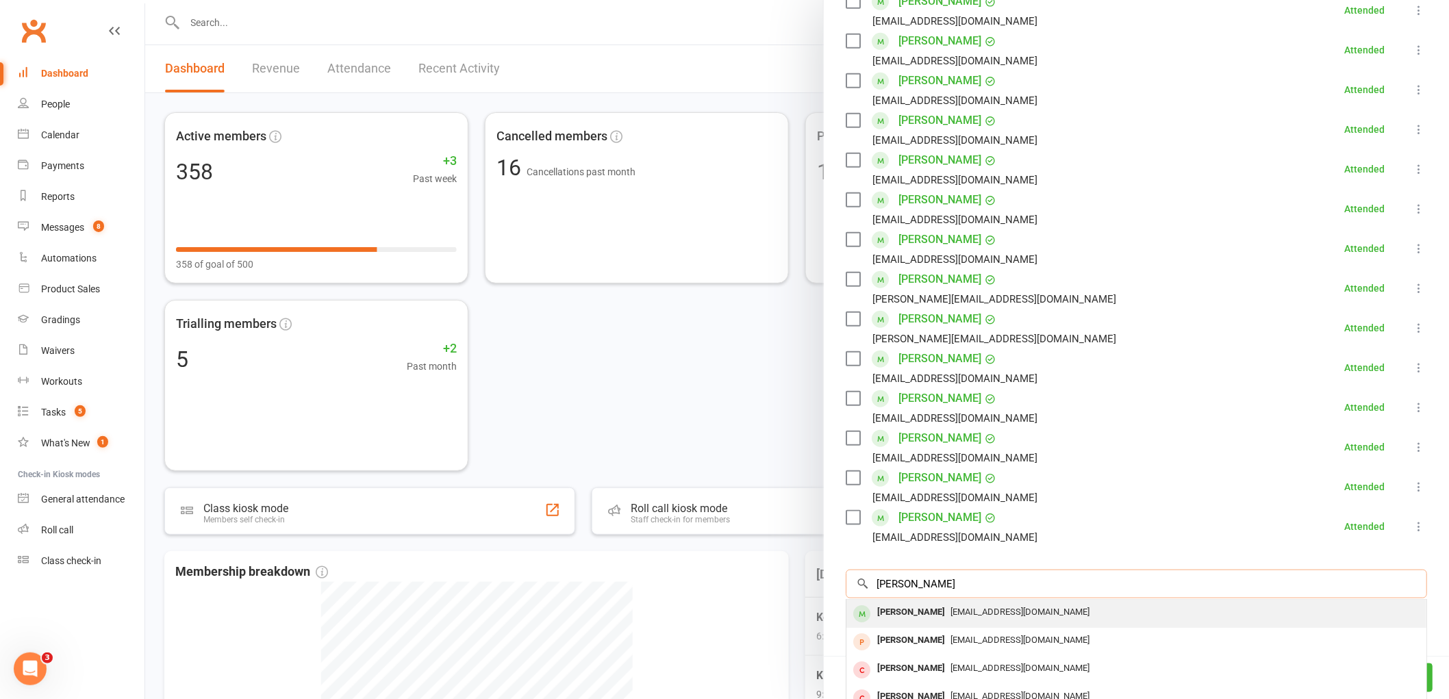
type input "cameron patterson"
click at [920, 618] on div "Cameron Patterson" at bounding box center [911, 612] width 79 height 20
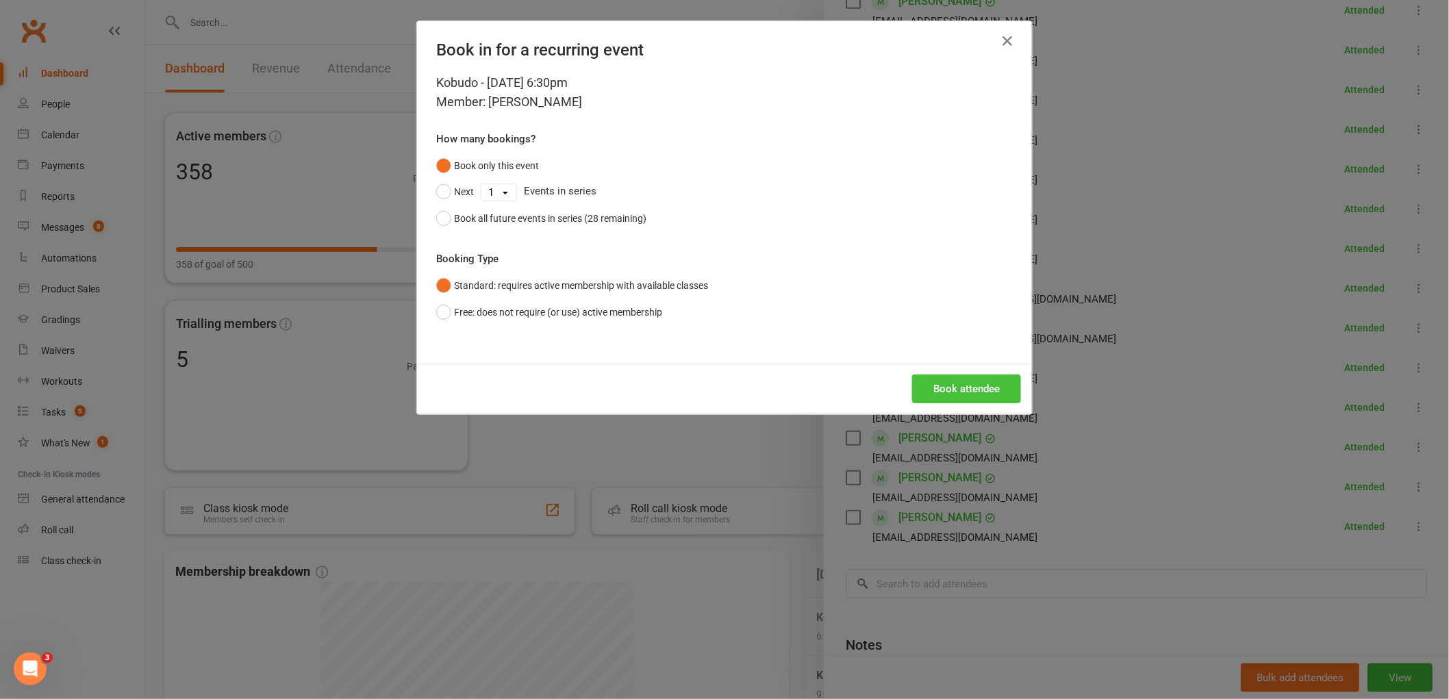
click at [977, 398] on button "Book attendee" at bounding box center [966, 388] width 109 height 29
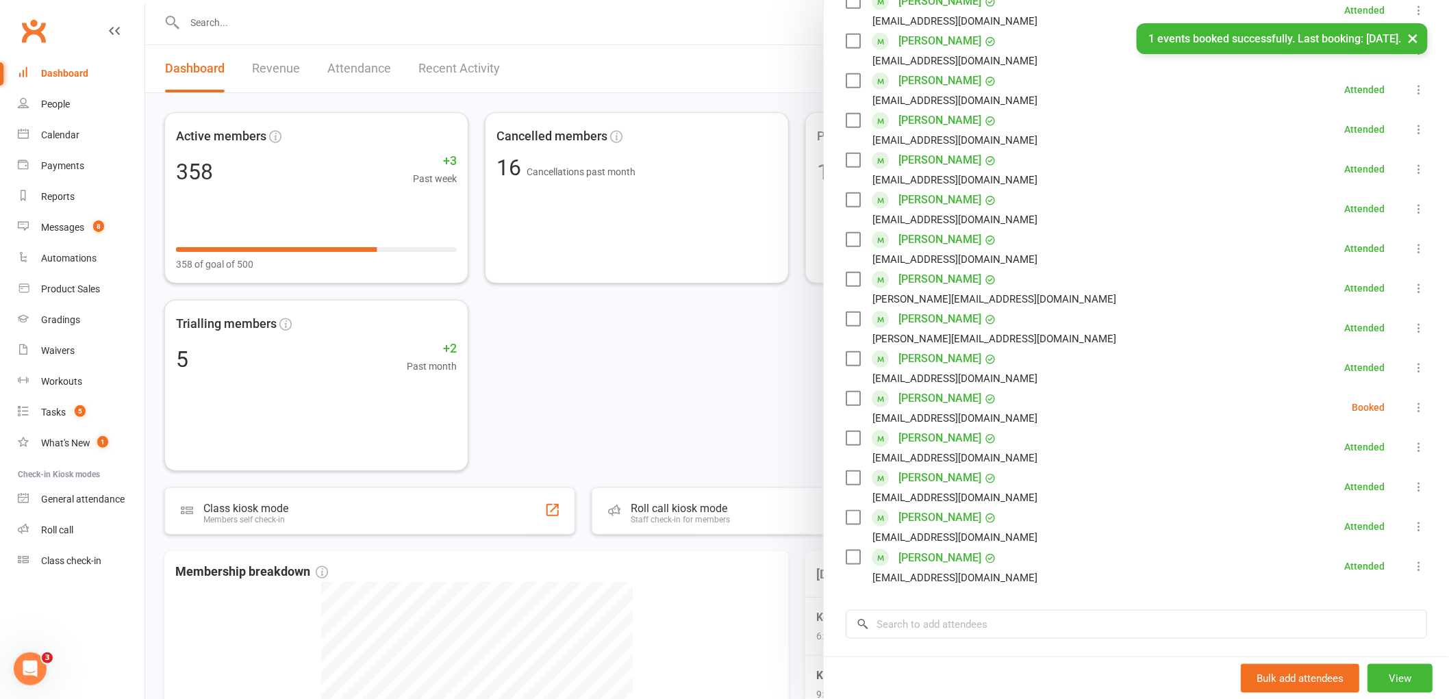
click at [1412, 408] on icon at bounding box center [1419, 407] width 14 height 14
click at [1297, 491] on link "Check in" at bounding box center [1352, 488] width 147 height 27
click at [317, 26] on div at bounding box center [797, 349] width 1304 height 699
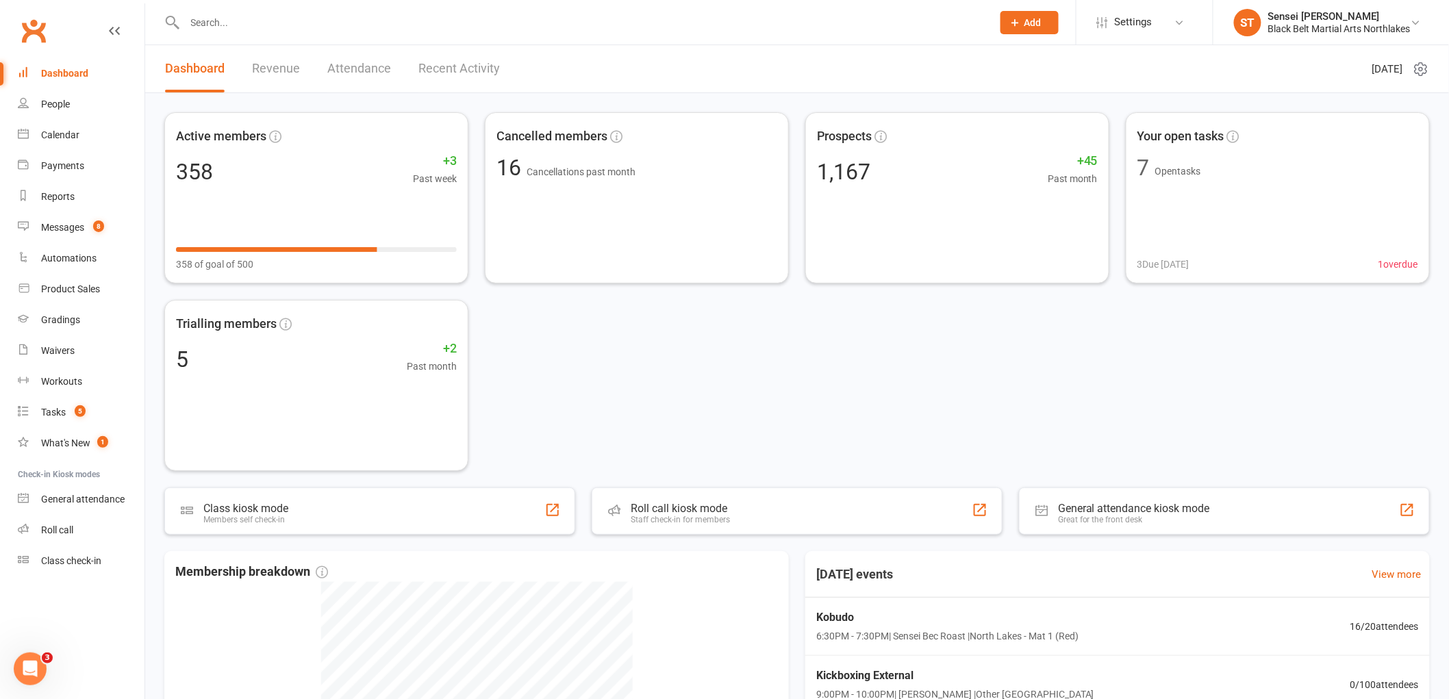
click at [317, 22] on input "text" at bounding box center [582, 22] width 802 height 19
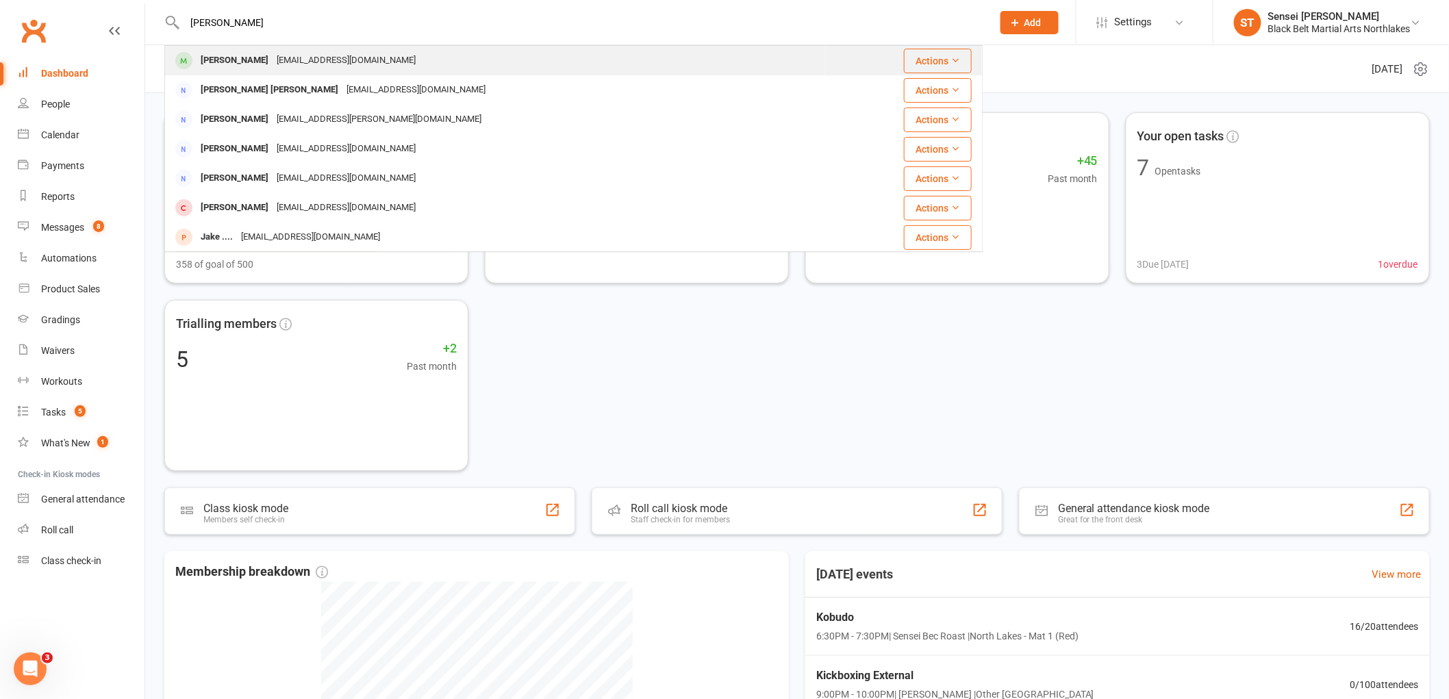
type input "james clarke"
click at [216, 53] on div "[PERSON_NAME]" at bounding box center [234, 61] width 76 height 20
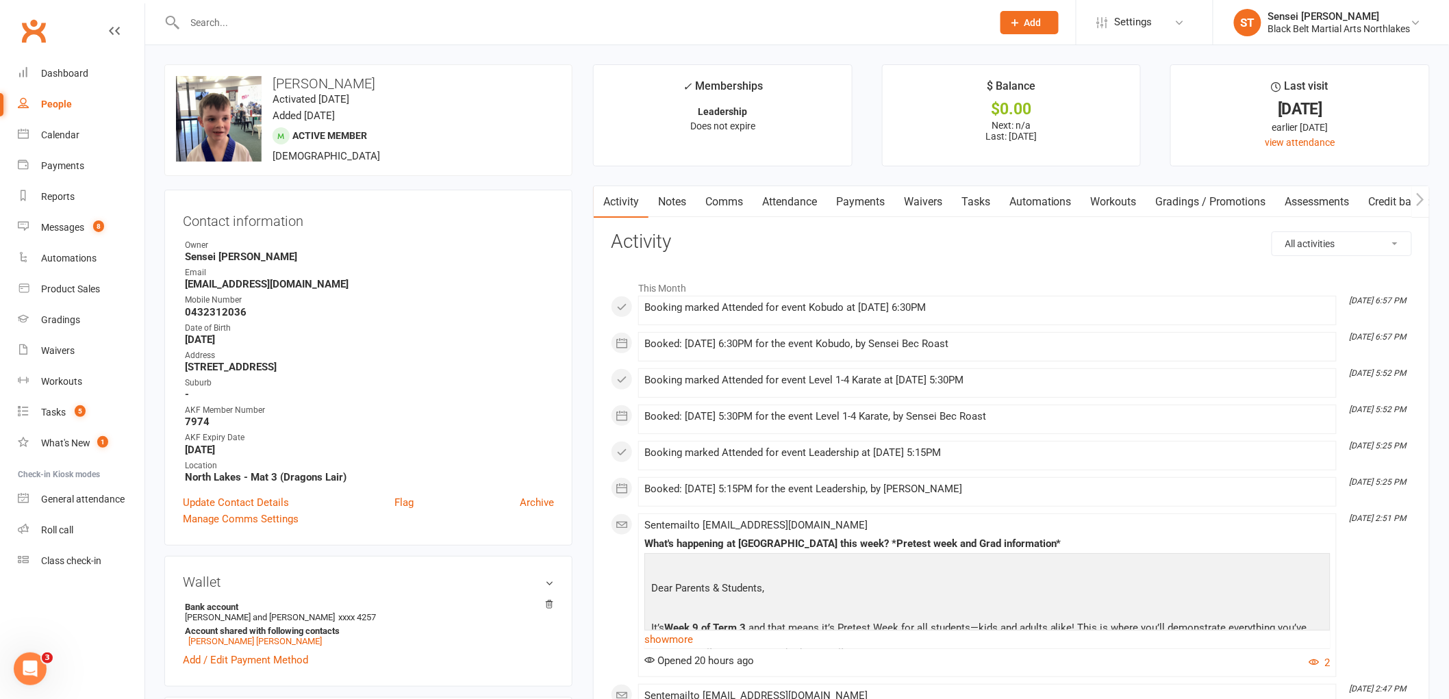
click at [869, 194] on link "Payments" at bounding box center [860, 201] width 68 height 31
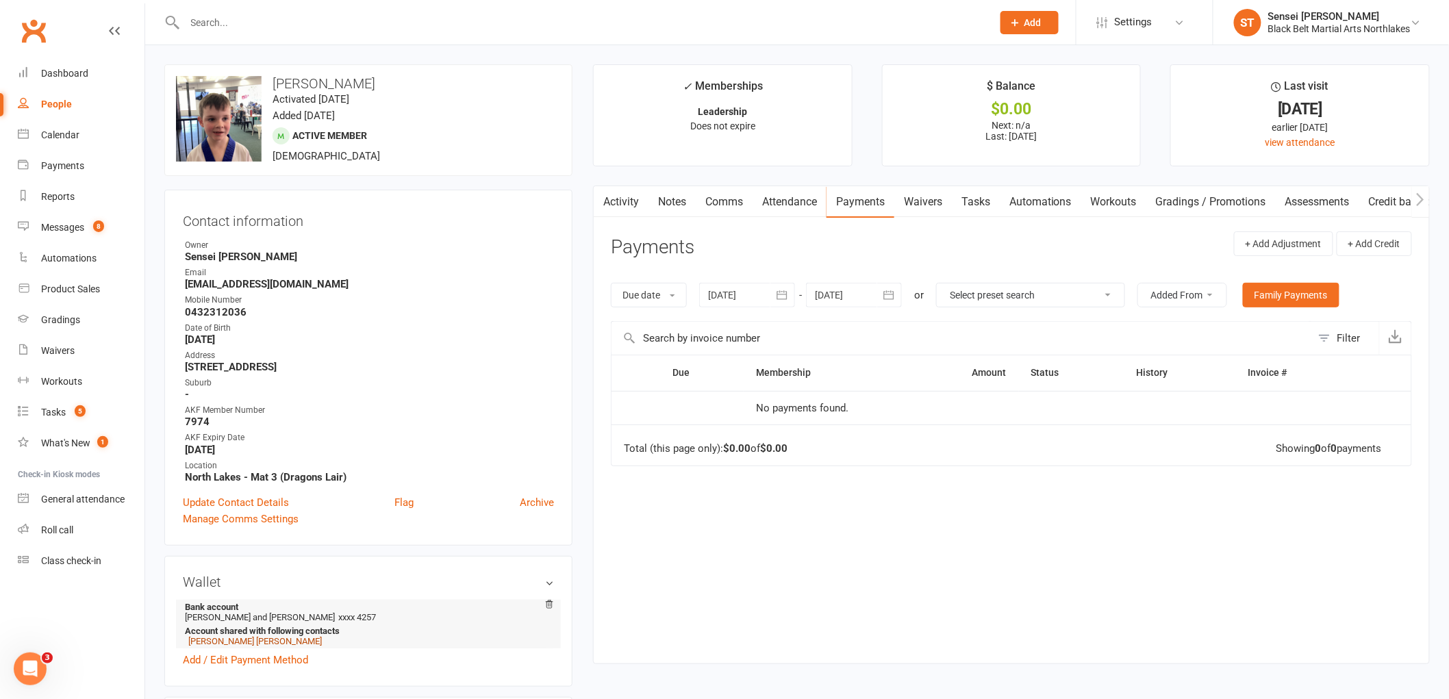
click at [216, 639] on link "James Chris Clarke" at bounding box center [254, 641] width 133 height 10
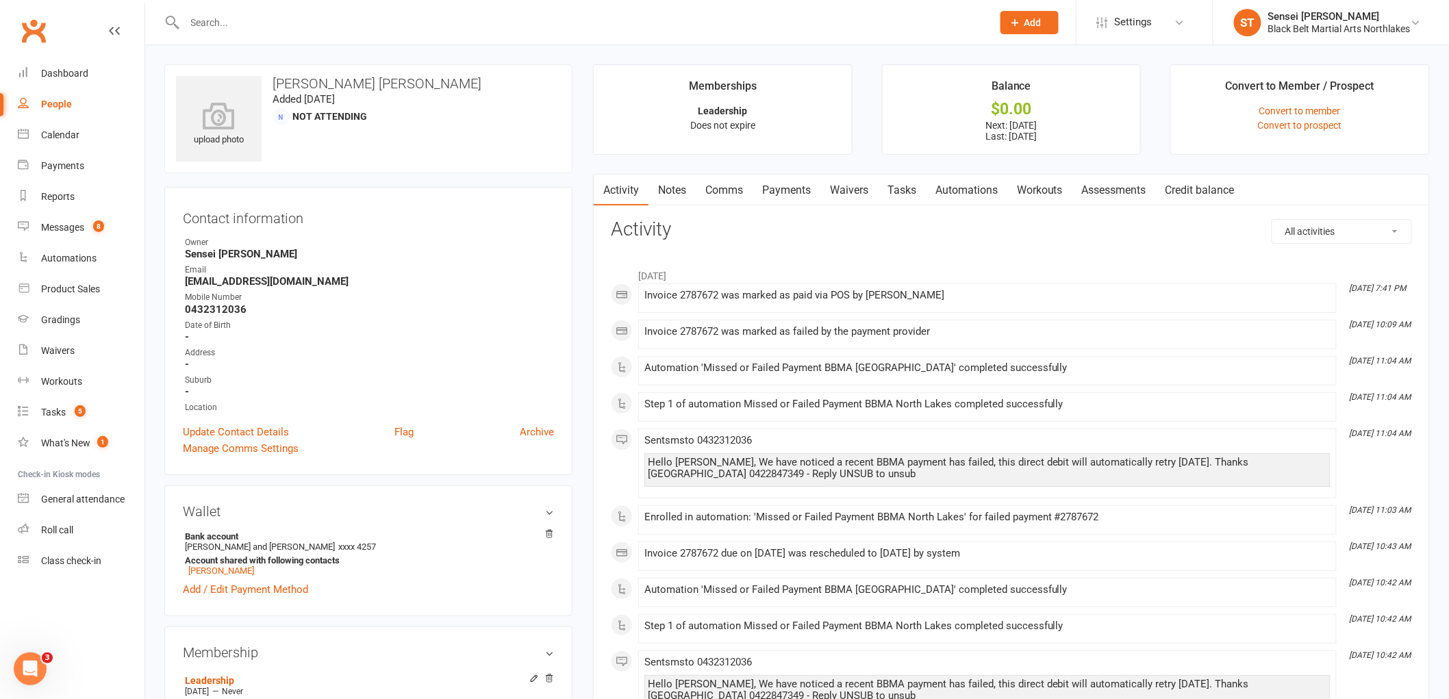
click at [770, 186] on link "Payments" at bounding box center [786, 190] width 68 height 31
